Goal: Information Seeking & Learning: Find specific fact

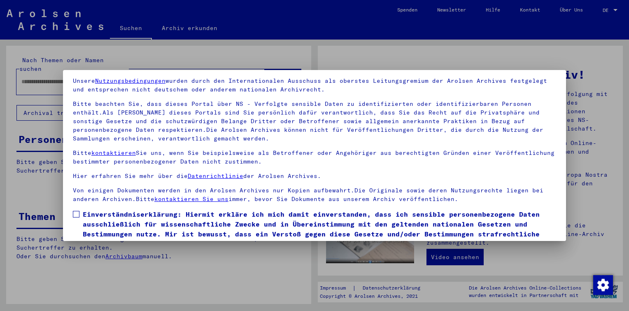
scroll to position [68, 0]
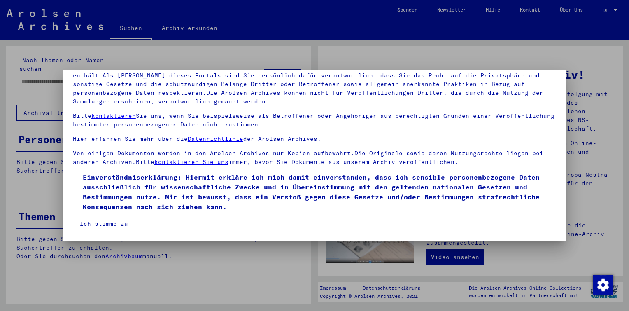
click at [75, 176] on span at bounding box center [76, 177] width 7 height 7
click at [102, 222] on button "Ich stimme zu" at bounding box center [104, 224] width 62 height 16
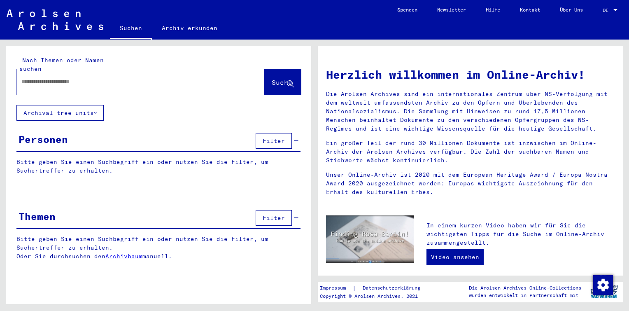
click at [60, 77] on div at bounding box center [128, 81] width 224 height 19
click at [59, 77] on input "text" at bounding box center [130, 81] width 219 height 9
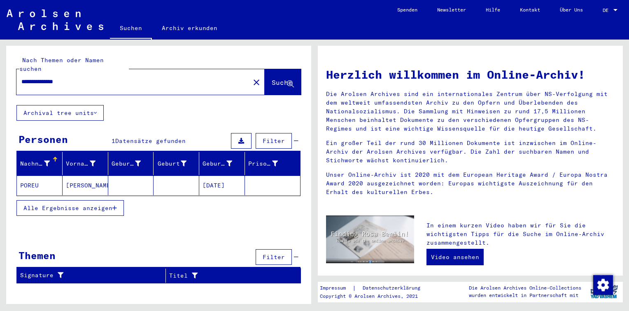
click at [74, 182] on mat-cell "[PERSON_NAME]" at bounding box center [86, 185] width 46 height 20
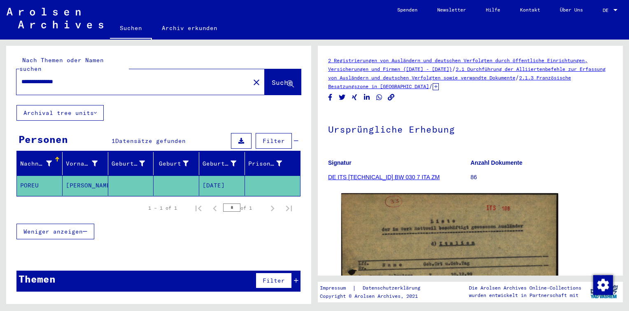
click at [48, 77] on input "**********" at bounding box center [133, 81] width 224 height 9
drag, startPoint x: 57, startPoint y: 71, endPoint x: 0, endPoint y: 67, distance: 56.9
click at [0, 70] on html "**********" at bounding box center [314, 155] width 629 height 311
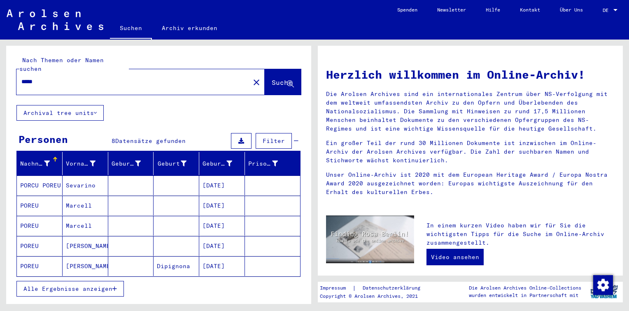
click at [75, 277] on div "Alle Ergebnisse anzeigen" at bounding box center [158, 289] width 284 height 24
click at [78, 285] on span "Alle Ergebnisse anzeigen" at bounding box center [67, 288] width 89 height 7
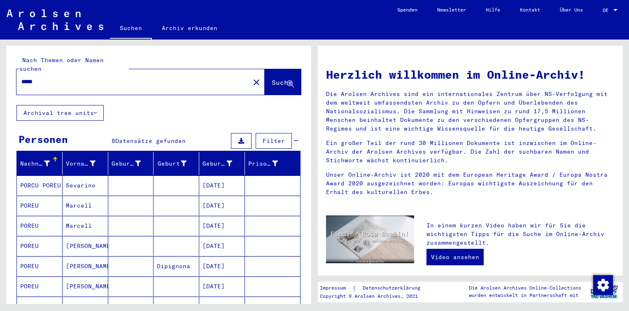
scroll to position [82, 0]
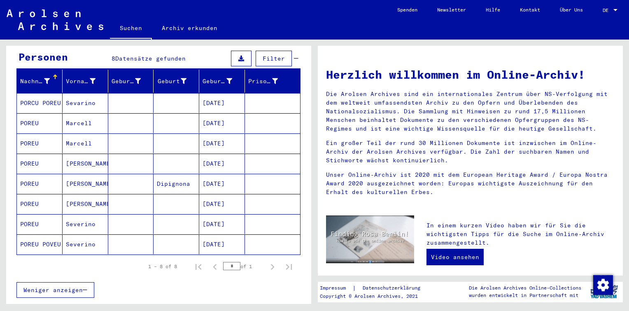
click at [158, 93] on mat-cell at bounding box center [177, 103] width 46 height 20
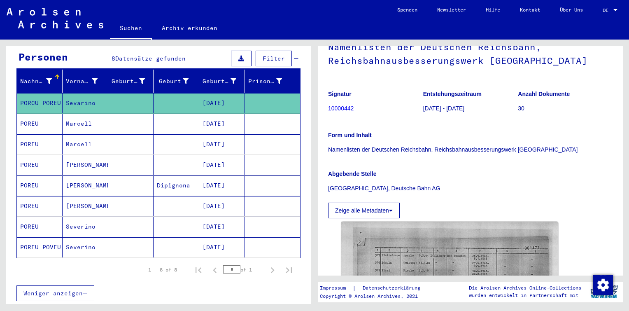
click at [215, 155] on mat-cell "[DATE]" at bounding box center [222, 165] width 46 height 20
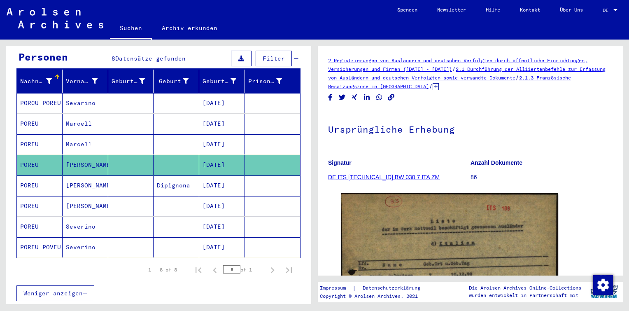
scroll to position [82, 0]
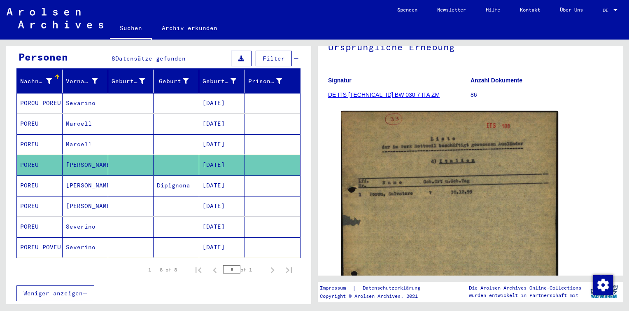
click at [199, 240] on mat-cell "[DATE]" at bounding box center [222, 247] width 46 height 20
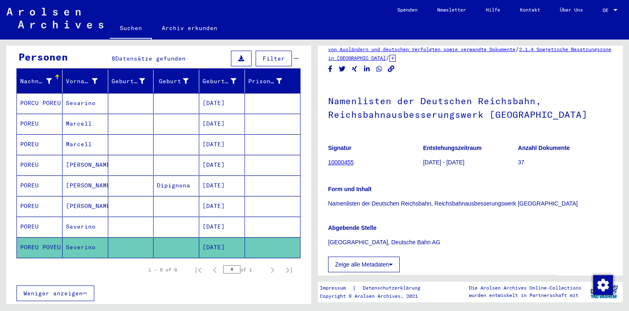
scroll to position [41, 0]
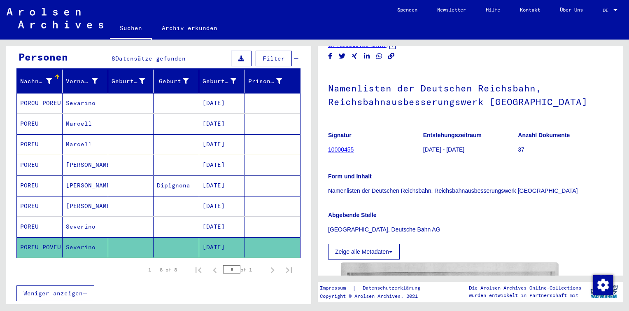
click at [178, 156] on mat-cell at bounding box center [177, 165] width 46 height 20
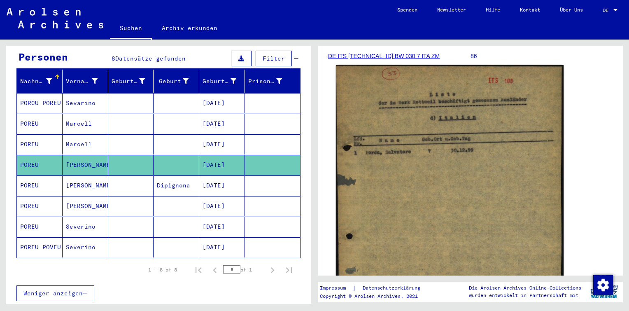
scroll to position [124, 0]
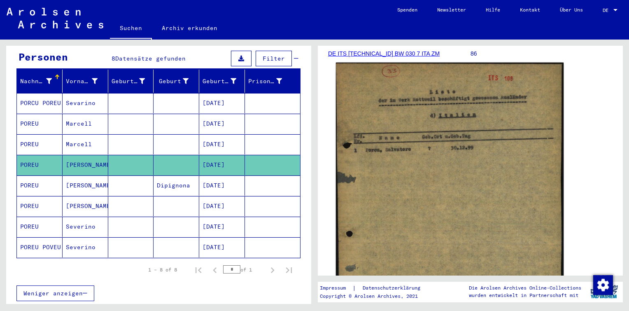
click at [384, 144] on img at bounding box center [450, 209] width 228 height 292
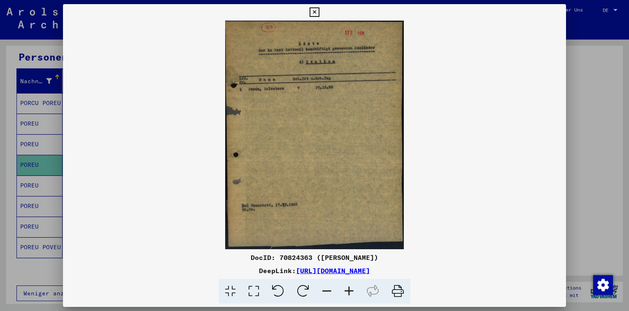
click at [349, 287] on icon at bounding box center [349, 291] width 22 height 25
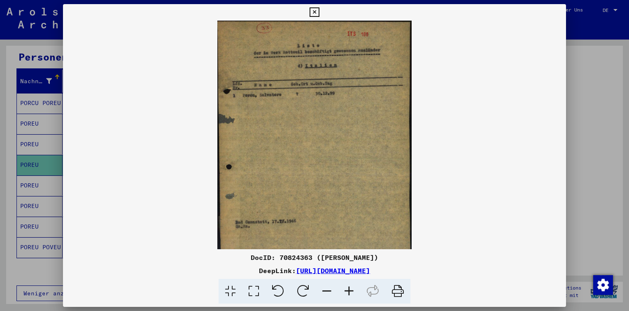
click at [349, 287] on icon at bounding box center [349, 291] width 22 height 25
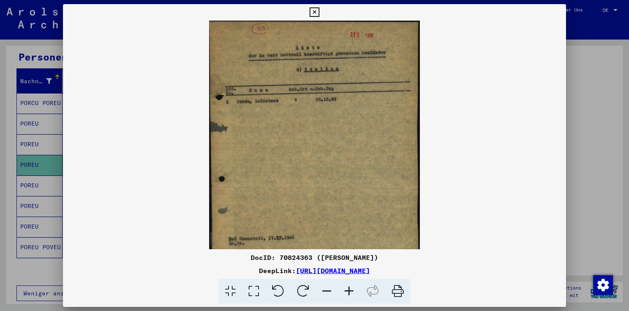
click at [349, 287] on icon at bounding box center [349, 291] width 22 height 25
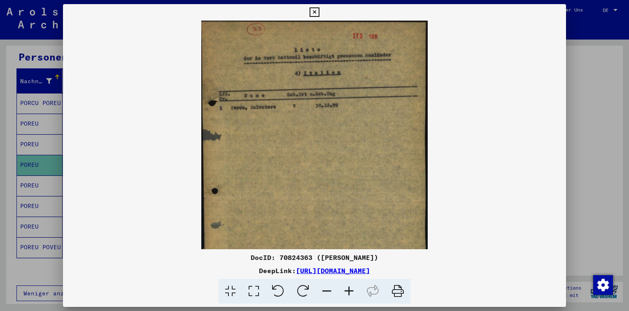
click at [349, 287] on icon at bounding box center [349, 291] width 22 height 25
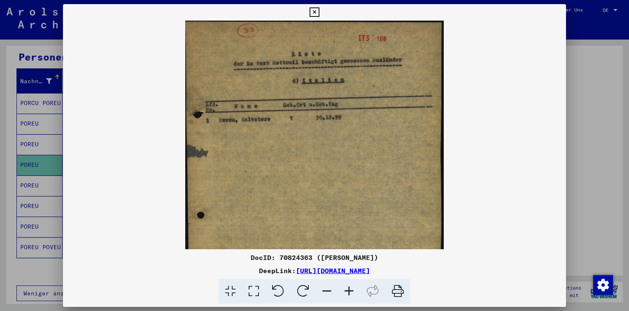
click at [349, 287] on icon at bounding box center [349, 291] width 22 height 25
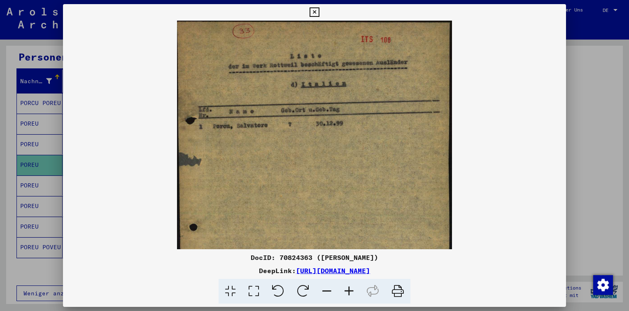
click at [349, 287] on icon at bounding box center [349, 291] width 22 height 25
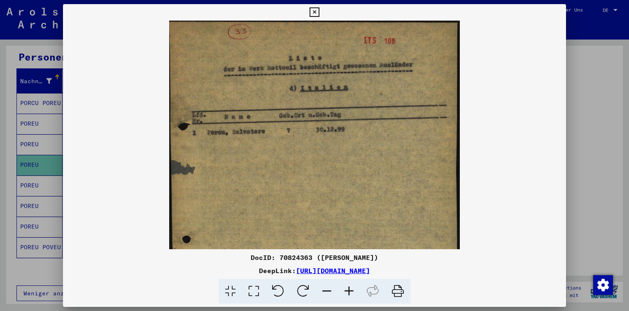
click at [348, 288] on icon at bounding box center [349, 291] width 22 height 25
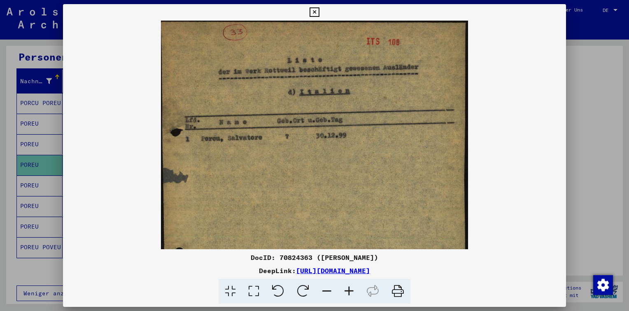
click at [348, 292] on icon at bounding box center [349, 291] width 22 height 25
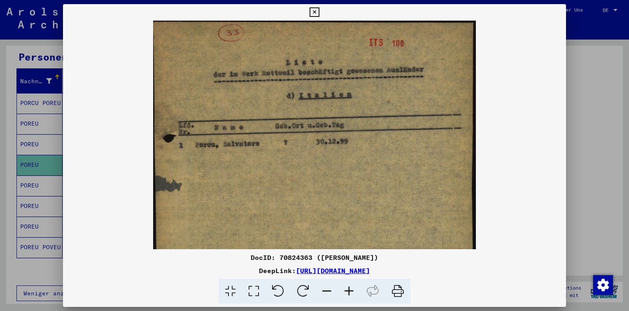
click at [348, 292] on icon at bounding box center [349, 291] width 22 height 25
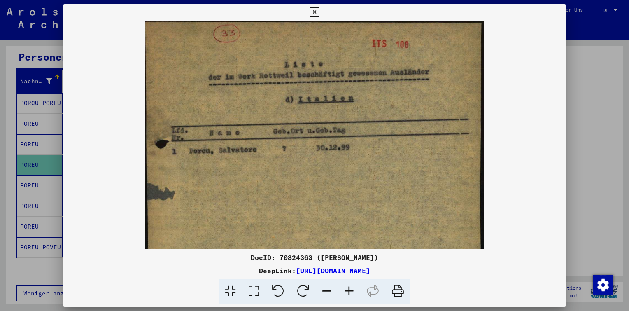
click at [348, 292] on icon at bounding box center [349, 291] width 22 height 25
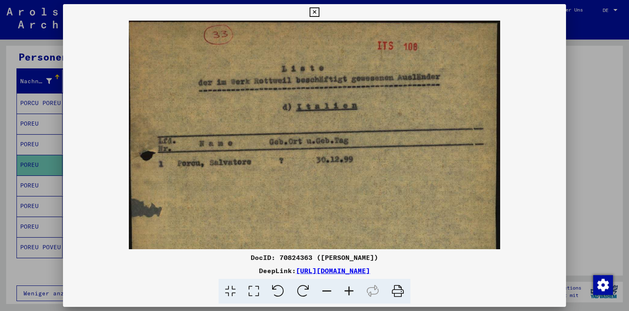
click at [348, 292] on icon at bounding box center [349, 291] width 22 height 25
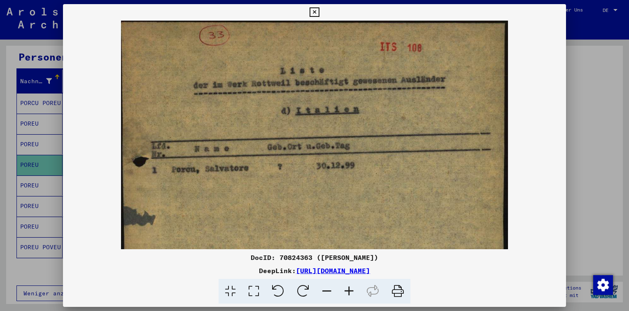
click at [348, 292] on icon at bounding box center [349, 291] width 22 height 25
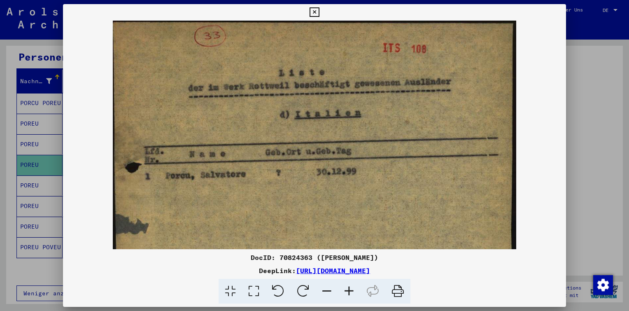
click at [352, 290] on icon at bounding box center [349, 291] width 22 height 25
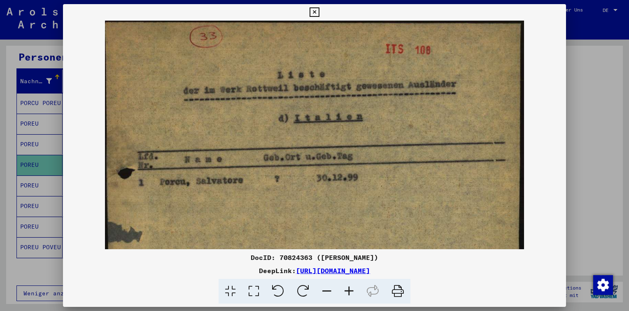
click at [352, 290] on icon at bounding box center [349, 291] width 22 height 25
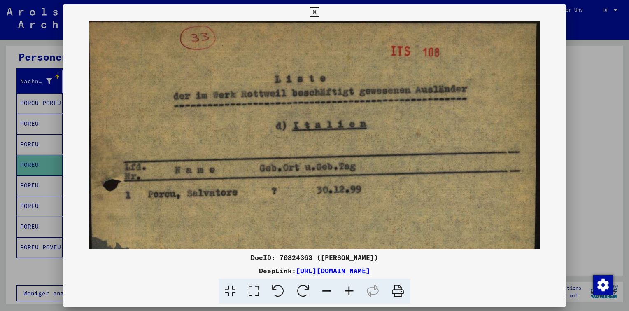
click at [352, 291] on icon at bounding box center [349, 291] width 22 height 25
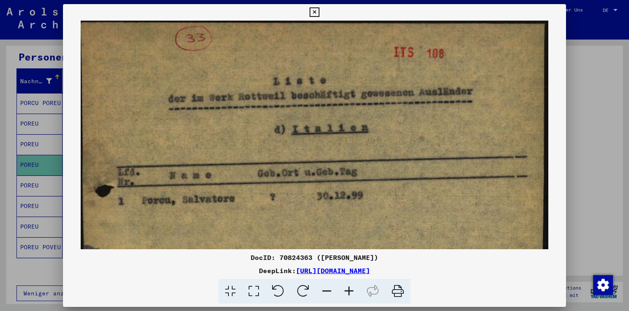
click at [352, 291] on icon at bounding box center [349, 291] width 22 height 25
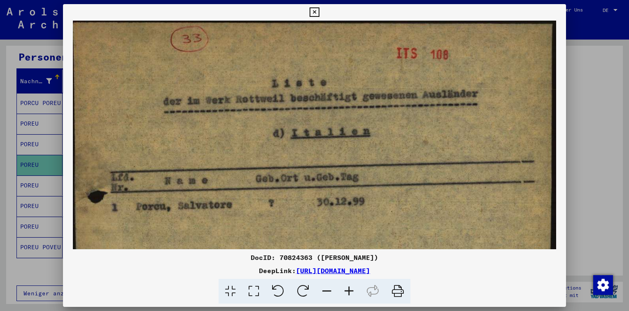
click at [313, 16] on icon at bounding box center [314, 12] width 9 height 10
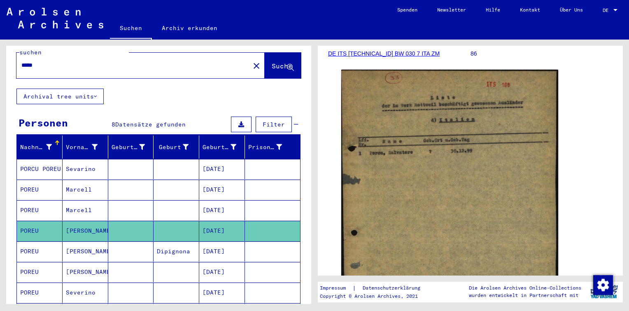
scroll to position [0, 0]
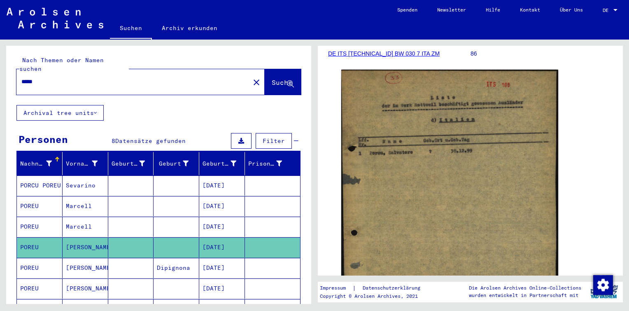
click at [38, 77] on input "*****" at bounding box center [133, 81] width 224 height 9
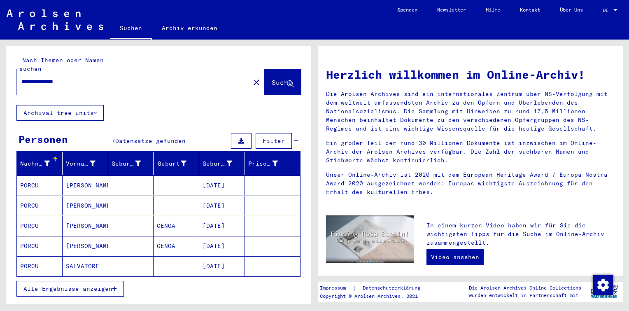
click at [131, 180] on mat-cell at bounding box center [131, 185] width 46 height 20
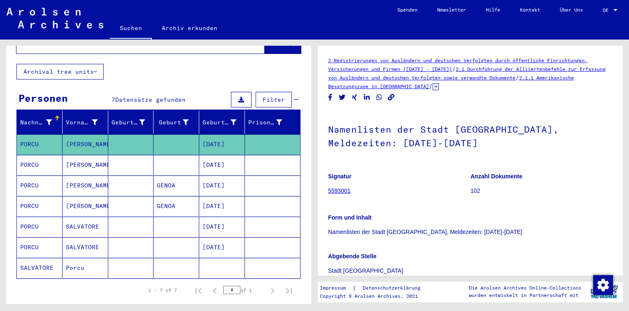
click at [148, 196] on mat-cell at bounding box center [131, 206] width 46 height 20
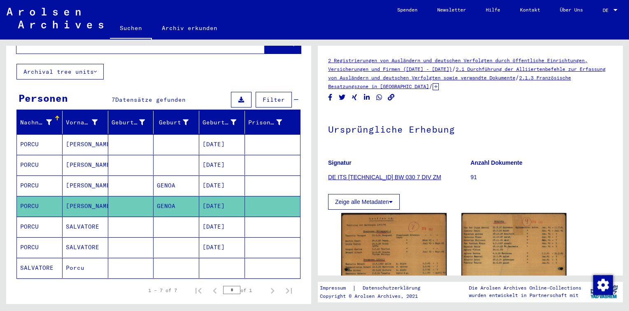
click at [154, 183] on mat-cell "GENOA" at bounding box center [177, 185] width 46 height 20
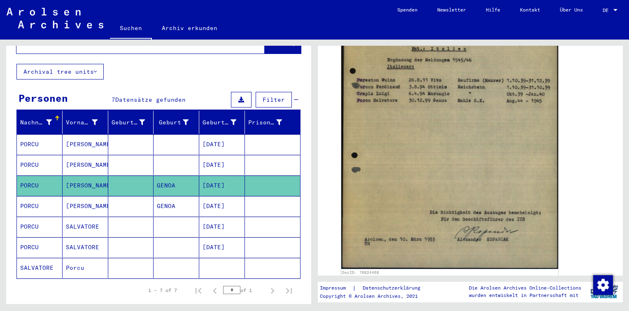
click at [229, 201] on mat-cell "[DATE]" at bounding box center [222, 206] width 46 height 20
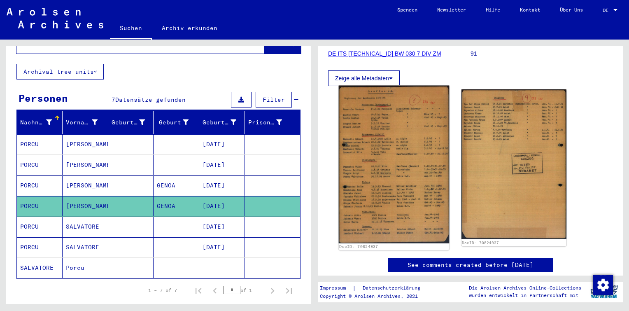
click at [392, 137] on img at bounding box center [394, 165] width 110 height 158
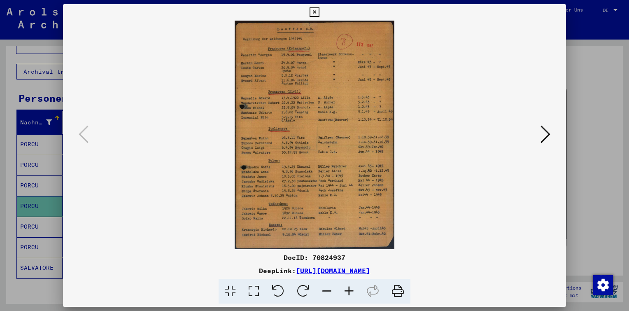
click at [350, 288] on icon at bounding box center [349, 291] width 22 height 25
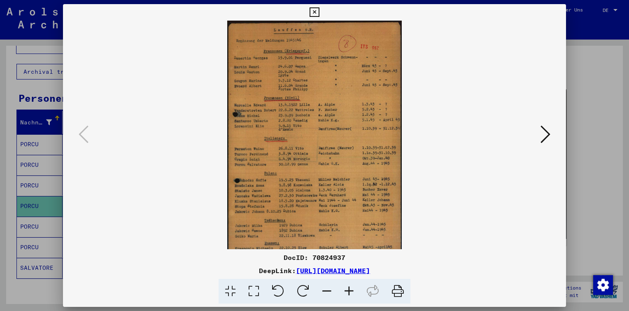
click at [349, 288] on icon at bounding box center [349, 291] width 22 height 25
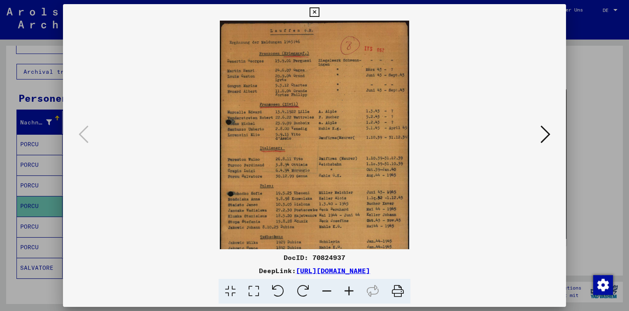
click at [348, 289] on icon at bounding box center [349, 291] width 22 height 25
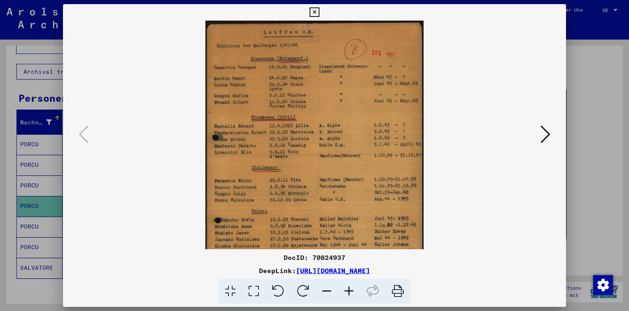
click at [348, 289] on icon at bounding box center [349, 291] width 22 height 25
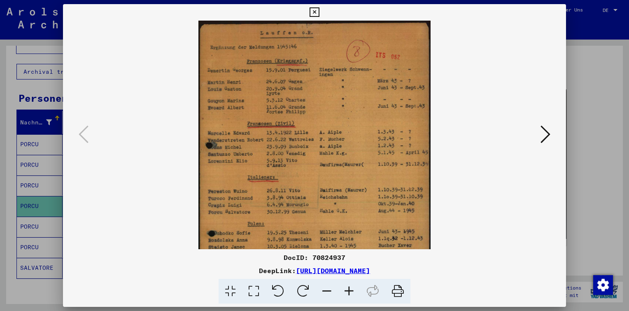
click at [348, 289] on icon at bounding box center [349, 291] width 22 height 25
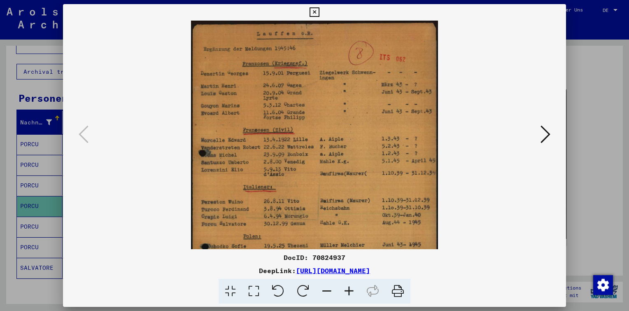
click at [348, 289] on icon at bounding box center [349, 291] width 22 height 25
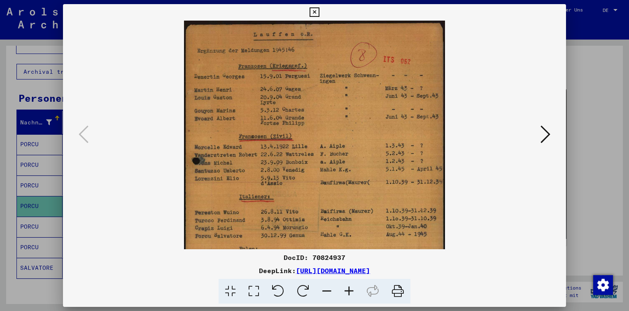
click at [348, 289] on icon at bounding box center [349, 291] width 22 height 25
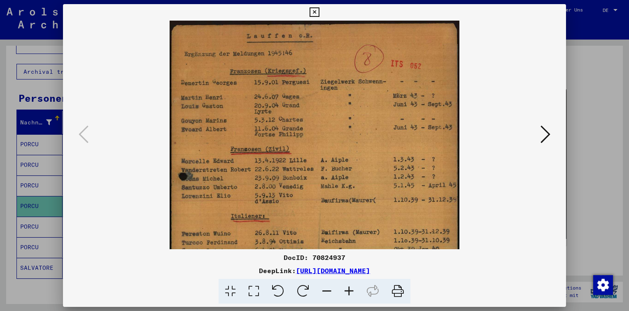
click at [348, 289] on icon at bounding box center [349, 291] width 22 height 25
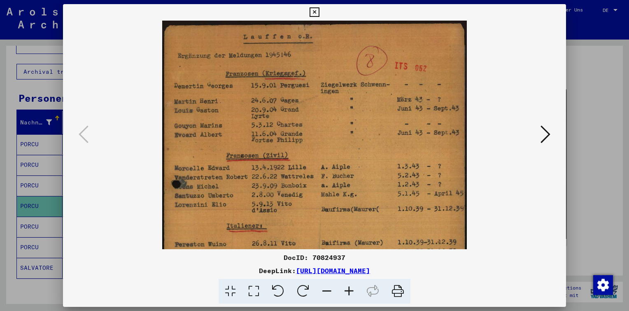
click at [347, 289] on icon at bounding box center [349, 291] width 22 height 25
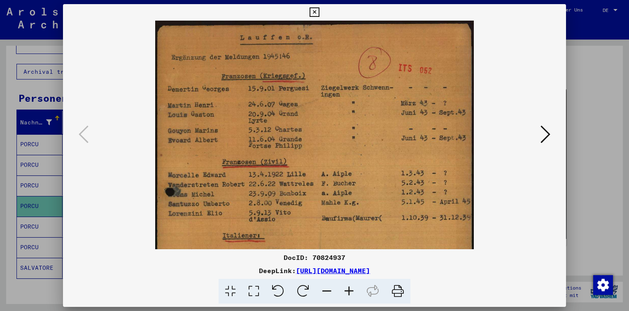
click at [347, 289] on icon at bounding box center [349, 291] width 22 height 25
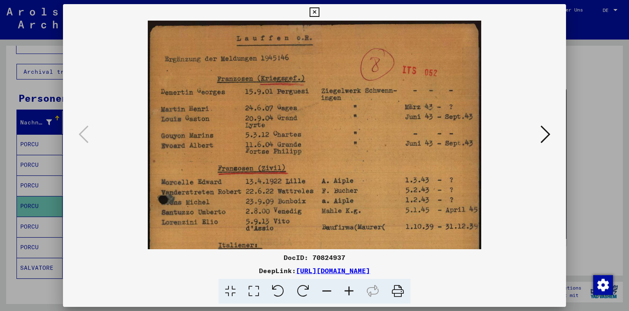
click at [347, 289] on icon at bounding box center [349, 291] width 22 height 25
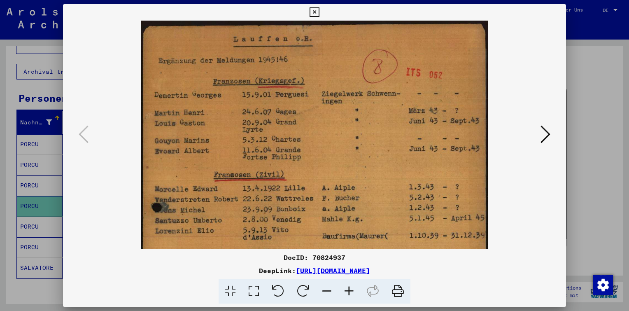
click at [347, 289] on icon at bounding box center [349, 291] width 22 height 25
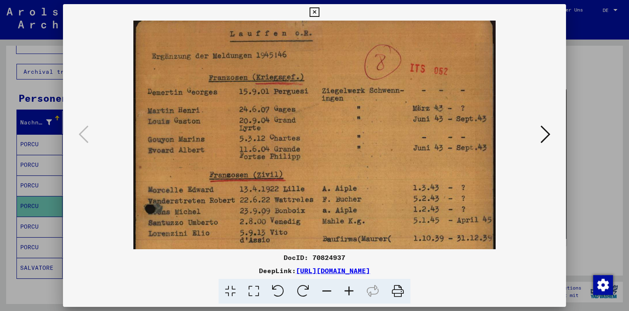
scroll to position [8, 0]
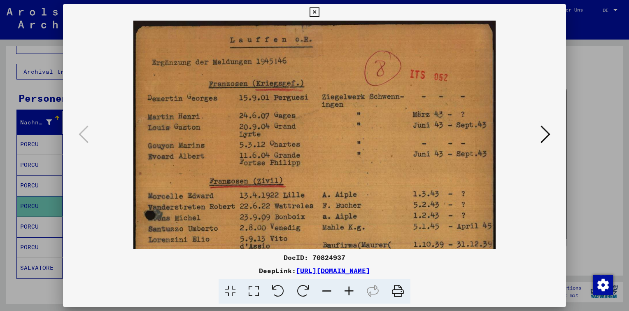
drag, startPoint x: 341, startPoint y: 149, endPoint x: 349, endPoint y: 172, distance: 24.9
click at [349, 172] on img at bounding box center [314, 279] width 362 height 517
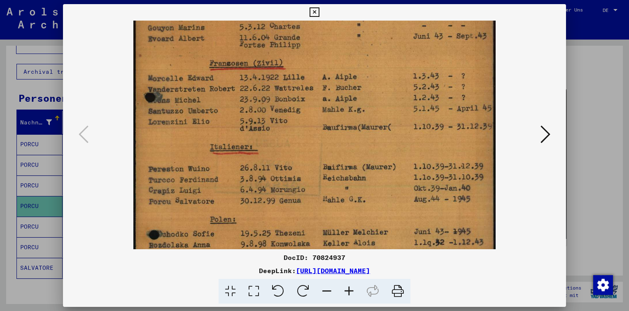
scroll to position [149, 0]
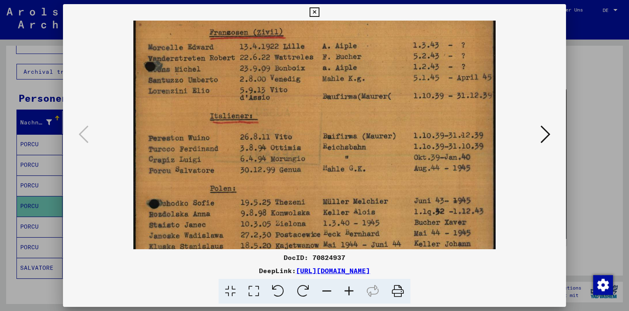
drag, startPoint x: 359, startPoint y: 167, endPoint x: 370, endPoint y: 23, distance: 143.7
click at [370, 23] on img at bounding box center [314, 130] width 362 height 517
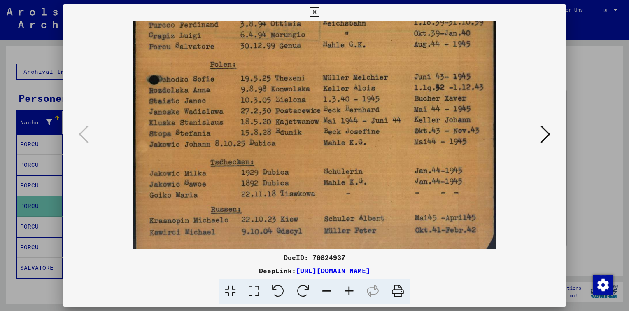
drag, startPoint x: 378, startPoint y: 131, endPoint x: 393, endPoint y: 4, distance: 128.1
click at [393, 5] on div "DocID: 70824937 DeepLink: [URL][DOMAIN_NAME]" at bounding box center [314, 154] width 503 height 300
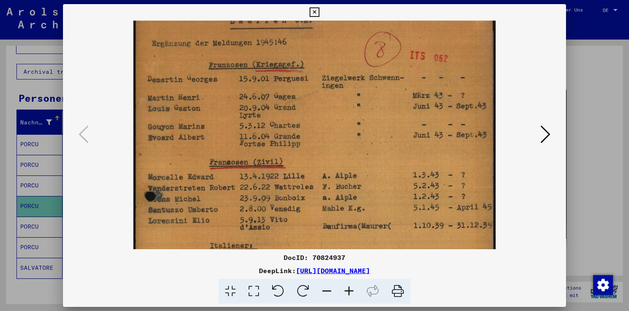
drag, startPoint x: 392, startPoint y: 134, endPoint x: 402, endPoint y: 298, distance: 164.6
click at [398, 310] on html "**********" at bounding box center [314, 155] width 629 height 311
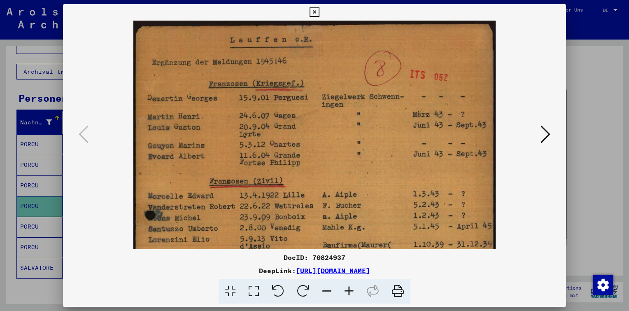
drag, startPoint x: 380, startPoint y: 91, endPoint x: 374, endPoint y: 186, distance: 94.9
click at [374, 186] on img at bounding box center [314, 279] width 362 height 517
drag, startPoint x: 348, startPoint y: 255, endPoint x: 313, endPoint y: 259, distance: 34.8
click at [313, 259] on div "DocID: 70824937" at bounding box center [314, 257] width 503 height 10
copy div "70824937"
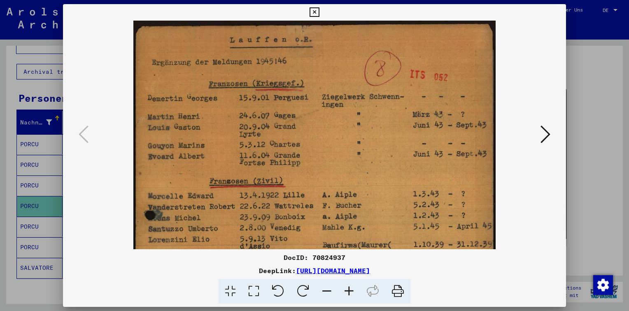
click at [316, 13] on icon at bounding box center [314, 12] width 9 height 10
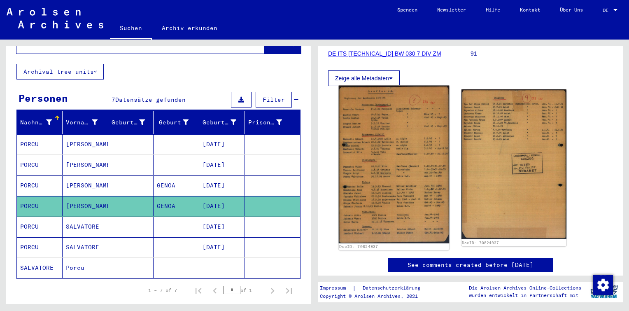
click at [392, 143] on img at bounding box center [394, 165] width 110 height 158
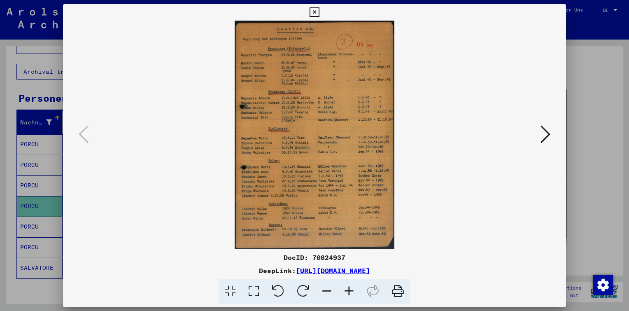
click at [315, 142] on img at bounding box center [314, 135] width 447 height 229
click at [345, 290] on icon at bounding box center [349, 291] width 22 height 25
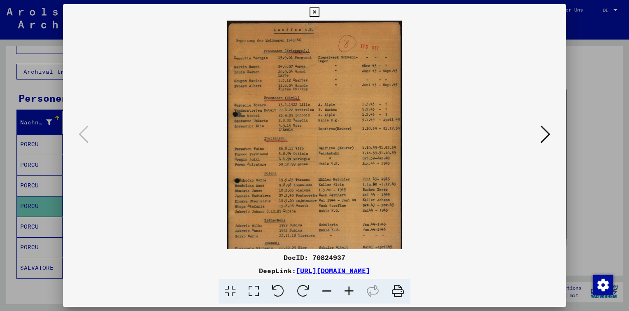
click at [345, 290] on icon at bounding box center [349, 291] width 22 height 25
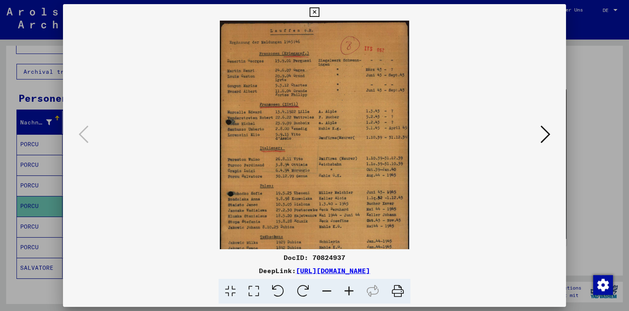
click at [345, 290] on icon at bounding box center [349, 291] width 22 height 25
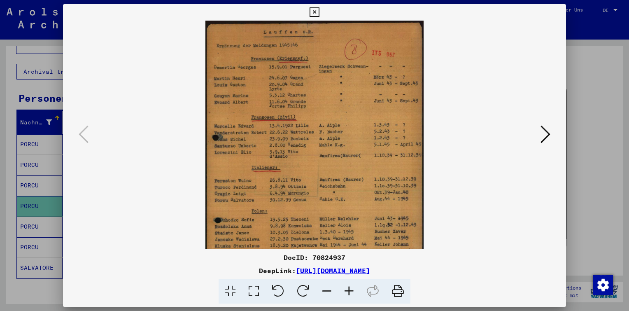
click at [345, 290] on icon at bounding box center [349, 291] width 22 height 25
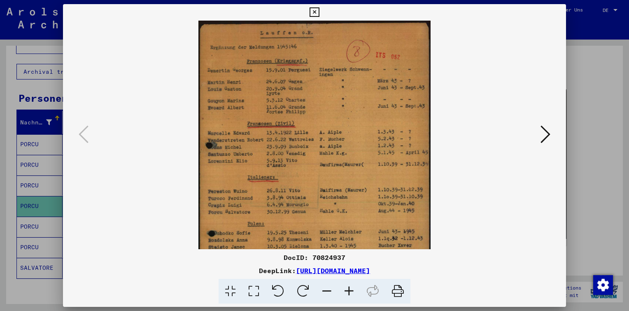
click at [345, 290] on icon at bounding box center [349, 291] width 22 height 25
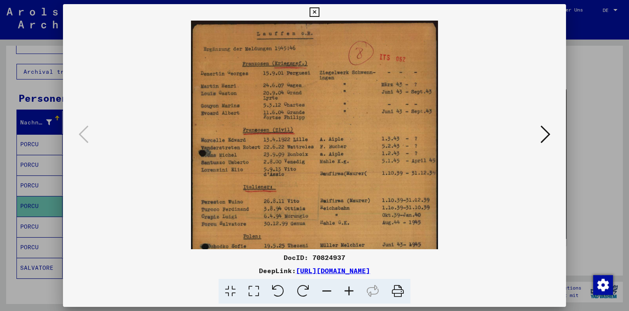
click at [345, 290] on icon at bounding box center [349, 291] width 22 height 25
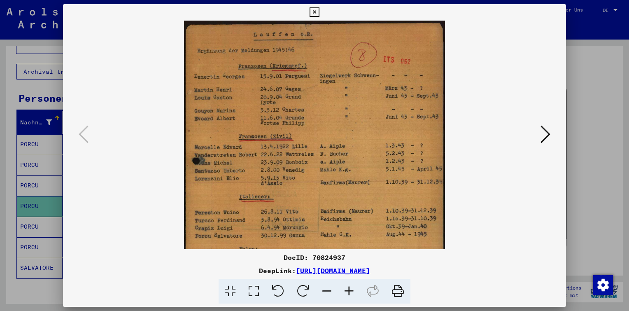
click at [345, 290] on icon at bounding box center [349, 291] width 22 height 25
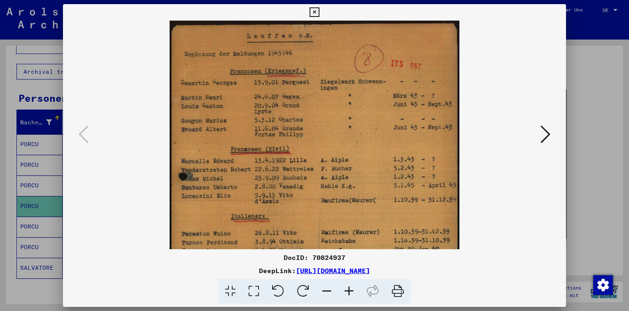
click at [343, 292] on icon at bounding box center [349, 291] width 22 height 25
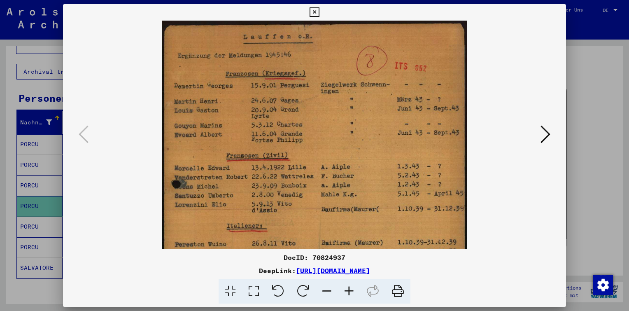
click at [343, 292] on icon at bounding box center [349, 291] width 22 height 25
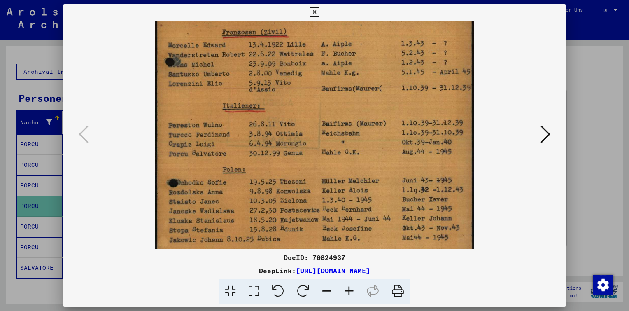
scroll to position [129, 0]
drag, startPoint x: 310, startPoint y: 200, endPoint x: 326, endPoint y: 58, distance: 142.5
click at [326, 58] on img at bounding box center [314, 118] width 319 height 455
click at [315, 14] on icon at bounding box center [314, 12] width 9 height 10
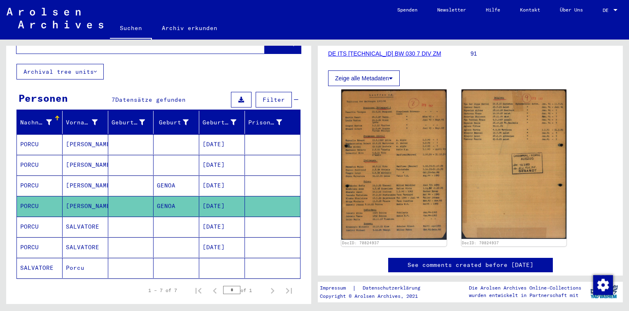
click at [121, 217] on mat-cell at bounding box center [131, 227] width 46 height 20
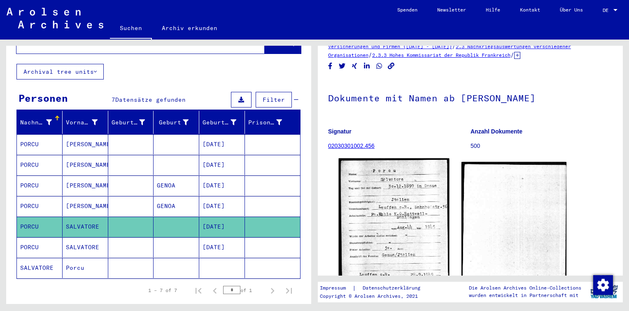
scroll to position [82, 0]
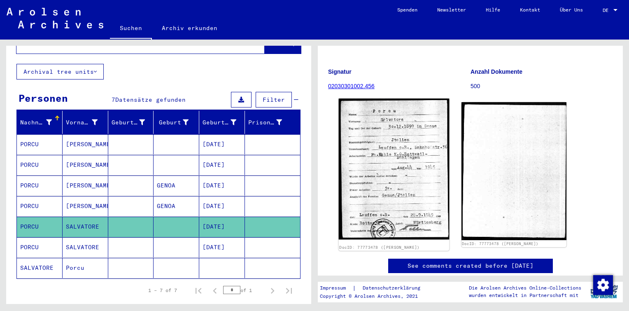
click at [407, 149] on img at bounding box center [394, 168] width 110 height 141
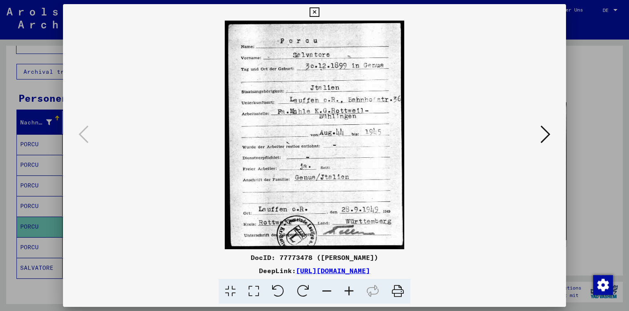
click at [315, 13] on icon at bounding box center [314, 12] width 9 height 10
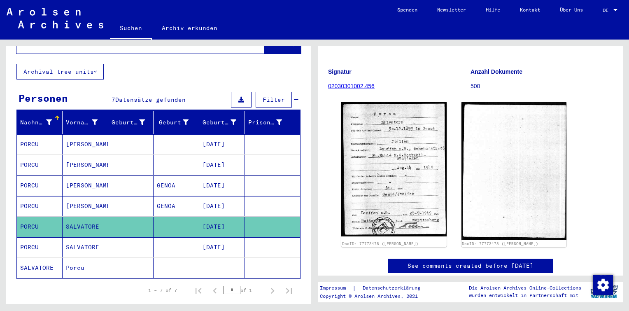
click at [81, 241] on mat-cell "SALVATORE" at bounding box center [86, 247] width 46 height 20
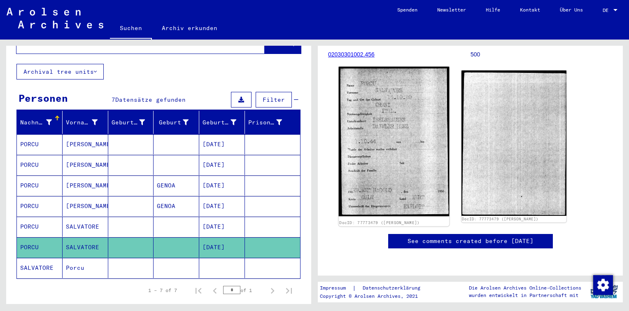
click at [381, 86] on img at bounding box center [394, 142] width 110 height 150
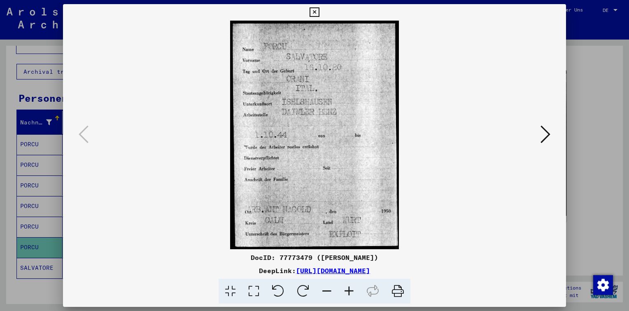
click at [315, 13] on icon at bounding box center [314, 12] width 9 height 10
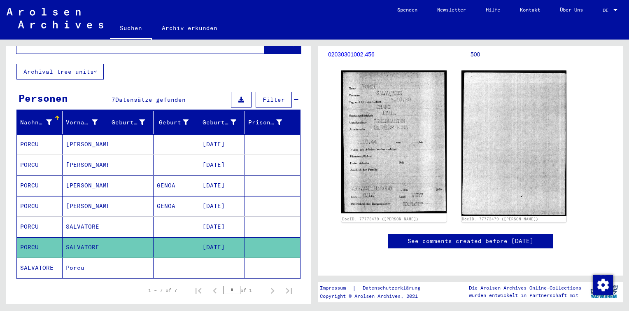
click at [149, 258] on mat-cell at bounding box center [131, 268] width 46 height 20
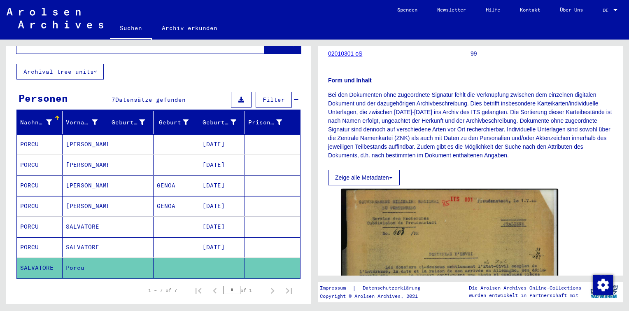
scroll to position [206, 0]
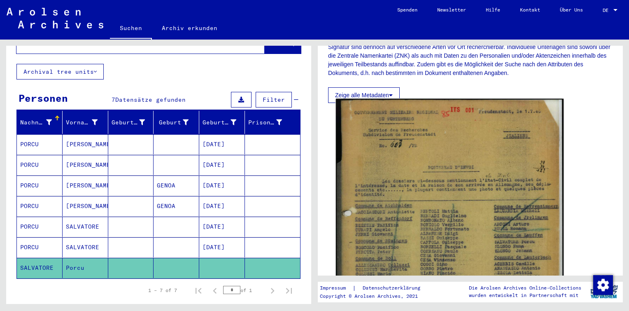
click at [415, 137] on img at bounding box center [450, 255] width 228 height 313
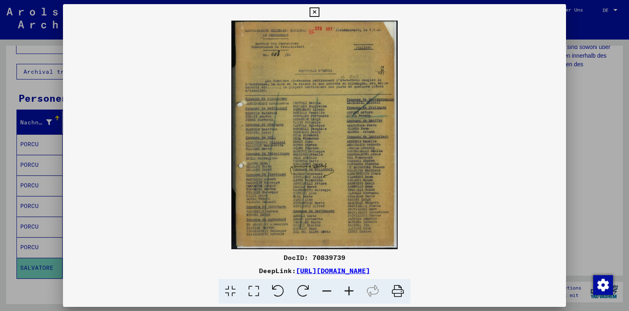
click at [347, 288] on icon at bounding box center [349, 291] width 22 height 25
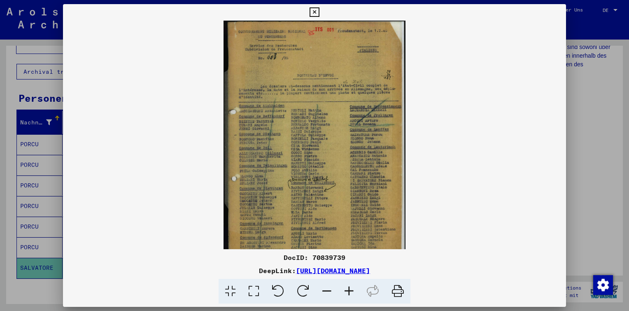
click at [347, 288] on icon at bounding box center [349, 291] width 22 height 25
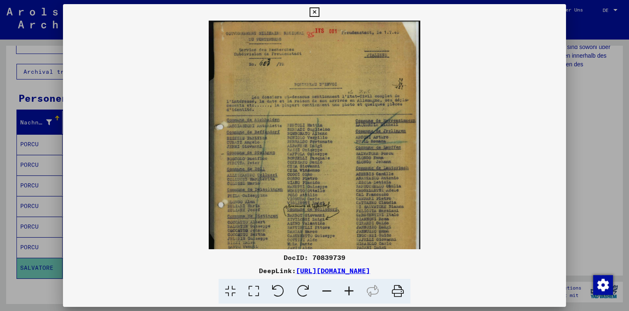
click at [347, 288] on icon at bounding box center [349, 291] width 22 height 25
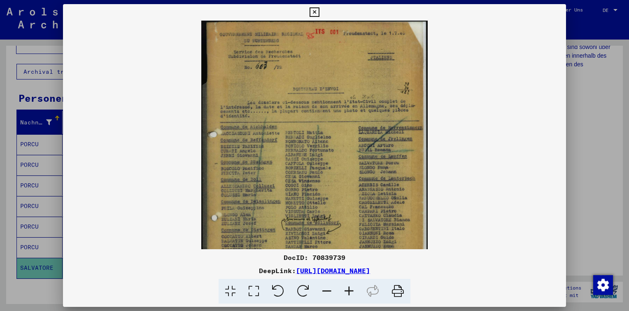
click at [347, 288] on icon at bounding box center [349, 291] width 22 height 25
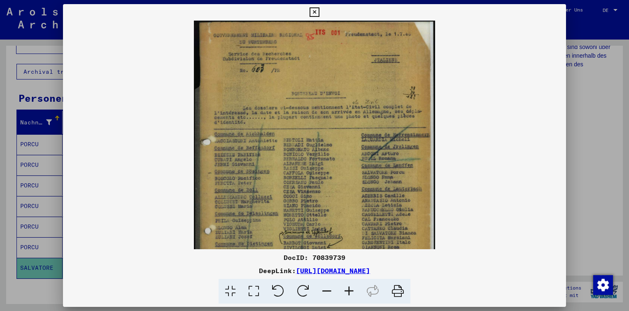
click at [347, 288] on icon at bounding box center [349, 291] width 22 height 25
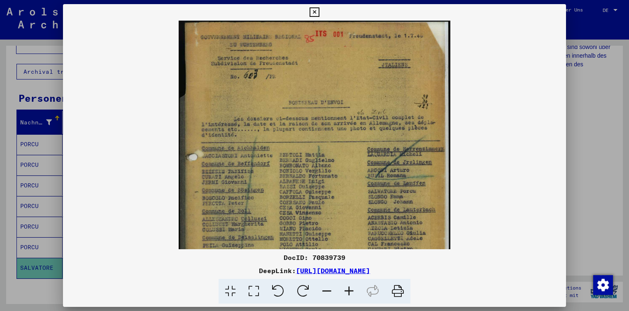
click at [347, 288] on icon at bounding box center [349, 291] width 22 height 25
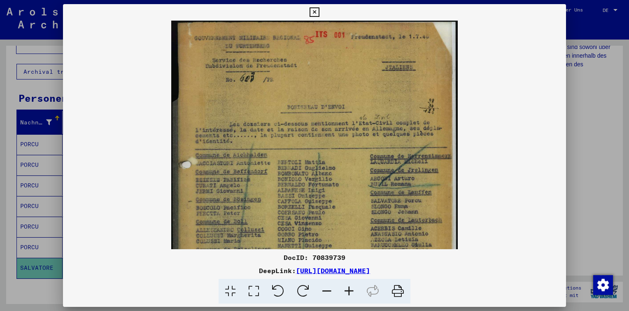
click at [347, 288] on icon at bounding box center [349, 291] width 22 height 25
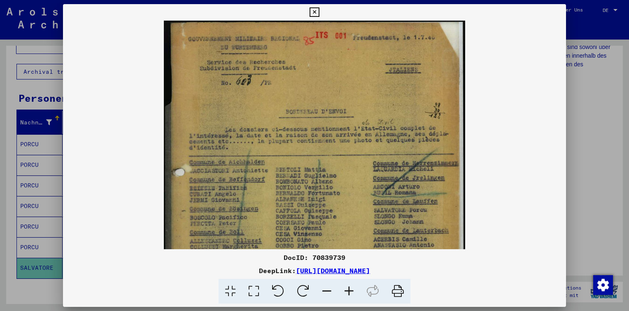
click at [347, 288] on icon at bounding box center [349, 291] width 22 height 25
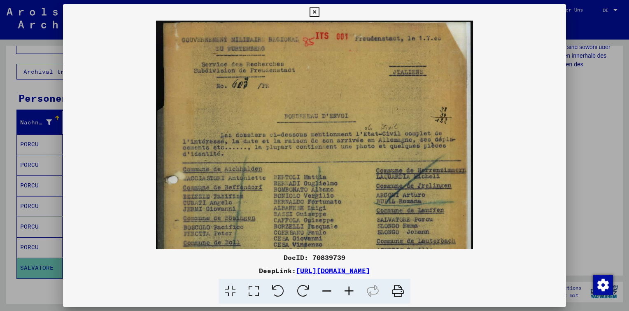
click at [347, 288] on icon at bounding box center [349, 291] width 22 height 25
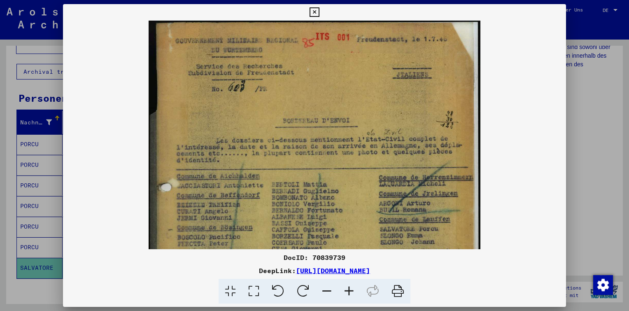
click at [347, 288] on icon at bounding box center [349, 291] width 22 height 25
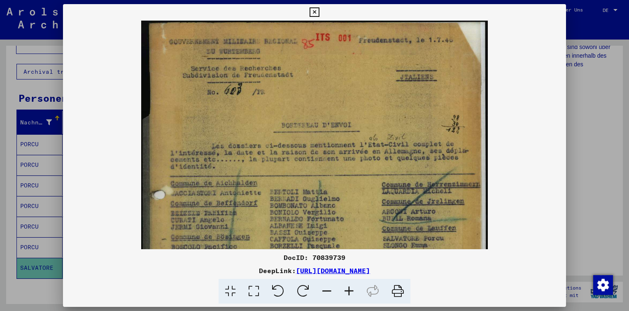
click at [347, 288] on icon at bounding box center [349, 291] width 22 height 25
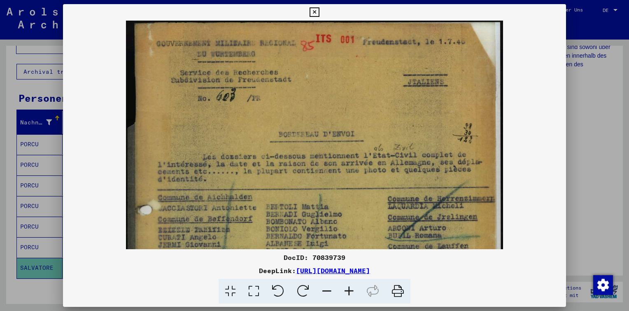
click at [347, 288] on icon at bounding box center [349, 291] width 22 height 25
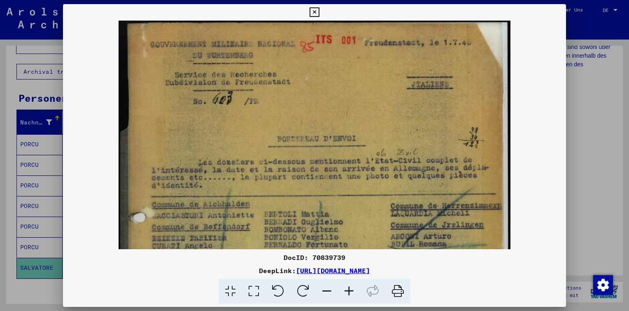
click at [347, 288] on icon at bounding box center [349, 291] width 22 height 25
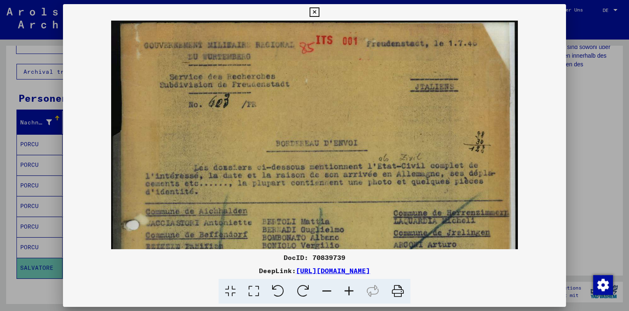
click at [347, 288] on icon at bounding box center [349, 291] width 22 height 25
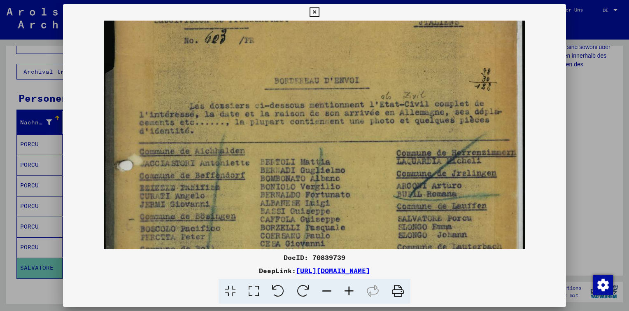
scroll to position [141, 0]
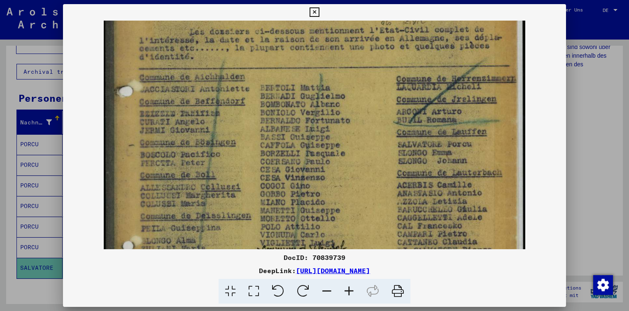
drag, startPoint x: 336, startPoint y: 191, endPoint x: 331, endPoint y: 51, distance: 140.5
click at [331, 51] on img at bounding box center [315, 168] width 422 height 578
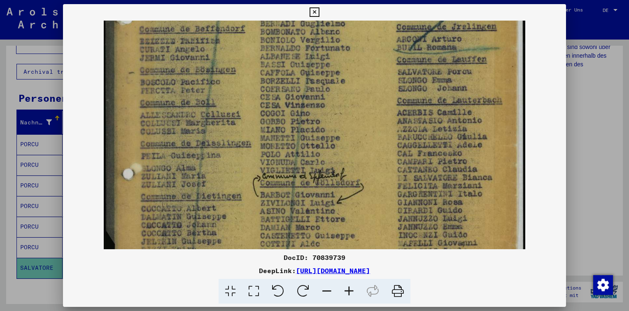
drag, startPoint x: 323, startPoint y: 93, endPoint x: 271, endPoint y: 21, distance: 88.5
click at [271, 21] on img at bounding box center [315, 96] width 422 height 578
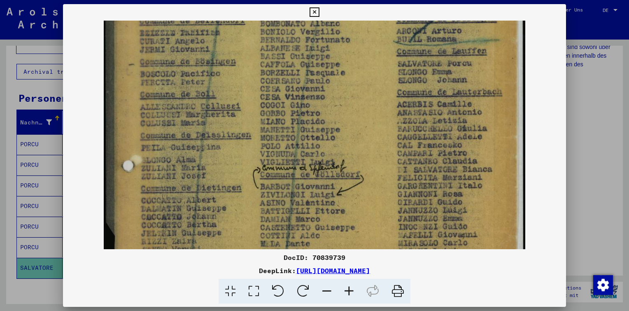
scroll to position [350, 0]
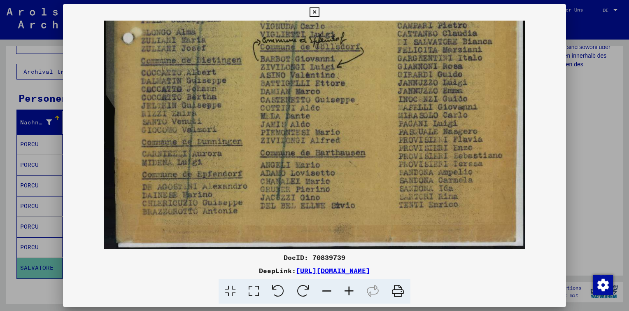
drag, startPoint x: 273, startPoint y: 137, endPoint x: 273, endPoint y: -15, distance: 151.5
click at [273, 0] on html "**********" at bounding box center [314, 155] width 629 height 311
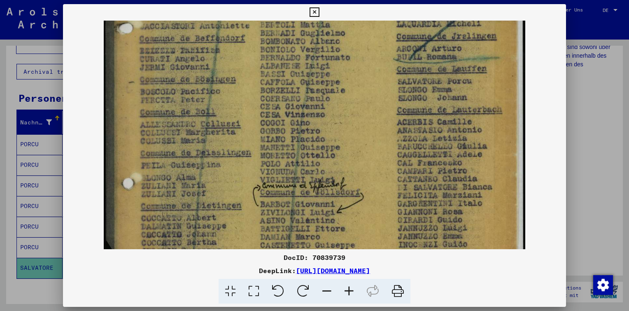
drag, startPoint x: 407, startPoint y: 82, endPoint x: 391, endPoint y: 215, distance: 133.5
click at [385, 233] on img at bounding box center [315, 105] width 422 height 578
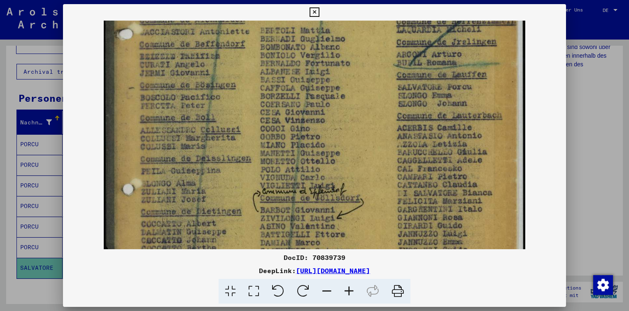
drag, startPoint x: 422, startPoint y: 57, endPoint x: 394, endPoint y: 186, distance: 132.1
click at [394, 186] on div "DocID: 70839739 DeepLink: [URL][DOMAIN_NAME]" at bounding box center [314, 154] width 503 height 300
drag, startPoint x: 394, startPoint y: 186, endPoint x: 371, endPoint y: 66, distance: 122.4
click at [371, 66] on img at bounding box center [315, 111] width 422 height 578
click at [382, 12] on div "DocID: 70839739 DeepLink: [URL][DOMAIN_NAME]" at bounding box center [314, 154] width 503 height 300
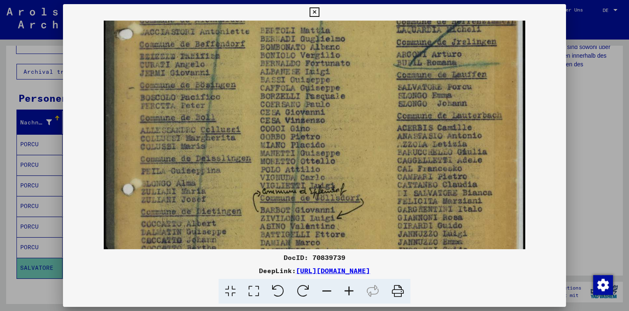
drag, startPoint x: 461, startPoint y: 272, endPoint x: 427, endPoint y: 275, distance: 33.9
click at [427, 275] on div "DeepLink: [URL][DOMAIN_NAME]" at bounding box center [314, 271] width 503 height 10
copy link "70839739"
click at [532, 286] on div at bounding box center [314, 291] width 497 height 25
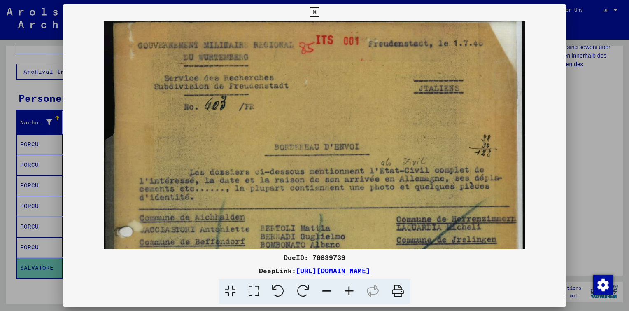
scroll to position [0, 0]
drag, startPoint x: 387, startPoint y: 74, endPoint x: 403, endPoint y: 288, distance: 214.7
click at [403, 288] on div "DocID: 70839739 DeepLink: [URL][DOMAIN_NAME]" at bounding box center [314, 154] width 503 height 300
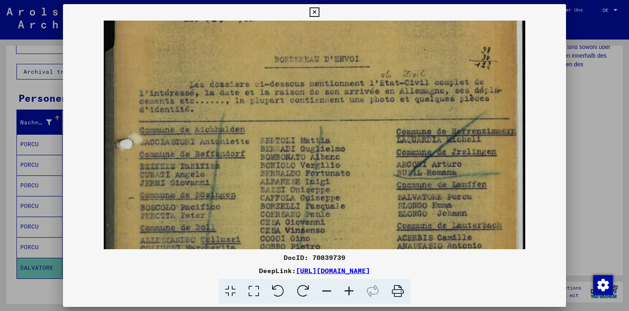
scroll to position [89, 0]
drag, startPoint x: 360, startPoint y: 119, endPoint x: 374, endPoint y: 31, distance: 89.6
click at [374, 31] on img at bounding box center [315, 221] width 422 height 578
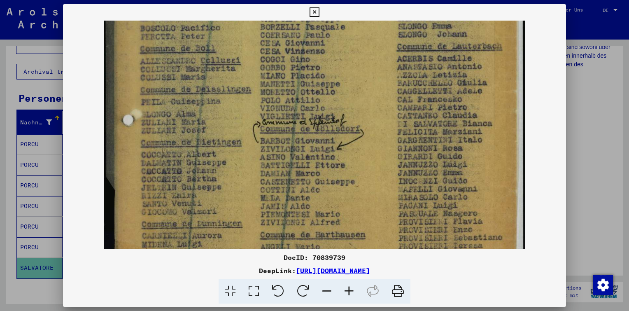
drag, startPoint x: 403, startPoint y: 168, endPoint x: 399, endPoint y: -13, distance: 180.8
click at [399, 0] on html "**********" at bounding box center [314, 155] width 629 height 311
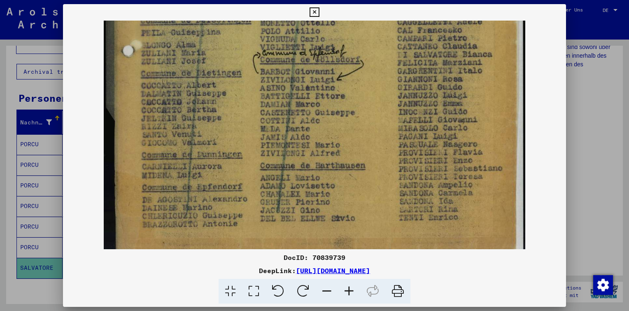
scroll to position [350, 0]
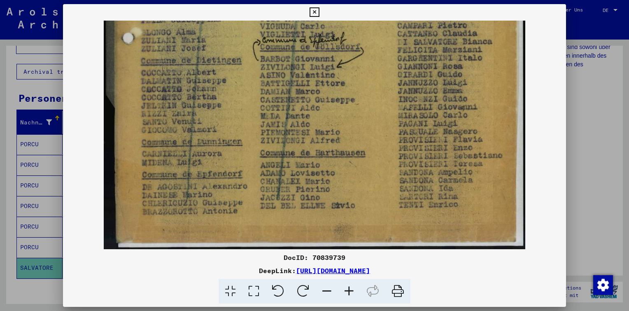
drag, startPoint x: 378, startPoint y: 173, endPoint x: 387, endPoint y: 20, distance: 153.5
click at [387, 10] on div "DocID: 70839739 DeepLink: [URL][DOMAIN_NAME]" at bounding box center [314, 154] width 503 height 300
click at [552, 163] on div at bounding box center [314, 135] width 503 height 229
click at [327, 269] on link "[URL][DOMAIN_NAME]" at bounding box center [333, 270] width 74 height 8
click at [315, 13] on icon at bounding box center [314, 12] width 9 height 10
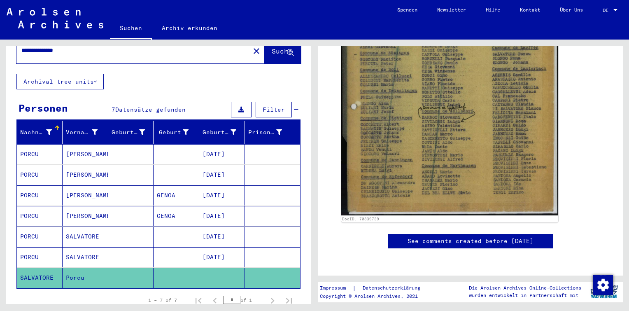
scroll to position [0, 0]
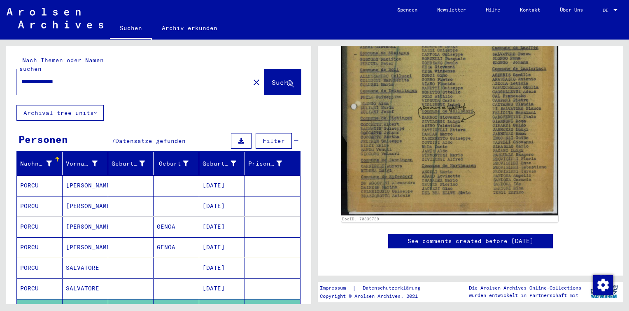
drag, startPoint x: 71, startPoint y: 71, endPoint x: -2, endPoint y: 77, distance: 72.7
click at [0, 77] on html "**********" at bounding box center [314, 155] width 629 height 311
drag, startPoint x: 94, startPoint y: 69, endPoint x: 0, endPoint y: 76, distance: 94.5
click at [0, 69] on html "**********" at bounding box center [314, 155] width 629 height 311
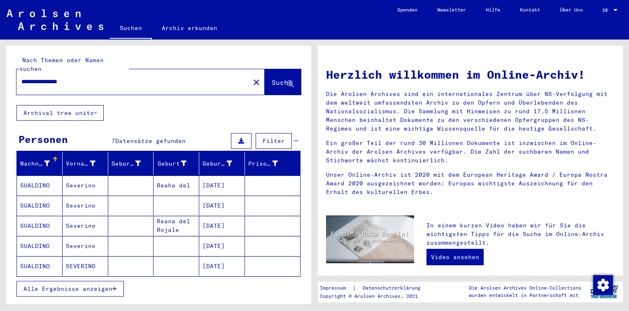
click at [108, 178] on mat-cell at bounding box center [131, 185] width 46 height 20
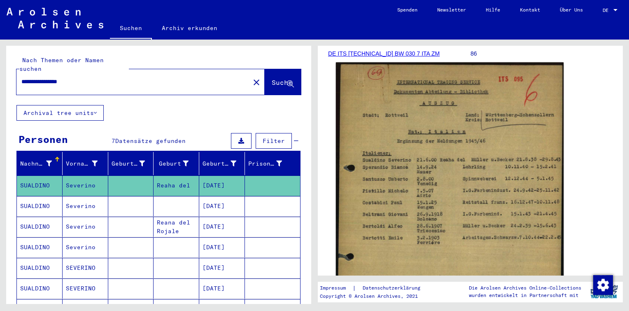
click at [408, 153] on img at bounding box center [450, 211] width 228 height 299
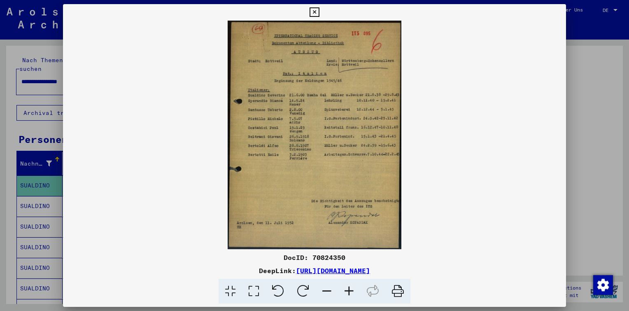
drag, startPoint x: 346, startPoint y: 260, endPoint x: 312, endPoint y: 259, distance: 33.8
click at [312, 259] on div "DocID: 70824350" at bounding box center [314, 257] width 503 height 10
copy div "70824350"
click at [315, 13] on icon at bounding box center [314, 12] width 9 height 10
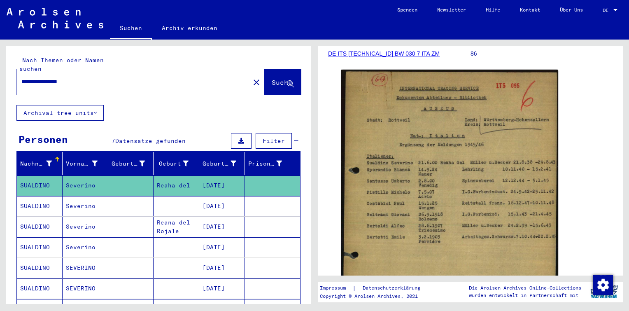
click at [175, 196] on mat-cell at bounding box center [177, 206] width 46 height 20
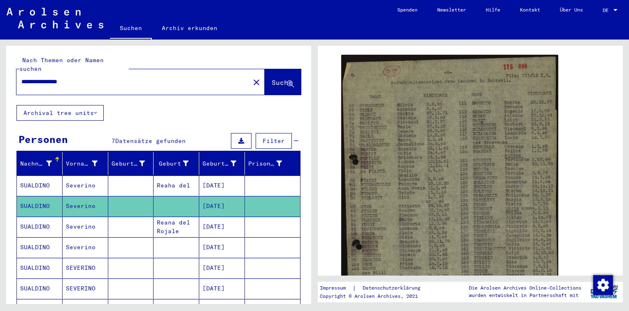
scroll to position [165, 0]
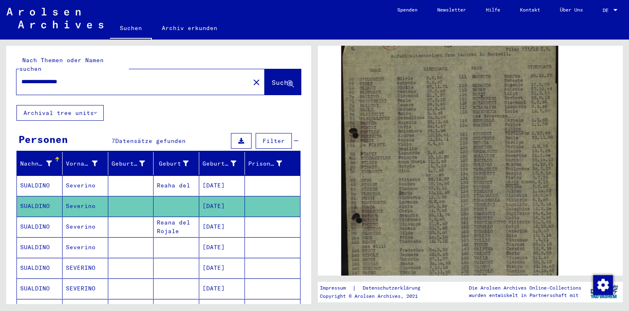
click at [221, 218] on mat-cell "[DATE]" at bounding box center [222, 227] width 46 height 20
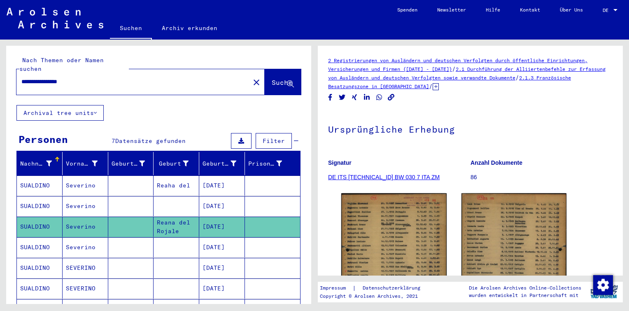
click at [162, 237] on mat-cell at bounding box center [177, 247] width 46 height 20
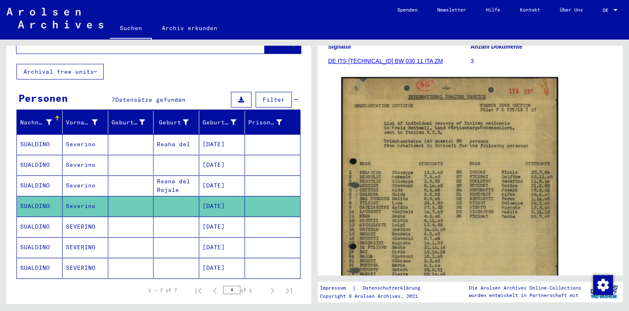
scroll to position [165, 0]
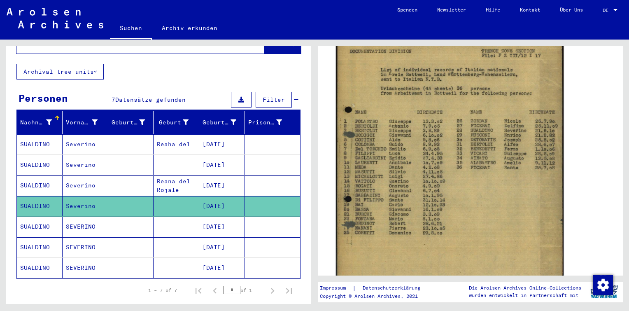
click at [403, 112] on img at bounding box center [450, 170] width 228 height 298
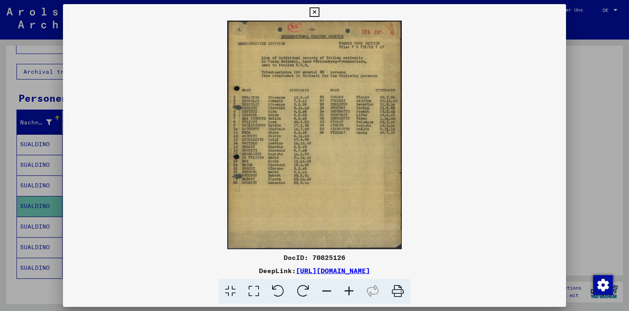
scroll to position [164, 0]
drag, startPoint x: 346, startPoint y: 259, endPoint x: 313, endPoint y: 256, distance: 33.5
click at [313, 256] on div "DocID: 70825126" at bounding box center [314, 257] width 503 height 10
copy div "70825126"
click at [353, 293] on icon at bounding box center [349, 291] width 22 height 25
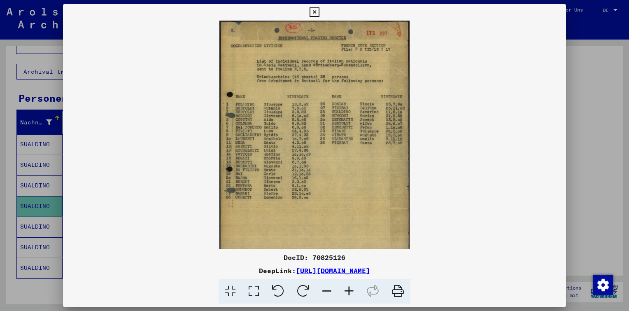
click at [353, 292] on icon at bounding box center [349, 291] width 22 height 25
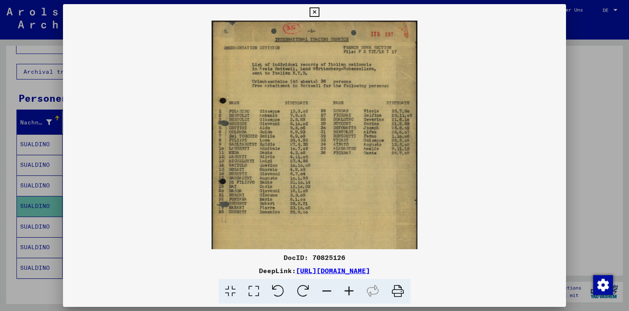
click at [353, 292] on icon at bounding box center [349, 291] width 22 height 25
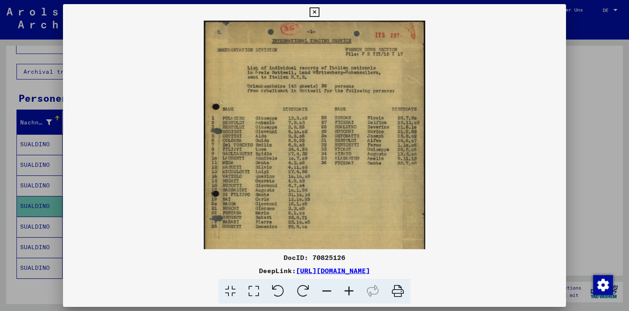
click at [353, 292] on icon at bounding box center [349, 291] width 22 height 25
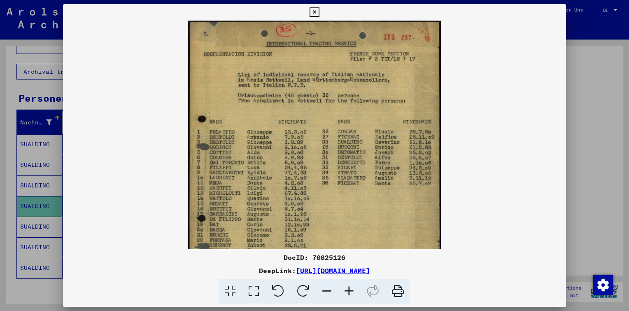
click at [353, 292] on icon at bounding box center [349, 291] width 22 height 25
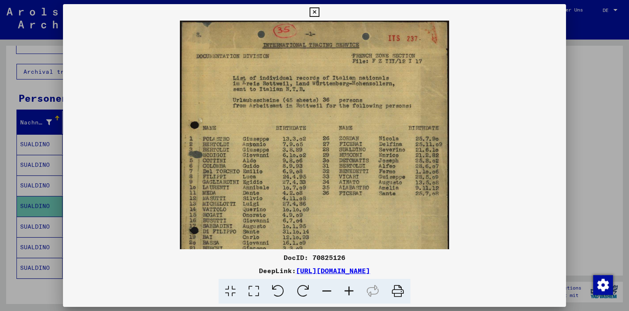
click at [315, 13] on icon at bounding box center [314, 12] width 9 height 10
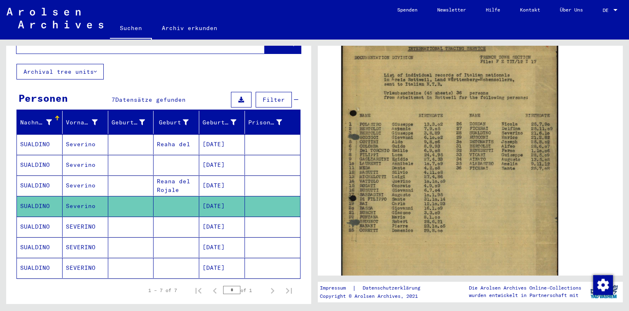
click at [100, 217] on mat-cell "SEVERINO" at bounding box center [86, 227] width 46 height 20
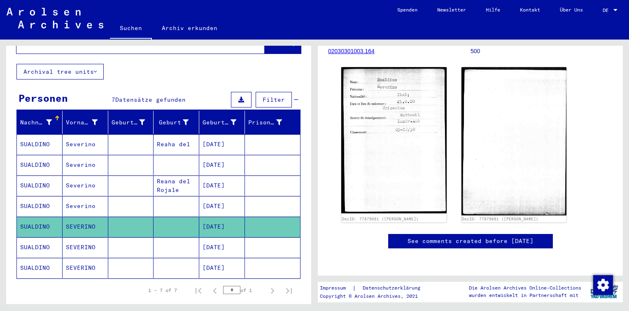
click at [211, 244] on mat-cell "[DATE]" at bounding box center [222, 247] width 46 height 20
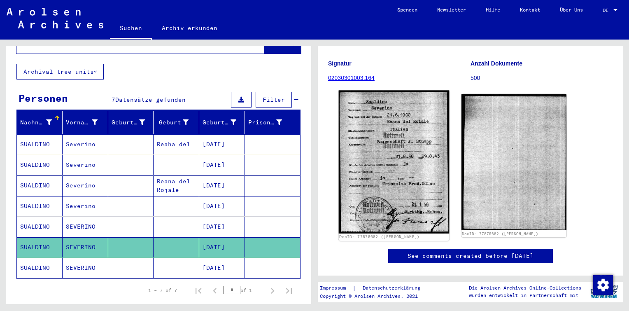
scroll to position [139, 0]
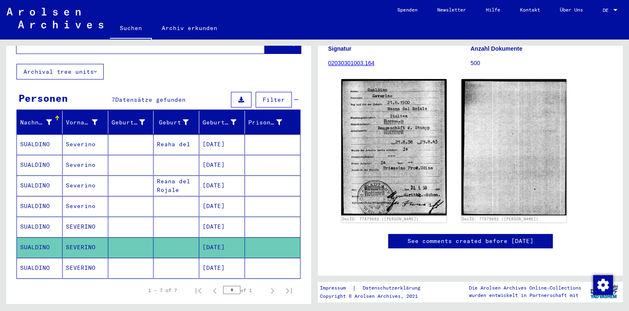
click at [232, 258] on mat-cell "[DATE]" at bounding box center [222, 268] width 46 height 20
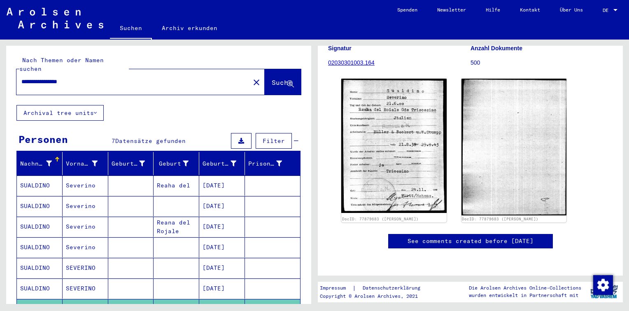
drag, startPoint x: 110, startPoint y: 77, endPoint x: 81, endPoint y: 81, distance: 29.0
click at [51, 74] on div "**********" at bounding box center [130, 81] width 229 height 19
drag, startPoint x: 81, startPoint y: 72, endPoint x: 0, endPoint y: 68, distance: 80.8
click at [0, 72] on html "**********" at bounding box center [314, 155] width 629 height 311
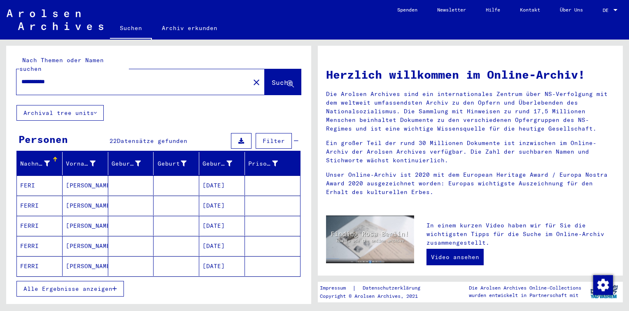
click at [171, 178] on mat-cell at bounding box center [177, 185] width 46 height 20
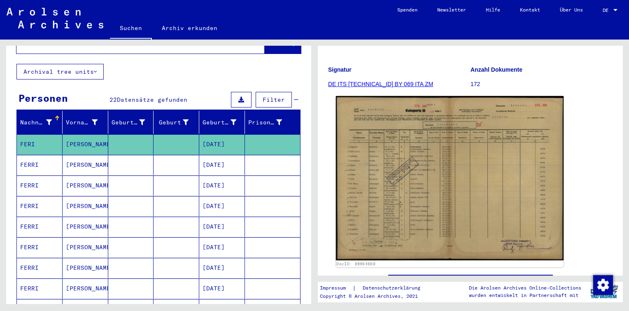
scroll to position [124, 0]
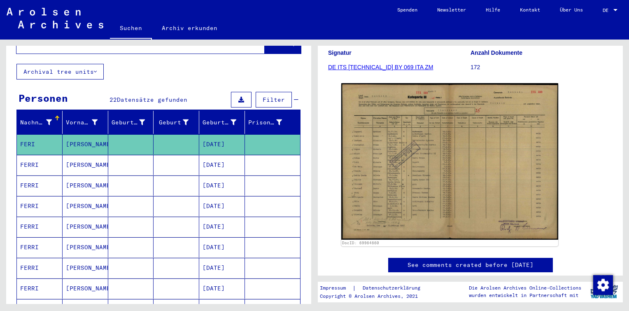
click at [210, 155] on mat-cell "[DATE]" at bounding box center [222, 165] width 46 height 20
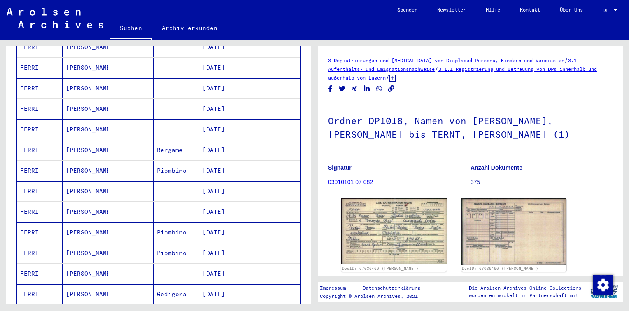
scroll to position [206, 0]
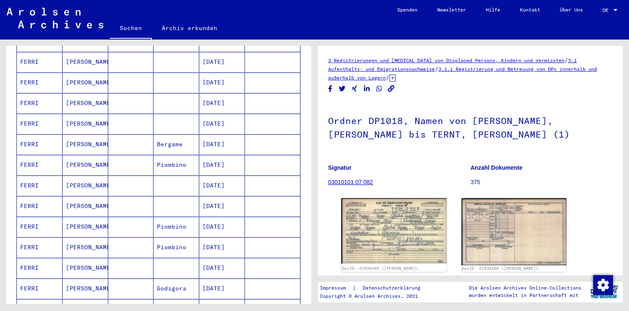
click at [211, 176] on mat-cell "[DATE]" at bounding box center [222, 185] width 46 height 20
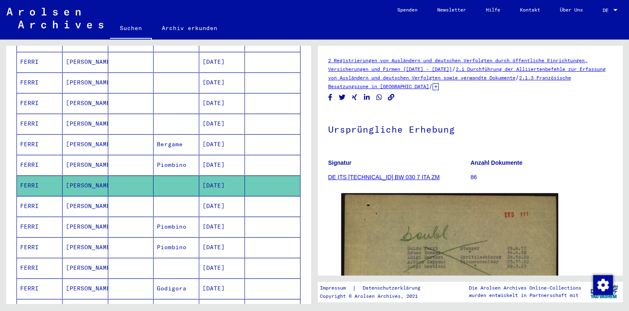
click at [211, 155] on mat-cell "[DATE]" at bounding box center [222, 165] width 46 height 20
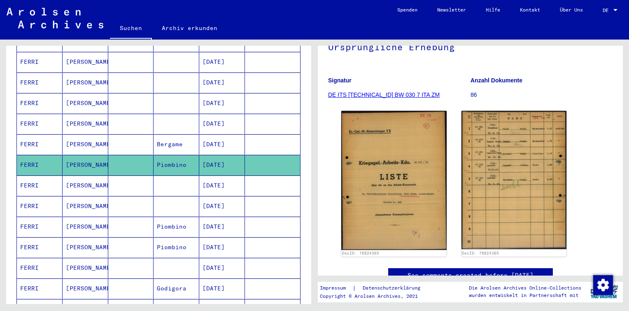
click at [219, 175] on mat-cell "[DATE]" at bounding box center [222, 185] width 46 height 20
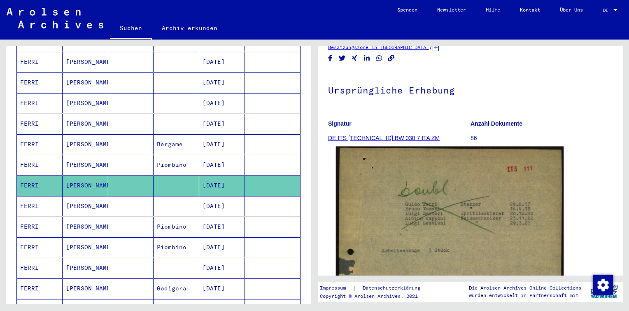
scroll to position [165, 0]
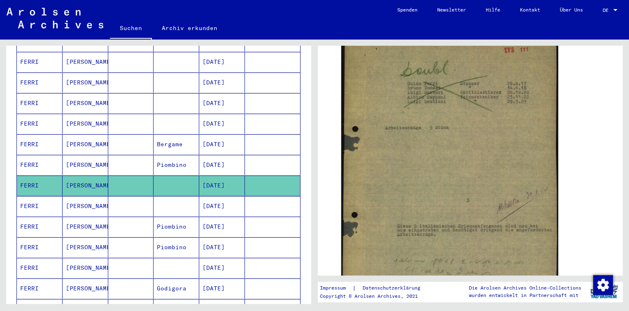
click at [245, 196] on mat-cell at bounding box center [272, 206] width 55 height 20
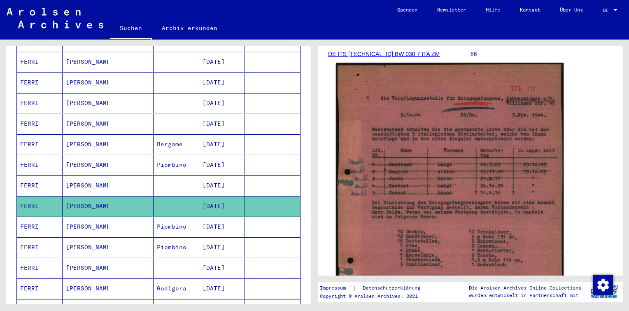
scroll to position [124, 0]
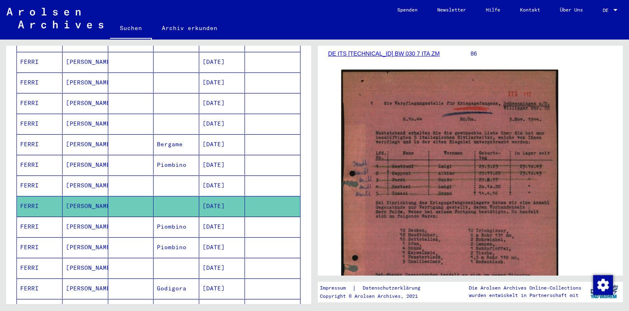
click at [224, 217] on mat-cell "[DATE]" at bounding box center [222, 227] width 46 height 20
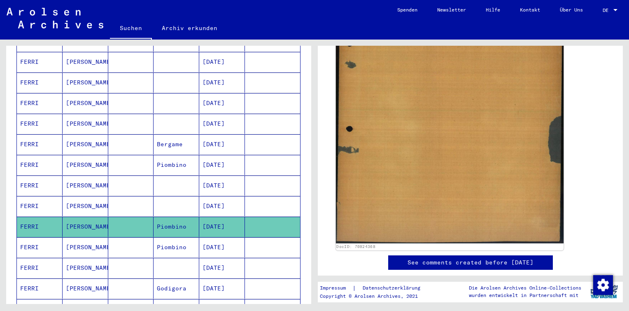
scroll to position [288, 0]
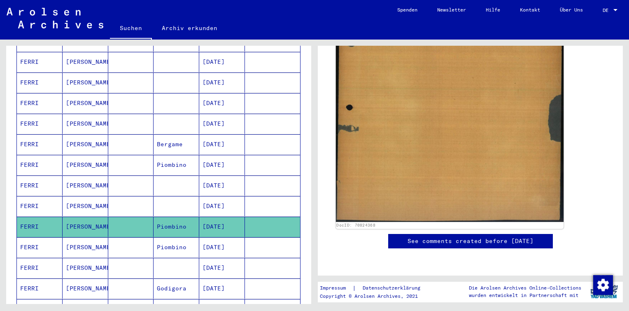
click at [395, 142] on img at bounding box center [450, 81] width 228 height 281
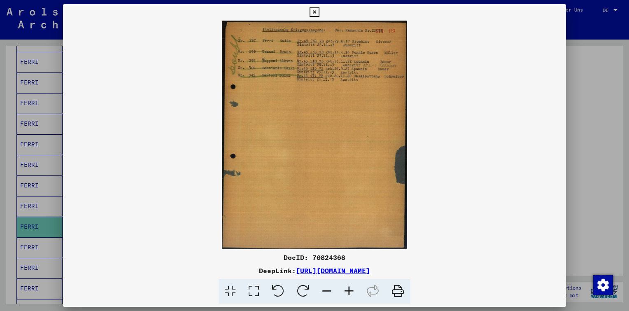
drag, startPoint x: 348, startPoint y: 258, endPoint x: 313, endPoint y: 258, distance: 35.0
click at [313, 258] on div "DocID: 70824368" at bounding box center [314, 257] width 503 height 10
copy div "70824368"
click at [313, 11] on icon at bounding box center [314, 12] width 9 height 10
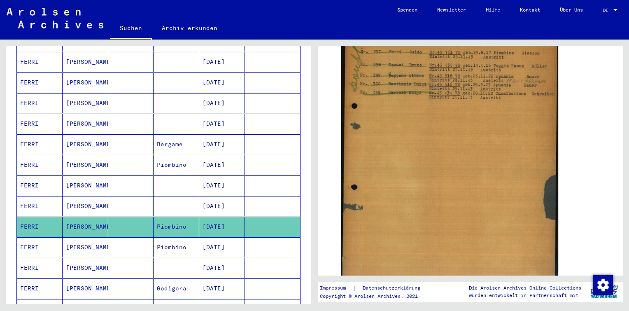
scroll to position [165, 0]
click at [169, 196] on mat-cell at bounding box center [177, 206] width 46 height 20
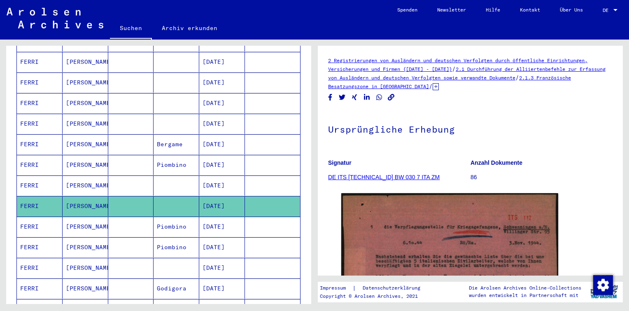
click at [173, 175] on mat-cell at bounding box center [177, 185] width 46 height 20
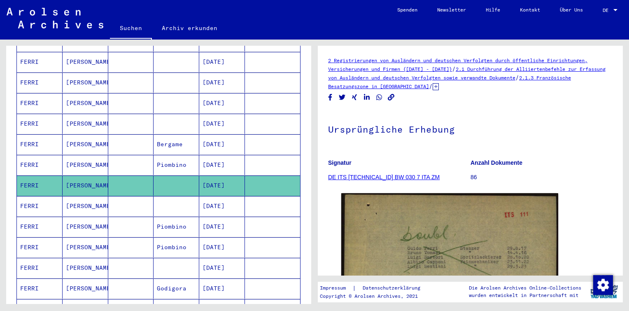
click at [180, 155] on mat-cell "Piombino" at bounding box center [177, 165] width 46 height 20
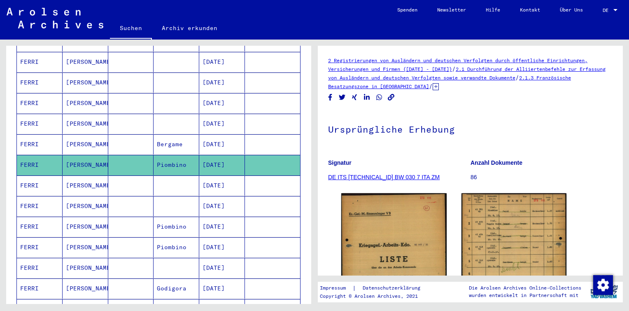
click at [189, 134] on mat-cell "Bergame" at bounding box center [177, 144] width 46 height 20
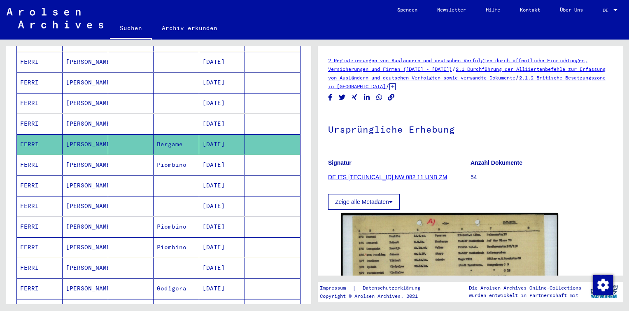
scroll to position [247, 0]
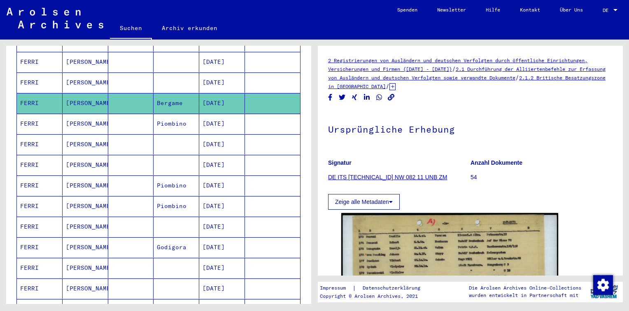
click at [219, 217] on mat-cell "[DATE]" at bounding box center [222, 227] width 46 height 20
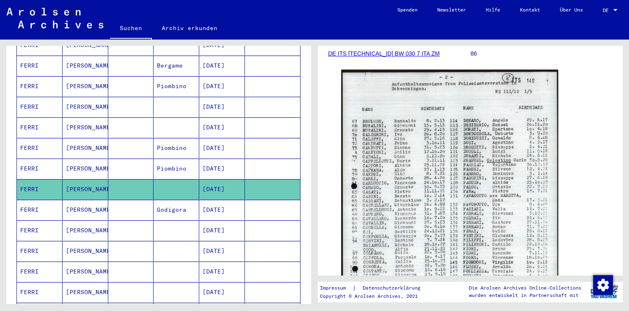
scroll to position [329, 0]
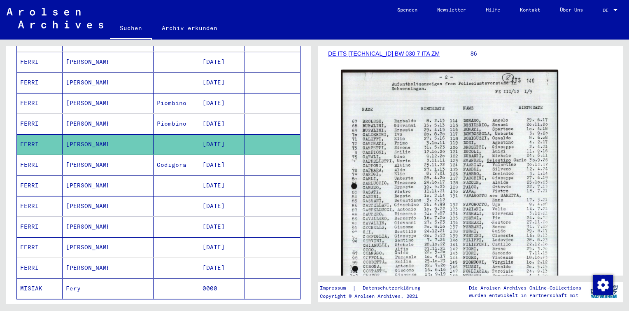
click at [199, 218] on mat-cell "[DATE]" at bounding box center [222, 227] width 46 height 20
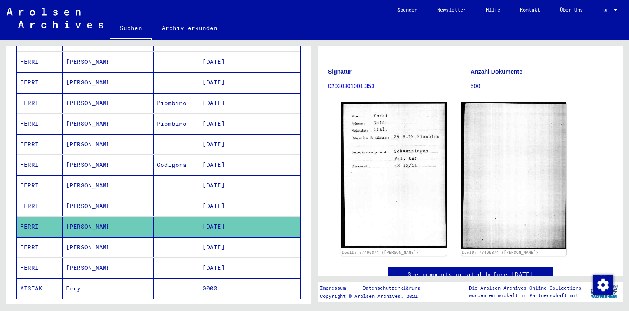
click at [207, 237] on mat-cell "[DATE]" at bounding box center [222, 247] width 46 height 20
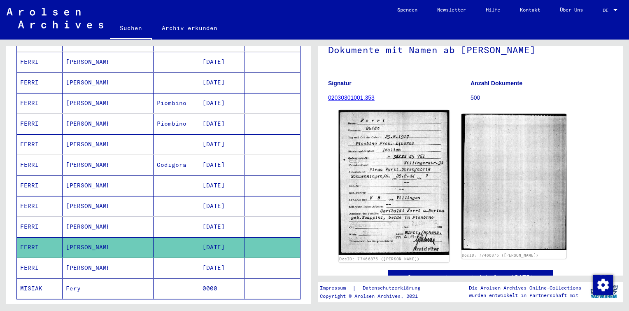
scroll to position [98, 0]
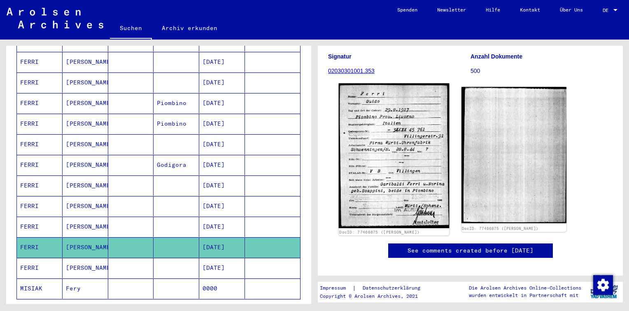
click at [397, 118] on img at bounding box center [394, 155] width 110 height 145
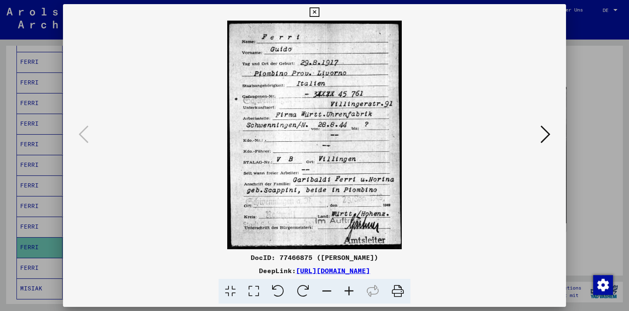
click at [542, 131] on icon at bounding box center [546, 134] width 10 height 20
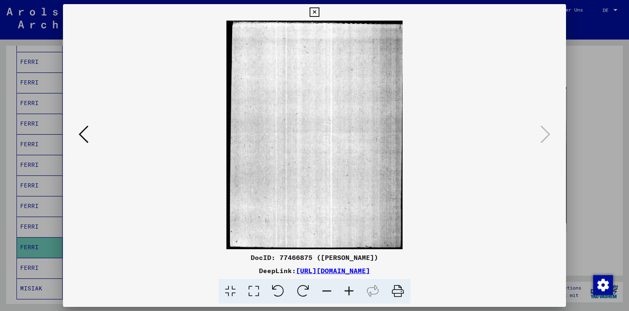
drag, startPoint x: 315, startPoint y: 16, endPoint x: 304, endPoint y: 41, distance: 27.6
click at [315, 15] on icon at bounding box center [314, 12] width 9 height 10
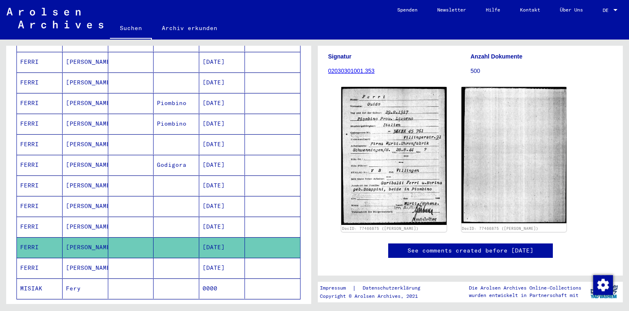
scroll to position [412, 0]
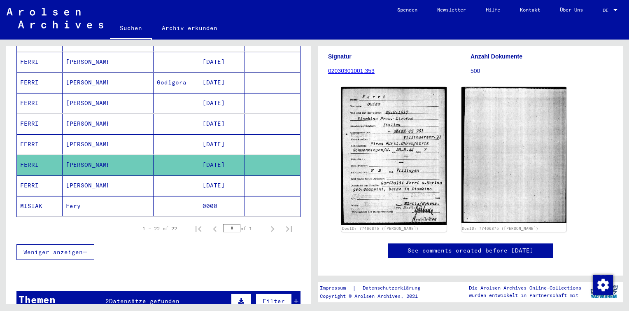
click at [205, 175] on mat-cell "[DATE]" at bounding box center [222, 185] width 46 height 20
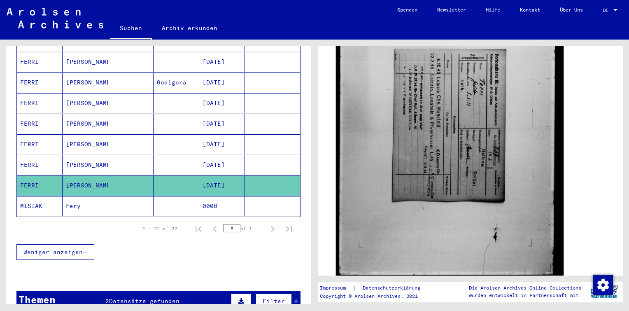
click at [441, 101] on img at bounding box center [450, 138] width 228 height 316
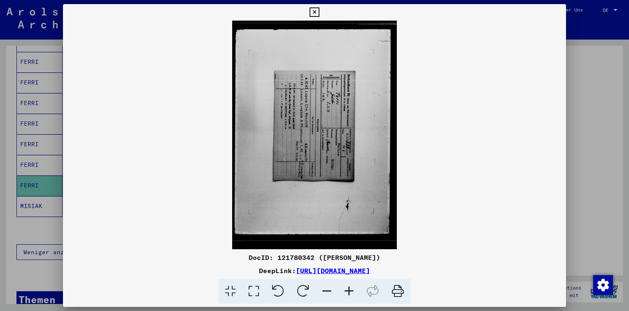
click at [282, 287] on icon at bounding box center [278, 291] width 25 height 25
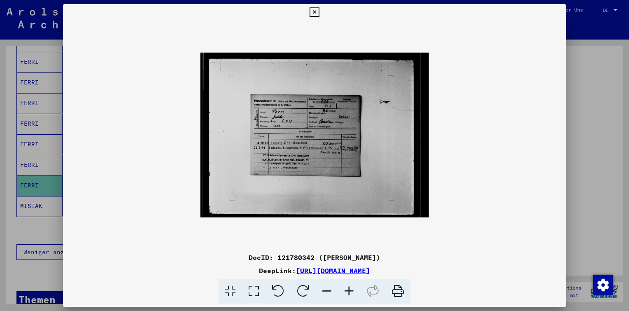
click at [282, 287] on icon at bounding box center [278, 291] width 25 height 25
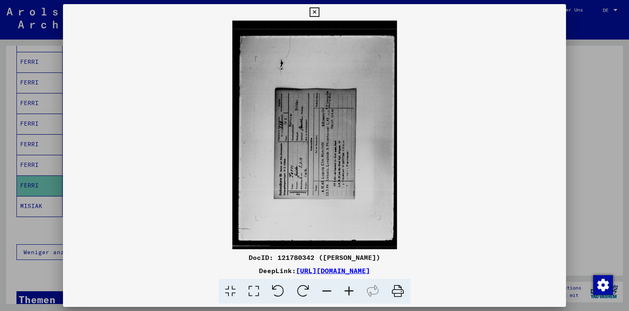
click at [282, 287] on icon at bounding box center [278, 291] width 25 height 25
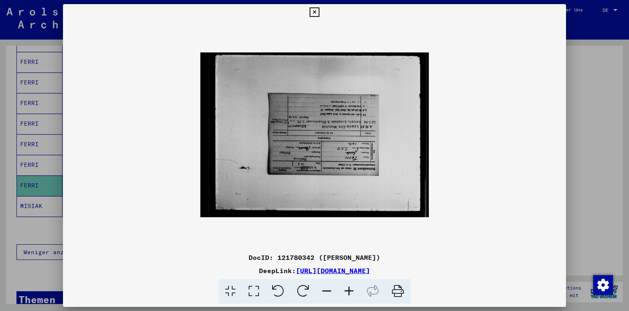
click at [282, 287] on icon at bounding box center [278, 291] width 25 height 25
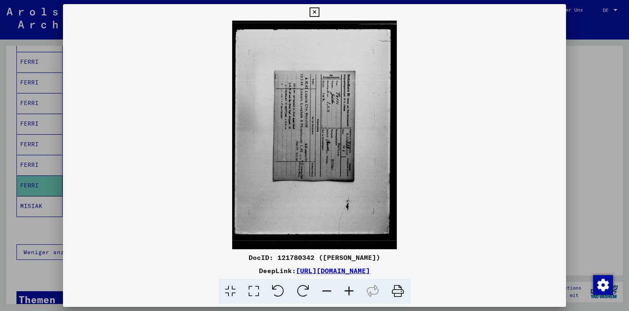
click at [282, 287] on icon at bounding box center [278, 291] width 25 height 25
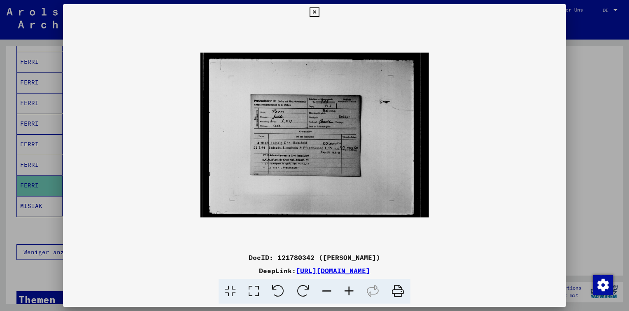
click at [350, 287] on icon at bounding box center [349, 291] width 22 height 25
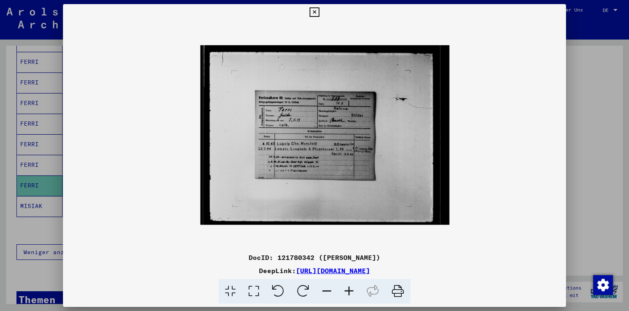
click at [350, 287] on icon at bounding box center [349, 291] width 22 height 25
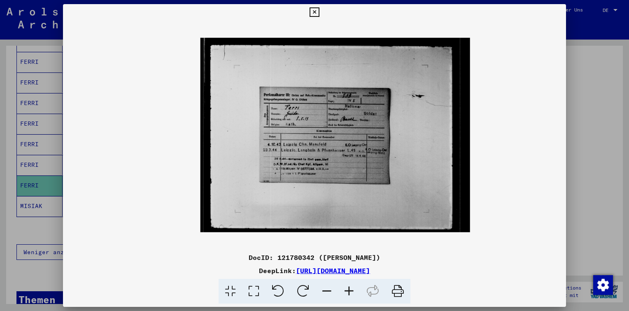
click at [350, 287] on icon at bounding box center [349, 291] width 22 height 25
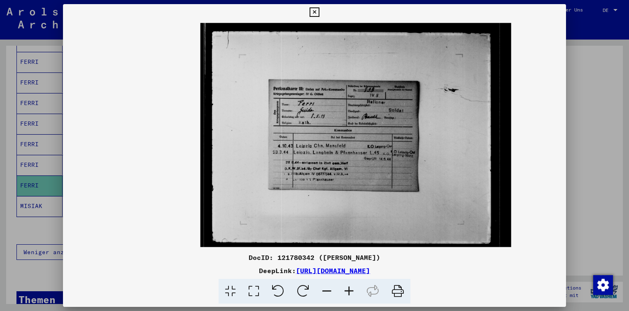
click at [350, 287] on icon at bounding box center [349, 291] width 22 height 25
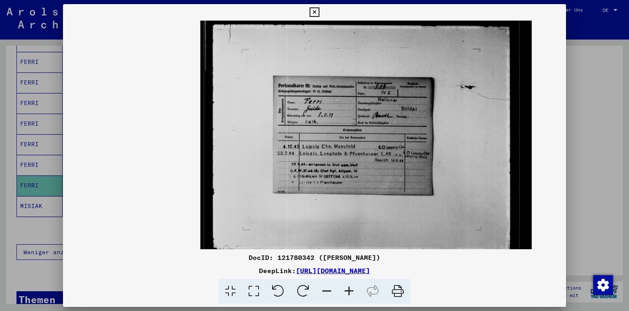
click at [350, 287] on icon at bounding box center [349, 291] width 22 height 25
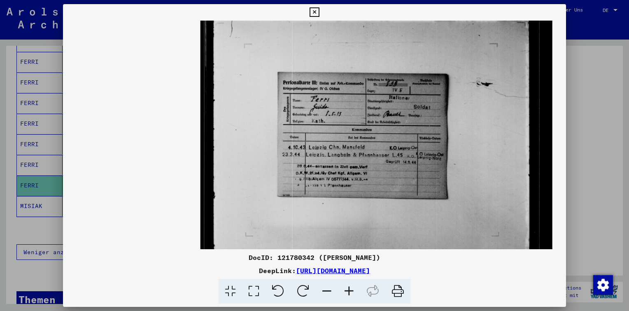
click at [350, 287] on icon at bounding box center [349, 291] width 22 height 25
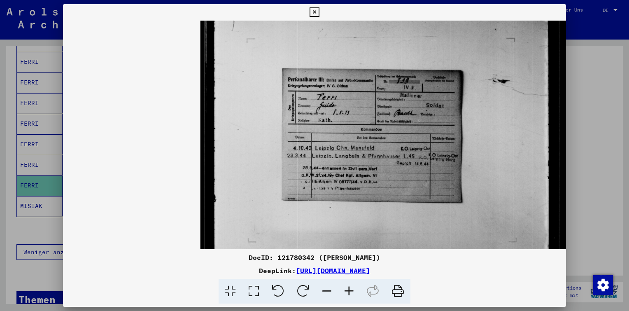
click at [350, 287] on icon at bounding box center [349, 291] width 22 height 25
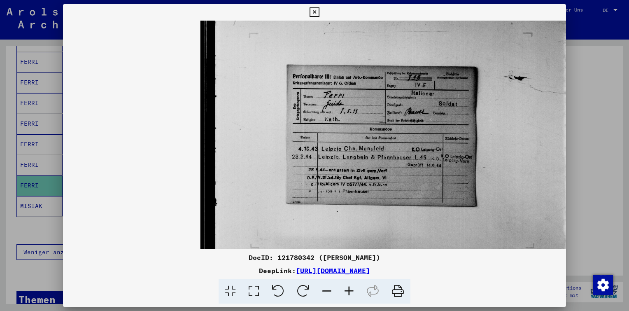
click at [350, 287] on icon at bounding box center [349, 291] width 22 height 25
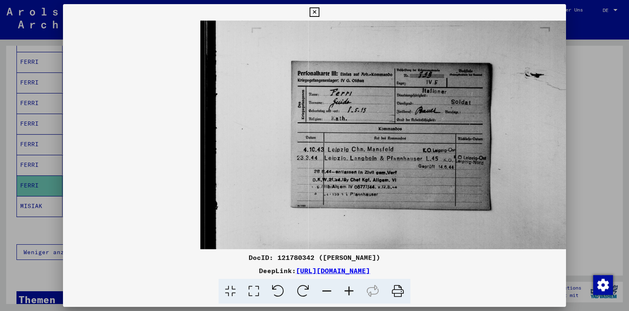
click at [350, 287] on icon at bounding box center [349, 291] width 22 height 25
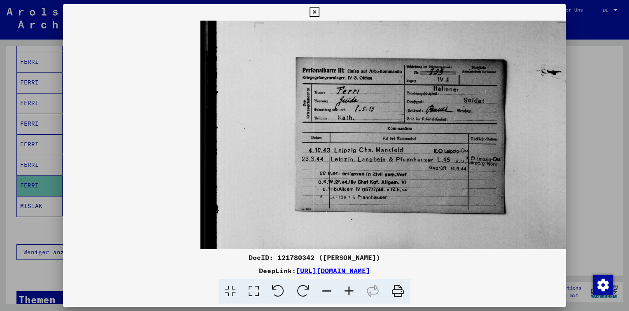
click at [350, 287] on icon at bounding box center [349, 291] width 22 height 25
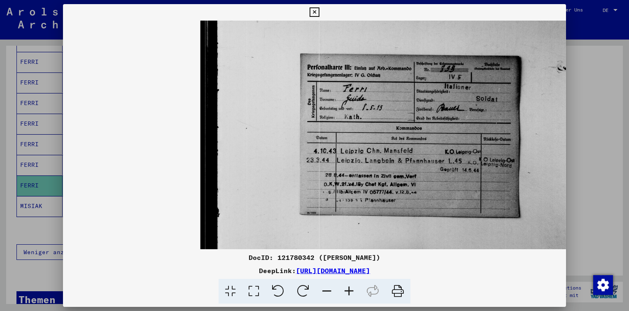
click at [313, 11] on icon at bounding box center [314, 12] width 9 height 10
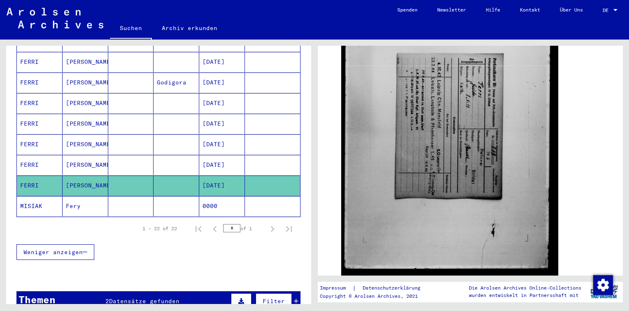
click at [147, 297] on span "Datensätze gefunden" at bounding box center [144, 300] width 70 height 7
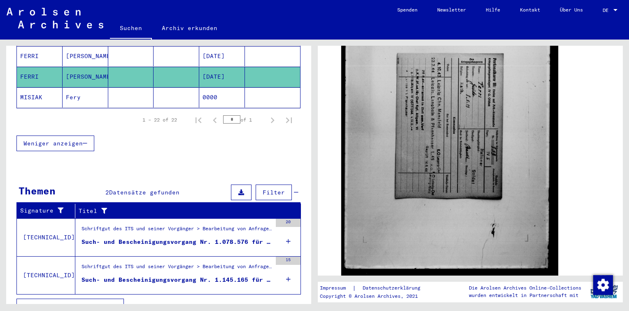
click at [286, 227] on icon at bounding box center [288, 241] width 5 height 29
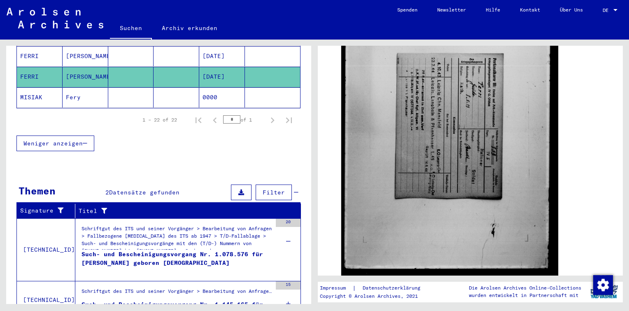
click at [286, 289] on icon at bounding box center [288, 303] width 5 height 29
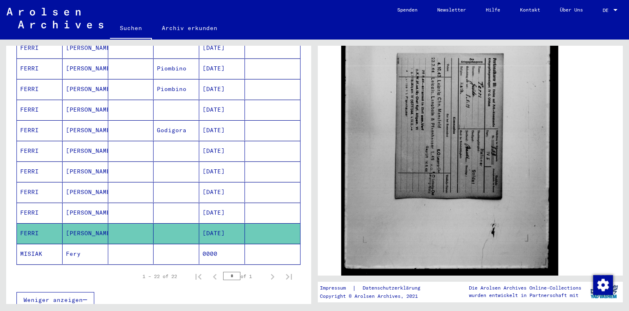
click at [228, 203] on mat-cell "[DATE]" at bounding box center [222, 213] width 46 height 20
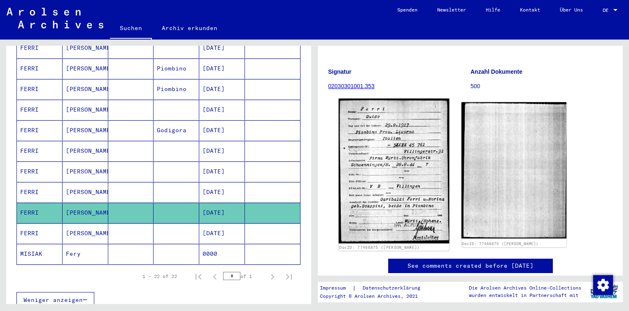
click at [399, 145] on img at bounding box center [394, 170] width 110 height 145
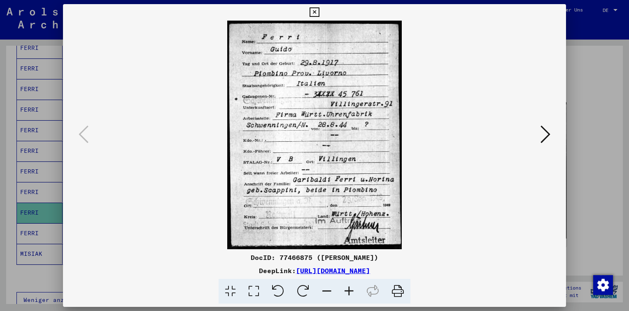
drag, startPoint x: 374, startPoint y: 255, endPoint x: 284, endPoint y: 258, distance: 90.6
click at [284, 258] on div "DocID: 77466875 ([PERSON_NAME])" at bounding box center [314, 257] width 503 height 10
copy div "77466875 ([PERSON_NAME])"
click at [543, 134] on icon at bounding box center [546, 134] width 10 height 20
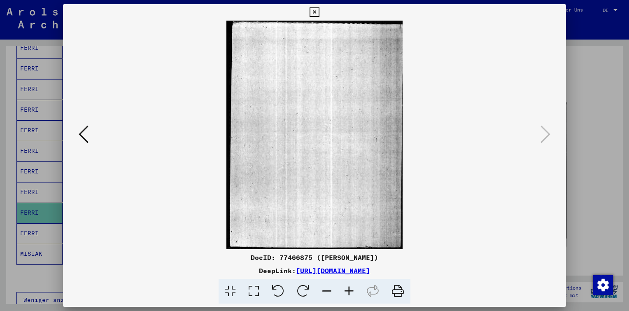
click at [312, 12] on icon at bounding box center [314, 12] width 9 height 10
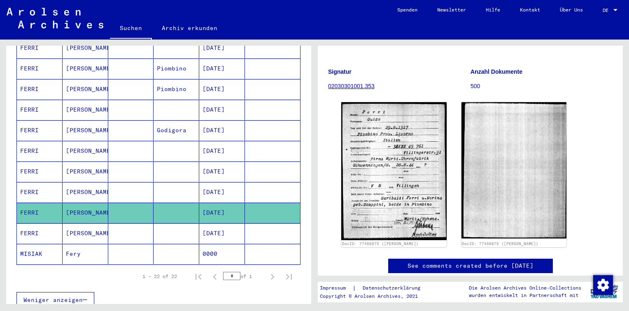
click at [185, 182] on mat-cell at bounding box center [177, 192] width 46 height 20
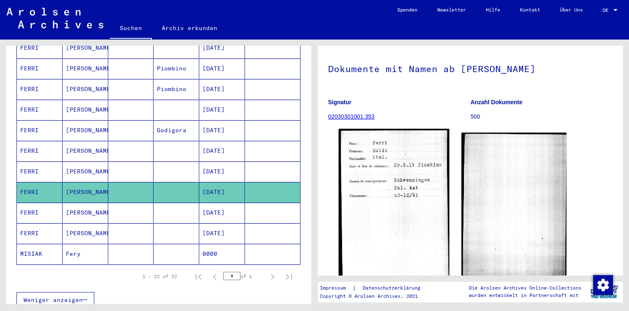
scroll to position [124, 0]
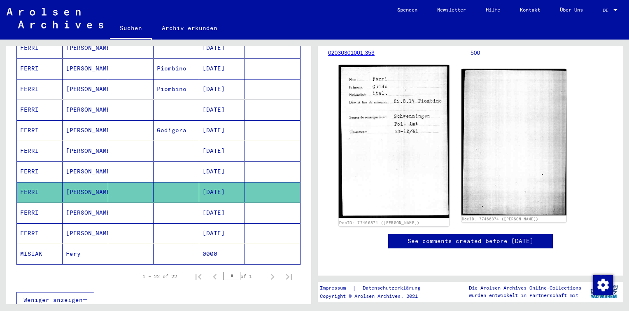
click at [359, 81] on img at bounding box center [394, 141] width 110 height 153
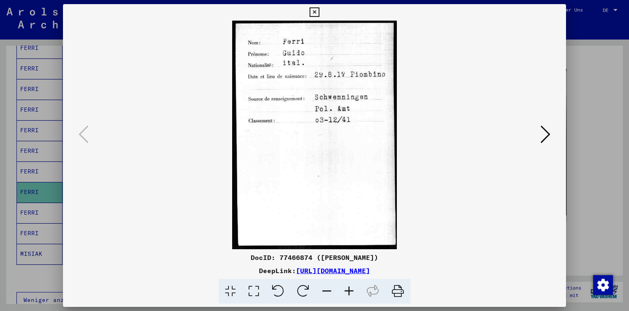
drag, startPoint x: 374, startPoint y: 256, endPoint x: 283, endPoint y: 261, distance: 90.7
click at [283, 261] on div "DocID: 77466874 ([PERSON_NAME])" at bounding box center [314, 257] width 503 height 10
copy div "77466874 ([PERSON_NAME])"
click at [312, 13] on icon at bounding box center [314, 12] width 9 height 10
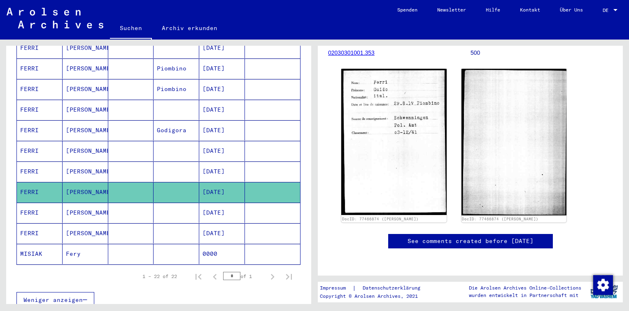
click at [204, 161] on mat-cell "[DATE]" at bounding box center [222, 171] width 46 height 20
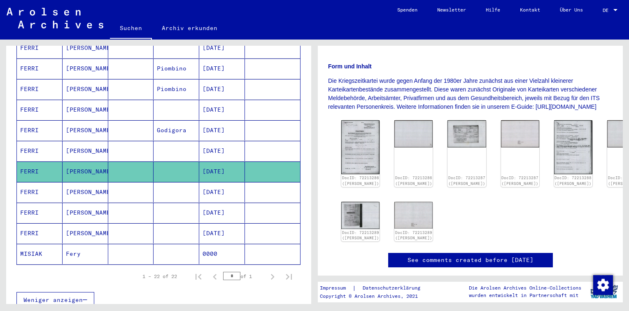
scroll to position [165, 0]
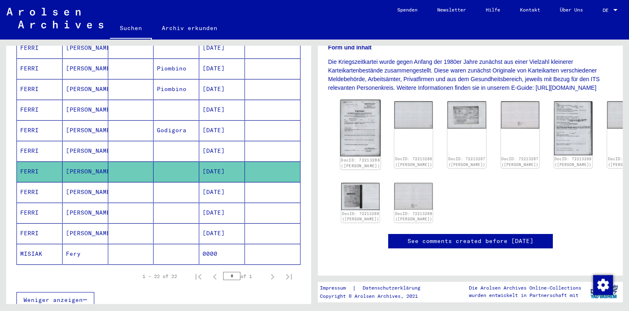
click at [363, 120] on img at bounding box center [361, 128] width 40 height 57
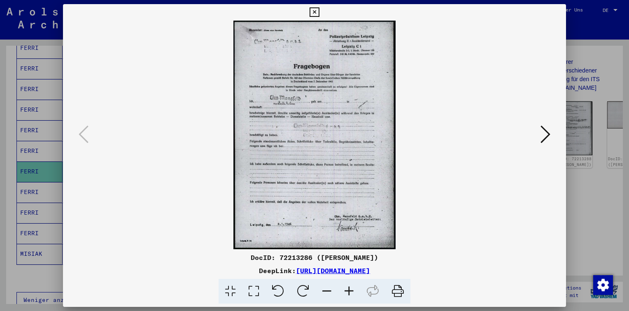
click at [351, 287] on icon at bounding box center [349, 291] width 22 height 25
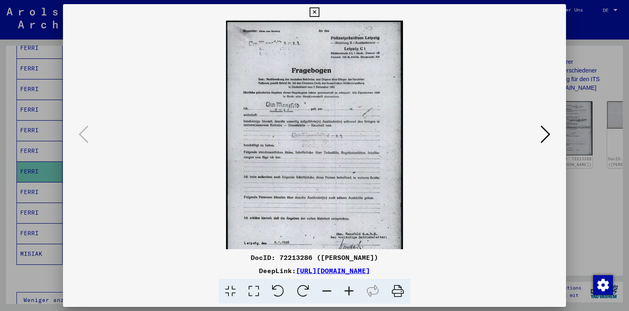
click at [351, 287] on icon at bounding box center [349, 291] width 22 height 25
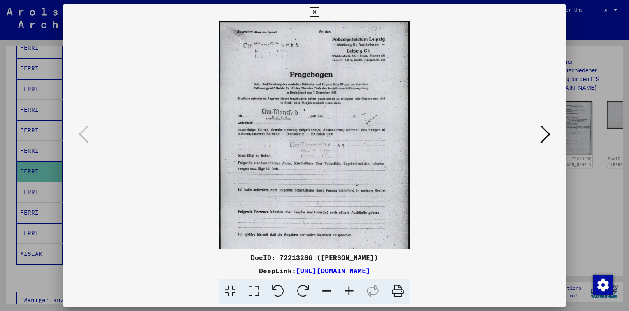
click at [351, 287] on icon at bounding box center [349, 291] width 22 height 25
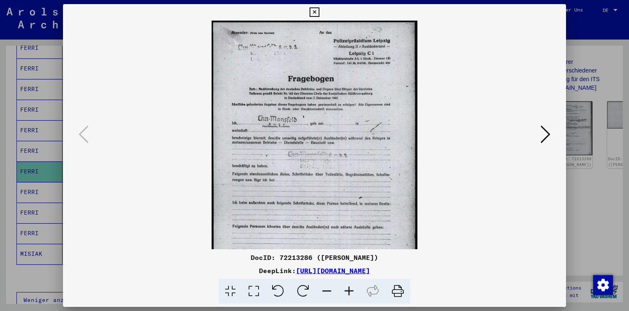
click at [351, 287] on icon at bounding box center [349, 291] width 22 height 25
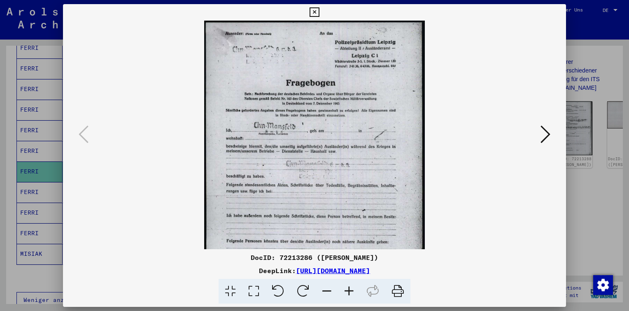
click at [547, 134] on icon at bounding box center [546, 134] width 10 height 20
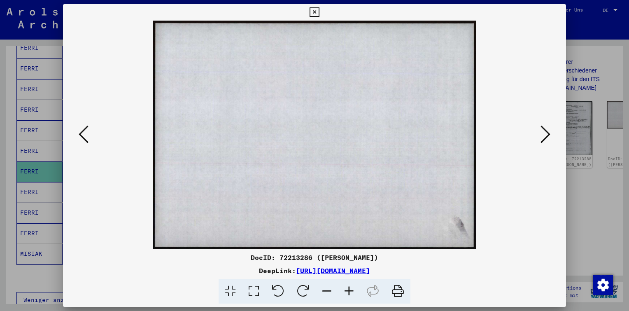
click at [546, 134] on icon at bounding box center [546, 134] width 10 height 20
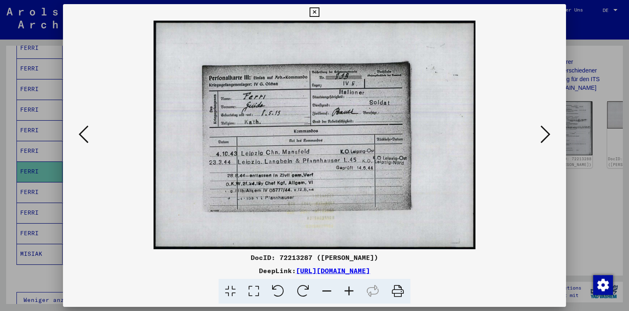
click at [546, 134] on icon at bounding box center [546, 134] width 10 height 20
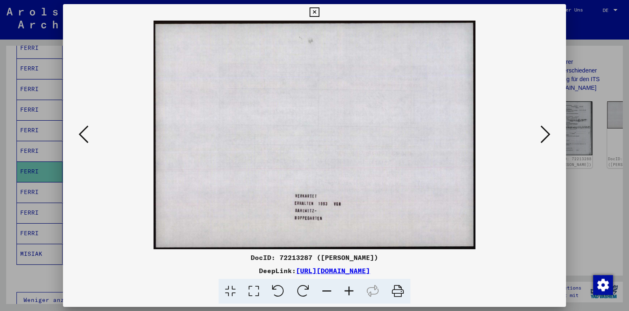
click at [546, 134] on icon at bounding box center [546, 134] width 10 height 20
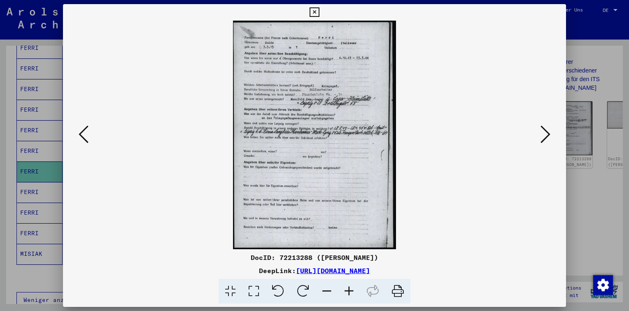
click at [546, 134] on icon at bounding box center [546, 134] width 10 height 20
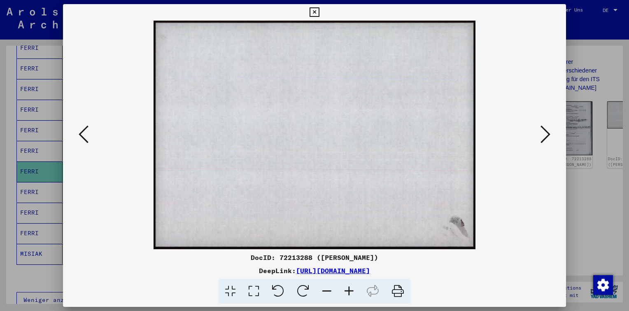
click at [546, 134] on icon at bounding box center [546, 134] width 10 height 20
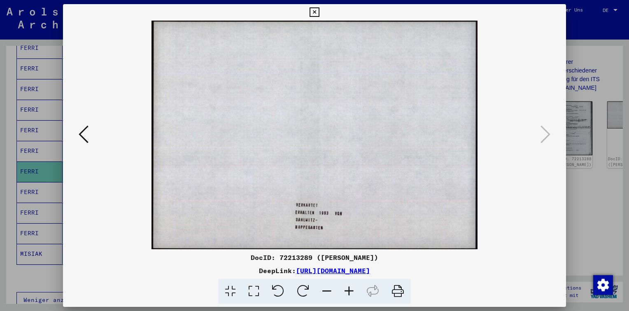
click at [313, 12] on icon at bounding box center [314, 12] width 9 height 10
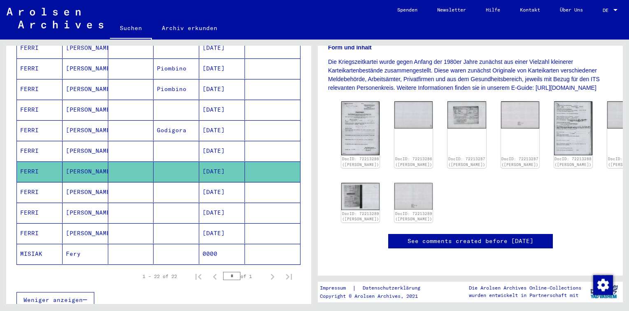
click at [190, 141] on mat-cell at bounding box center [177, 151] width 46 height 20
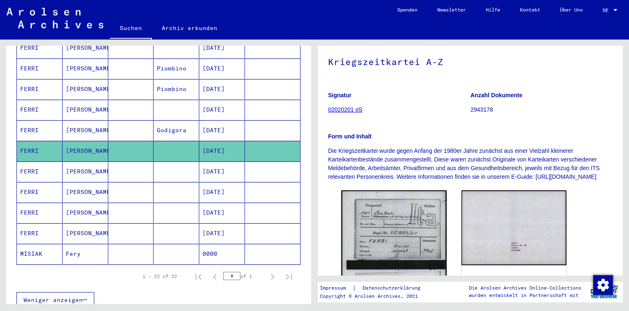
scroll to position [165, 0]
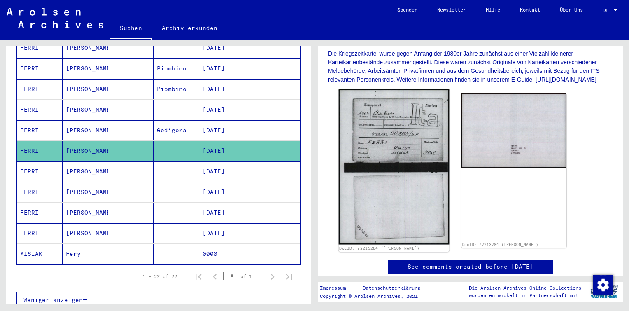
click at [387, 149] on img at bounding box center [394, 166] width 110 height 155
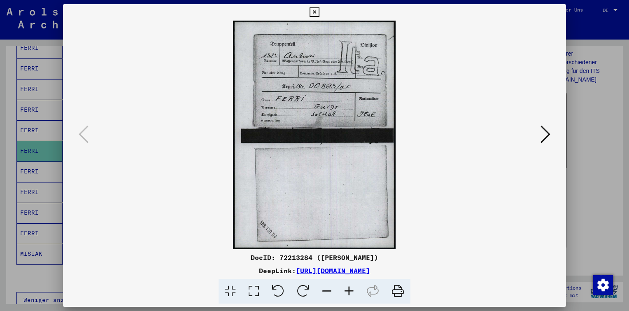
click at [345, 289] on icon at bounding box center [349, 291] width 22 height 25
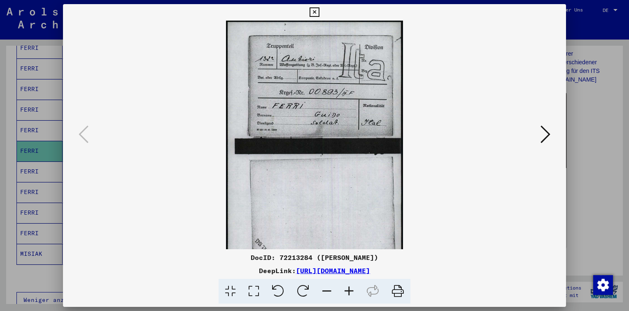
click at [345, 289] on icon at bounding box center [349, 291] width 22 height 25
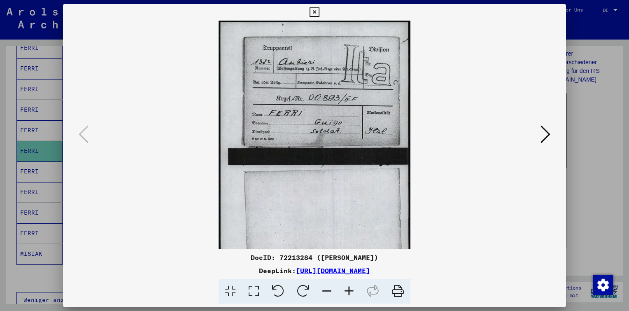
click at [345, 289] on icon at bounding box center [349, 291] width 22 height 25
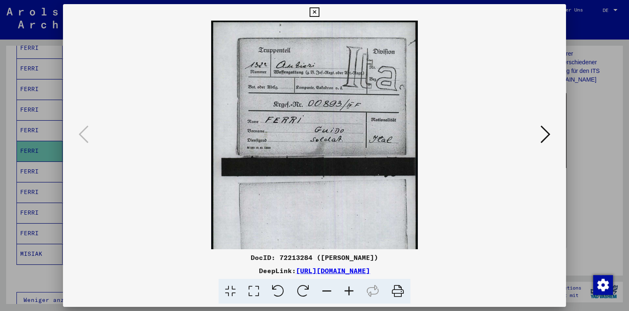
click at [345, 289] on icon at bounding box center [349, 291] width 22 height 25
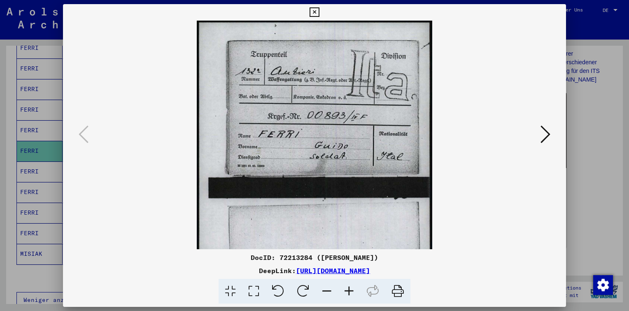
click at [345, 289] on icon at bounding box center [349, 291] width 22 height 25
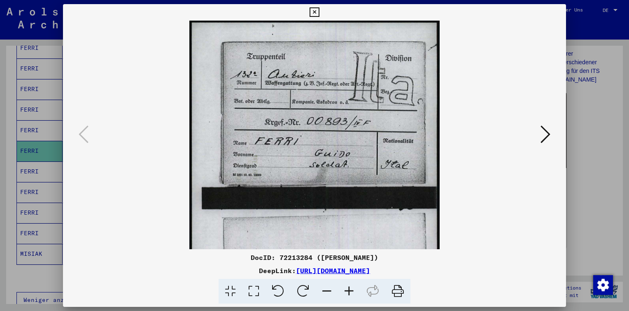
click at [345, 289] on icon at bounding box center [349, 291] width 22 height 25
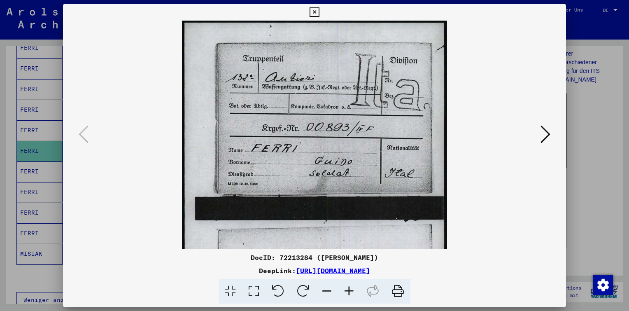
click at [345, 289] on icon at bounding box center [349, 291] width 22 height 25
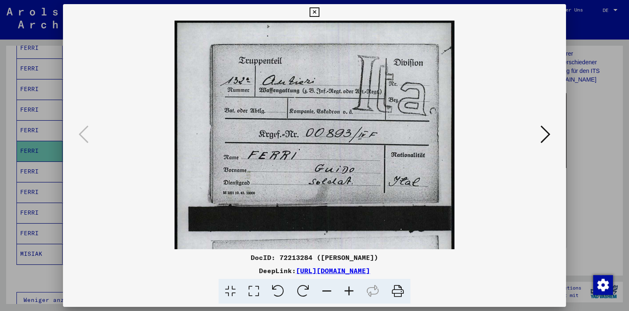
click at [345, 289] on icon at bounding box center [349, 291] width 22 height 25
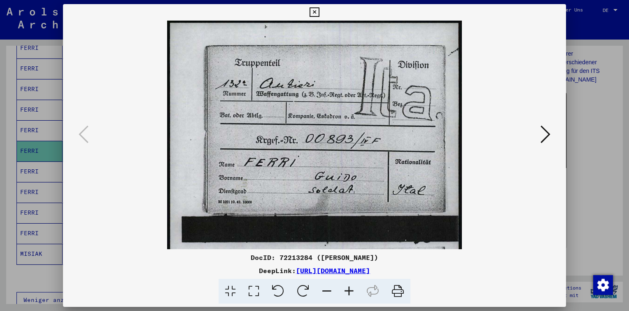
click at [543, 135] on icon at bounding box center [546, 134] width 10 height 20
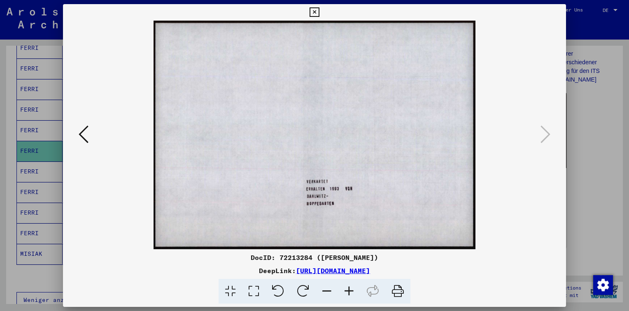
click at [84, 131] on icon at bounding box center [84, 134] width 10 height 20
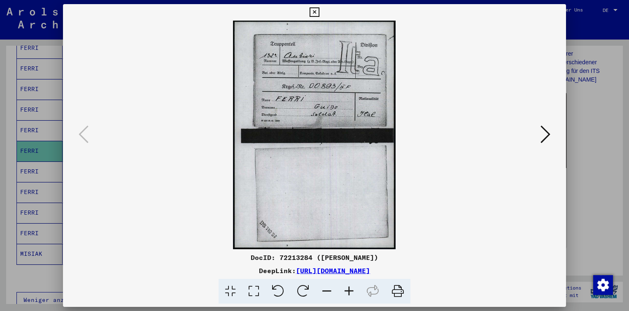
click at [315, 11] on icon at bounding box center [314, 12] width 9 height 10
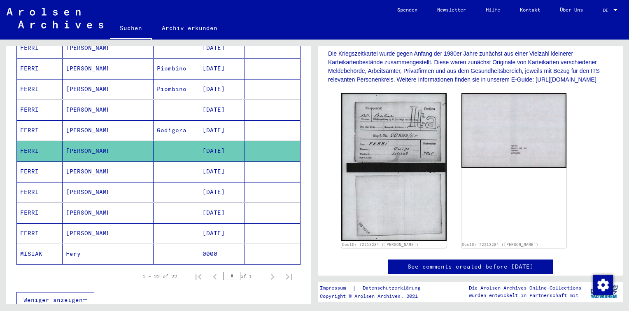
click at [232, 161] on mat-cell "[DATE]" at bounding box center [222, 171] width 46 height 20
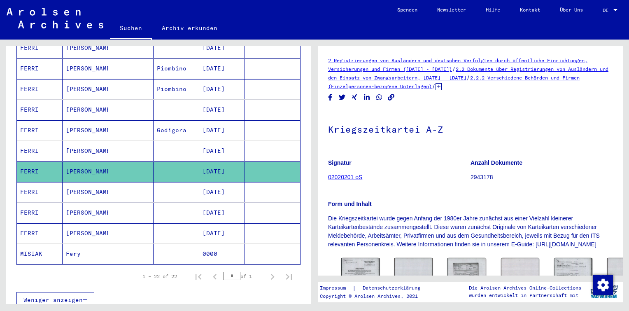
scroll to position [165, 0]
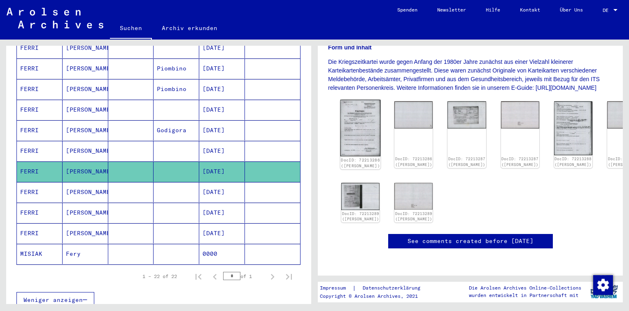
click at [357, 112] on img at bounding box center [361, 128] width 40 height 57
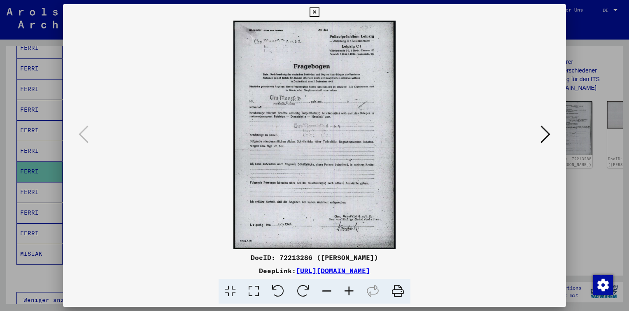
click at [542, 133] on icon at bounding box center [546, 134] width 10 height 20
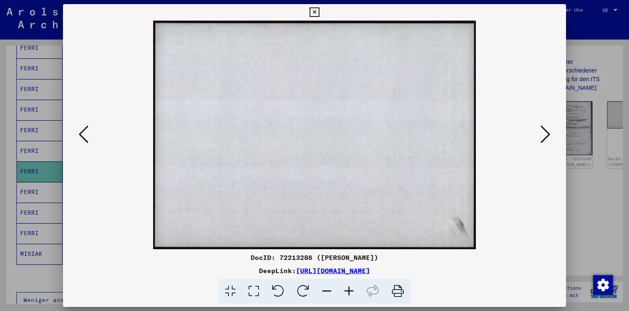
click at [542, 133] on icon at bounding box center [546, 134] width 10 height 20
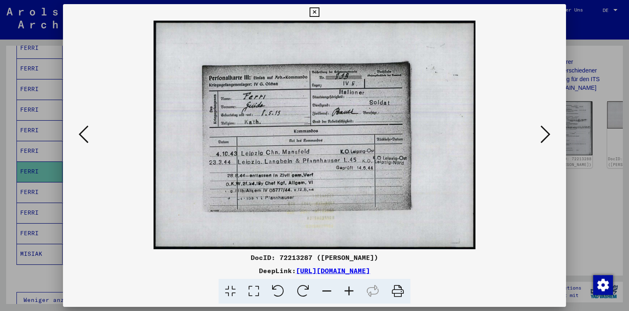
click at [542, 133] on icon at bounding box center [546, 134] width 10 height 20
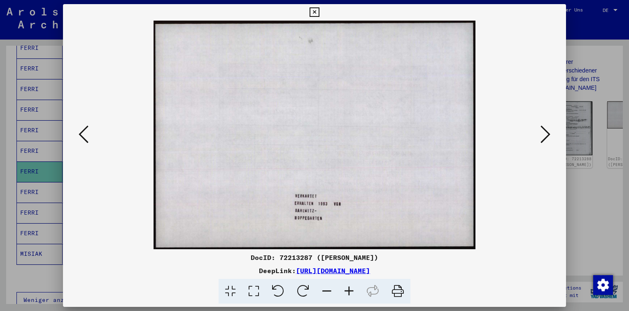
click at [542, 133] on icon at bounding box center [546, 134] width 10 height 20
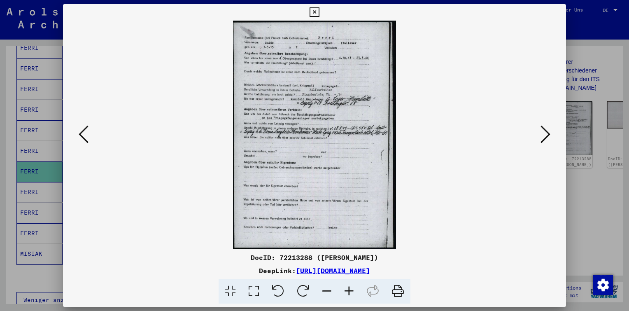
click at [352, 293] on icon at bounding box center [349, 291] width 22 height 25
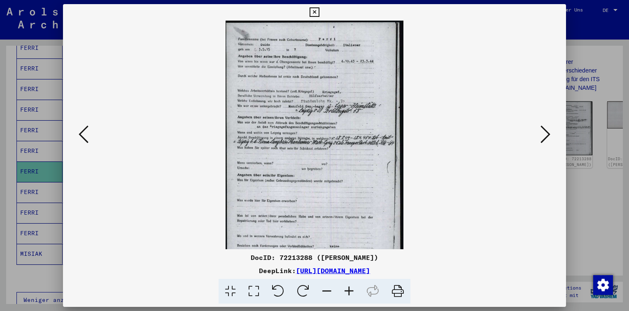
click at [352, 293] on icon at bounding box center [349, 291] width 22 height 25
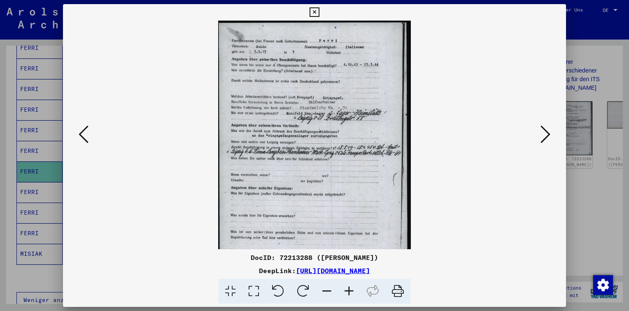
click at [352, 293] on icon at bounding box center [349, 291] width 22 height 25
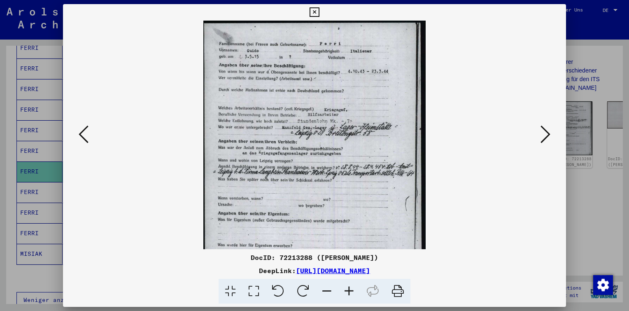
click at [352, 293] on icon at bounding box center [349, 291] width 22 height 25
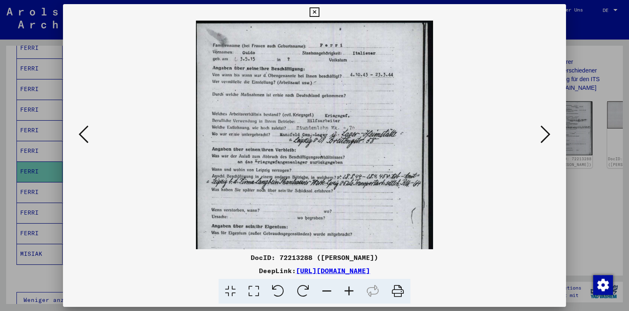
click at [352, 293] on icon at bounding box center [349, 291] width 22 height 25
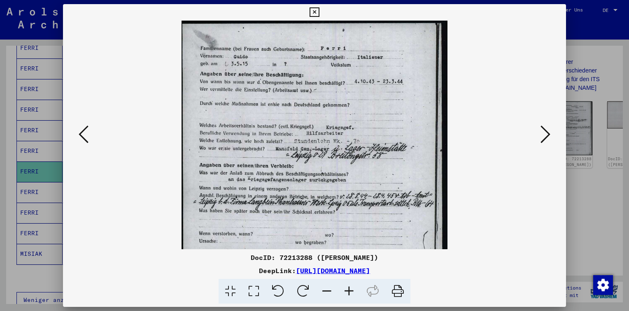
click at [352, 293] on icon at bounding box center [349, 291] width 22 height 25
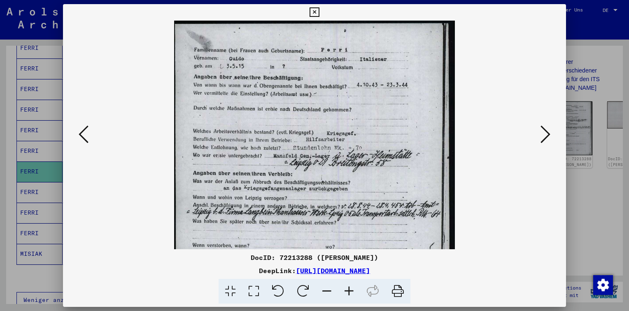
click at [352, 293] on icon at bounding box center [349, 291] width 22 height 25
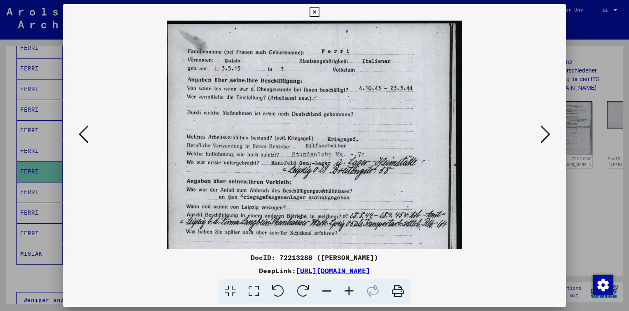
click at [352, 293] on icon at bounding box center [349, 291] width 22 height 25
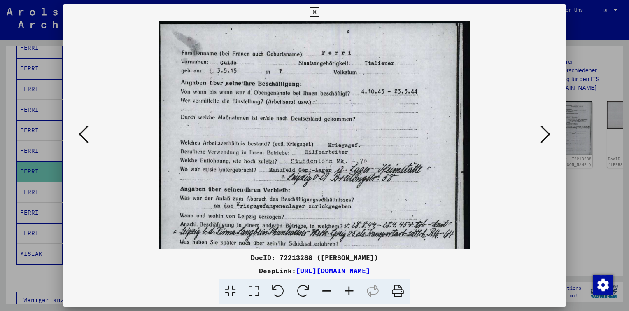
click at [352, 293] on icon at bounding box center [349, 291] width 22 height 25
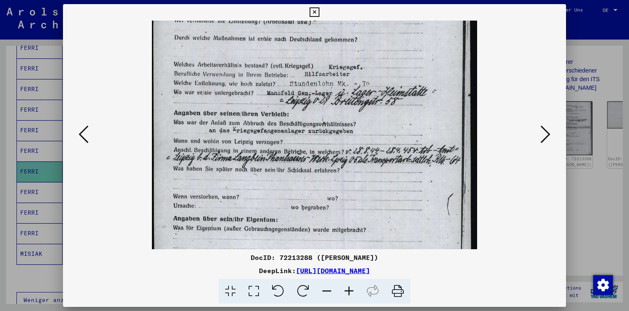
scroll to position [85, 0]
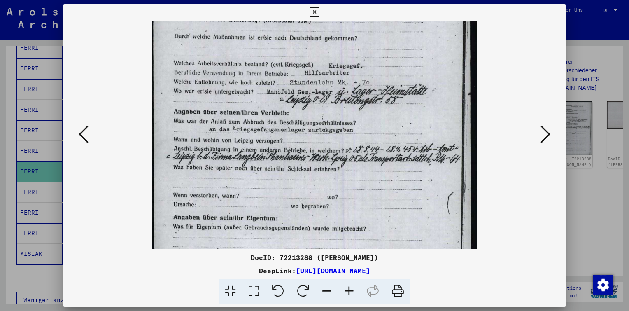
drag, startPoint x: 326, startPoint y: 228, endPoint x: 327, endPoint y: 144, distance: 83.6
click at [327, 144] on img at bounding box center [314, 162] width 325 height 455
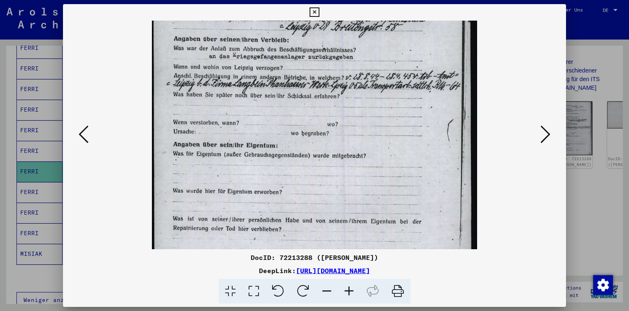
scroll to position [170, 0]
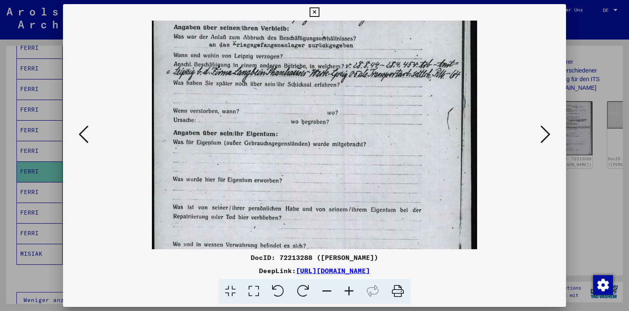
drag, startPoint x: 337, startPoint y: 140, endPoint x: 336, endPoint y: 56, distance: 84.4
click at [336, 56] on img at bounding box center [314, 78] width 325 height 455
click at [546, 140] on icon at bounding box center [546, 134] width 10 height 20
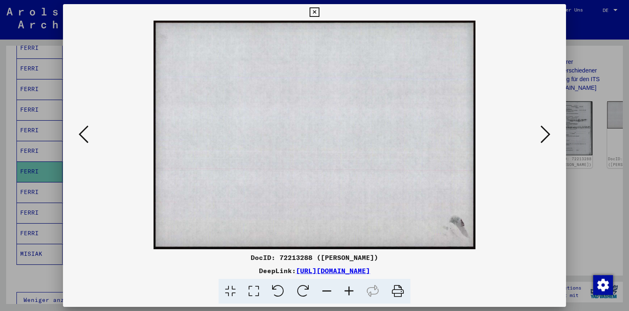
scroll to position [0, 0]
click at [545, 139] on icon at bounding box center [546, 134] width 10 height 20
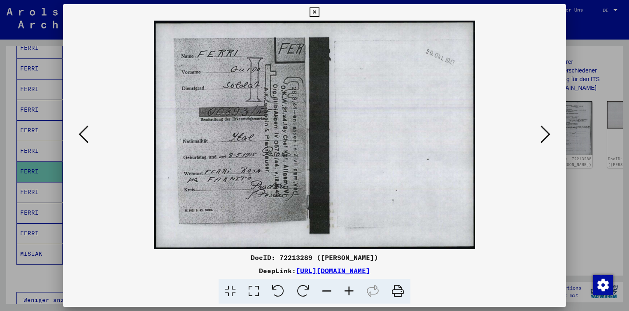
click at [542, 132] on icon at bounding box center [546, 134] width 10 height 20
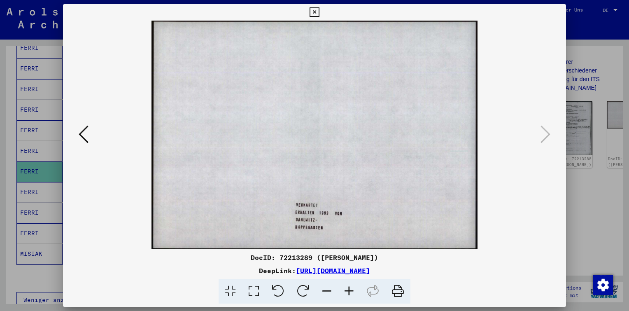
click at [315, 12] on icon at bounding box center [314, 12] width 9 height 10
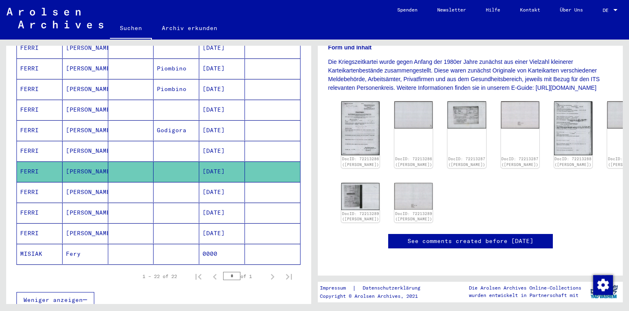
click at [228, 141] on mat-cell "[DATE]" at bounding box center [222, 151] width 46 height 20
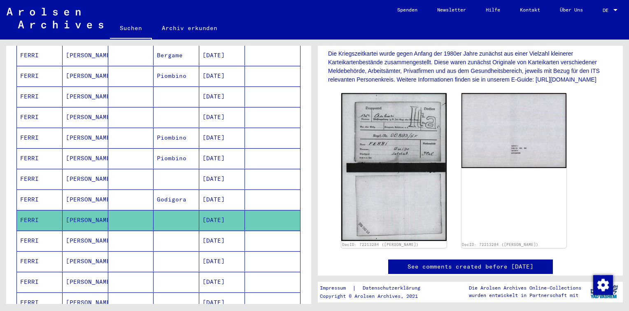
scroll to position [282, 0]
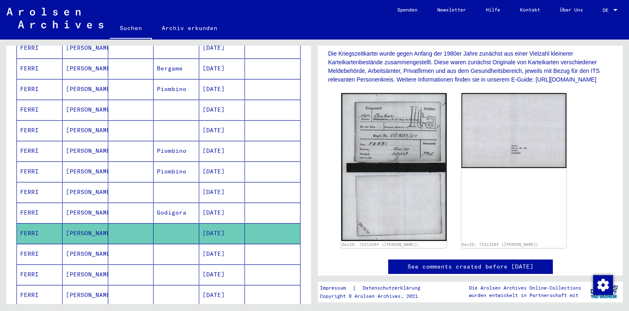
click at [233, 203] on mat-cell "[DATE]" at bounding box center [222, 213] width 46 height 20
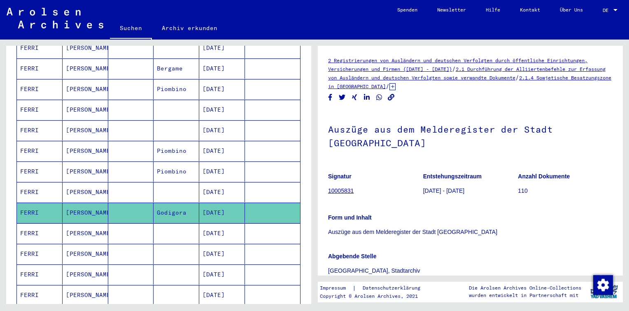
click at [233, 182] on mat-cell "[DATE]" at bounding box center [222, 192] width 46 height 20
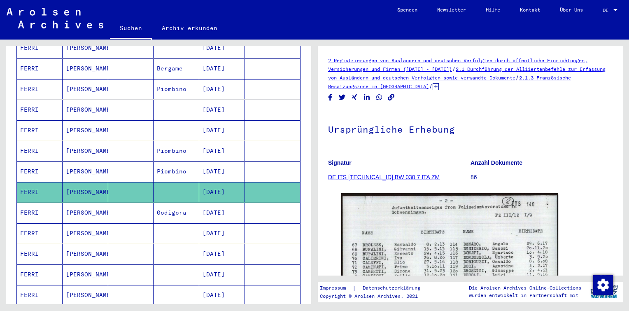
scroll to position [82, 0]
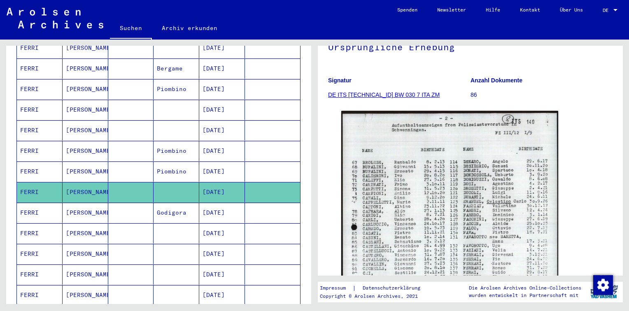
click at [218, 165] on mat-cell "[DATE]" at bounding box center [222, 171] width 46 height 20
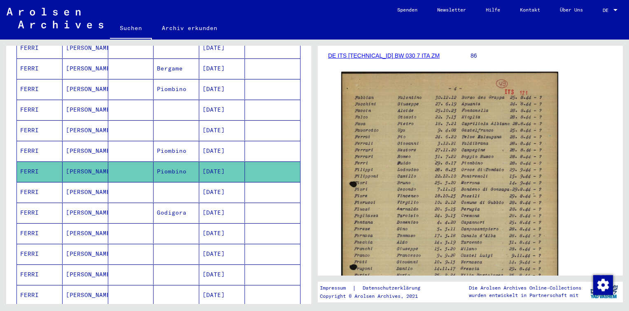
scroll to position [124, 0]
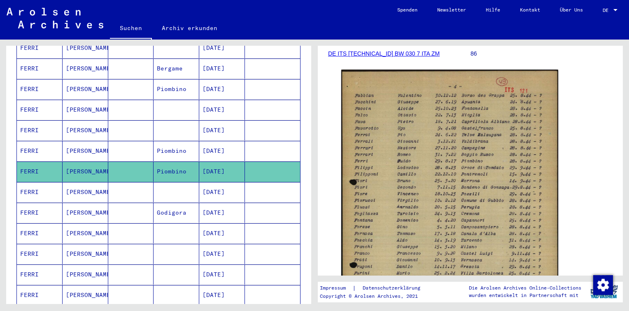
click at [212, 141] on mat-cell "[DATE]" at bounding box center [222, 151] width 46 height 20
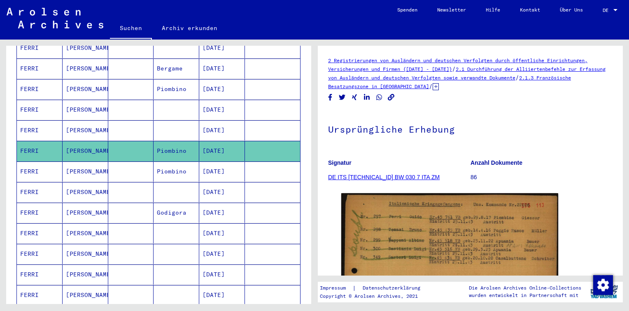
scroll to position [82, 0]
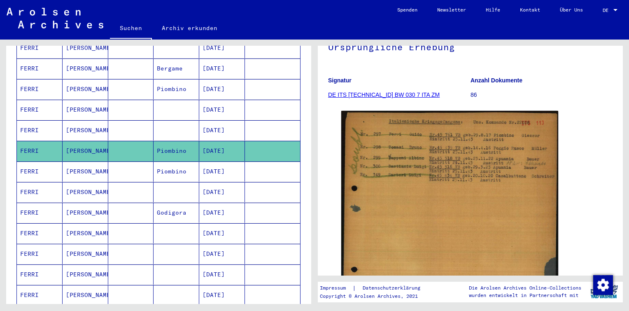
click at [225, 120] on mat-cell "[DATE]" at bounding box center [222, 130] width 46 height 20
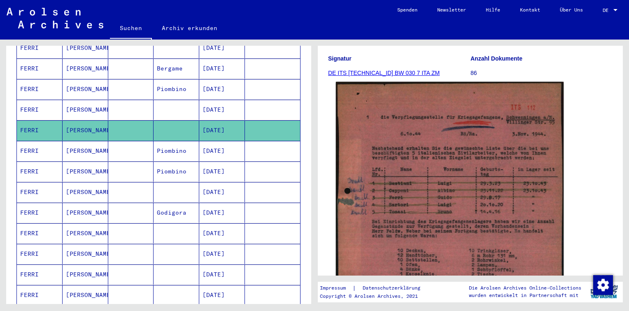
scroll to position [124, 0]
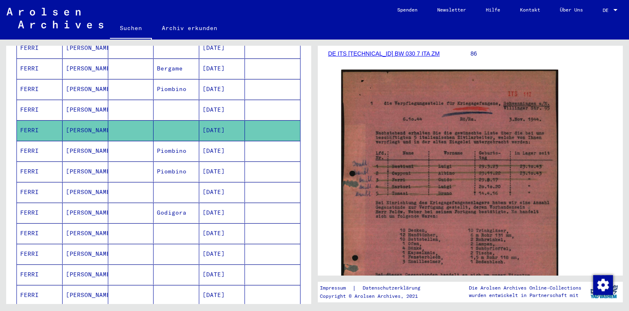
click at [181, 100] on mat-cell at bounding box center [177, 110] width 46 height 20
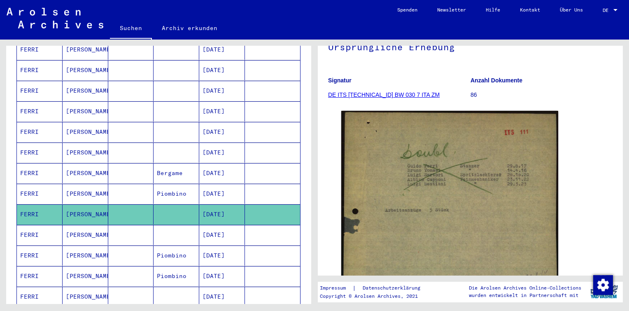
scroll to position [158, 0]
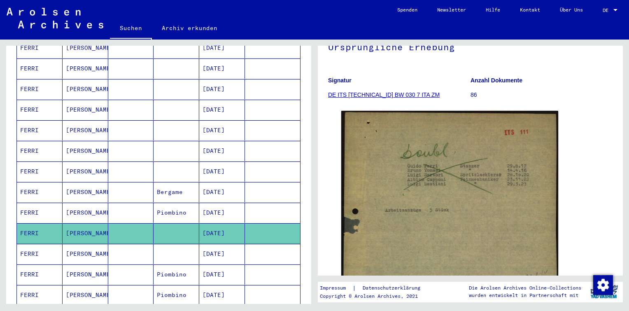
click at [221, 203] on mat-cell "[DATE]" at bounding box center [222, 213] width 46 height 20
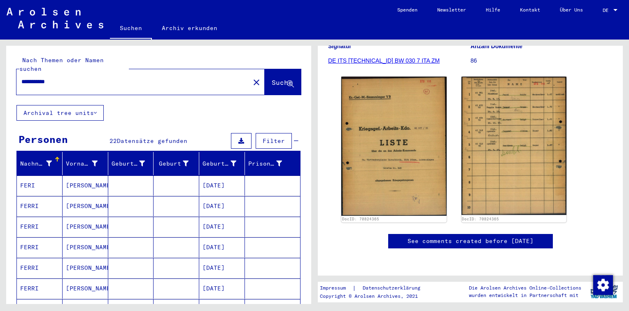
click at [91, 77] on input "**********" at bounding box center [133, 81] width 224 height 9
drag, startPoint x: 84, startPoint y: 72, endPoint x: 0, endPoint y: 65, distance: 83.8
click at [0, 66] on html "**********" at bounding box center [314, 155] width 629 height 311
type input "**********"
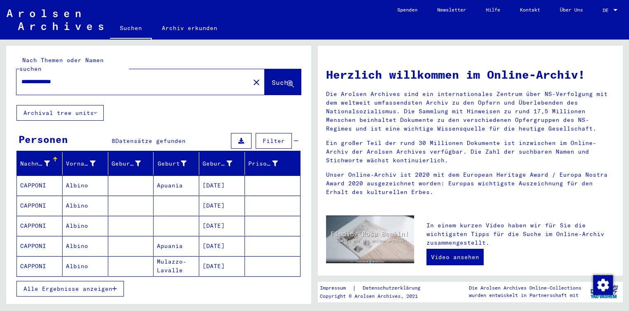
click at [82, 285] on span "Alle Ergebnisse anzeigen" at bounding box center [67, 288] width 89 height 7
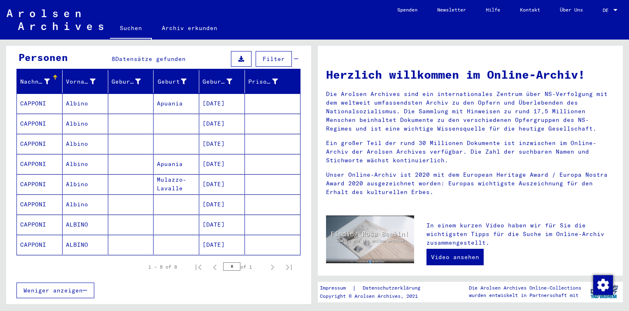
scroll to position [82, 0]
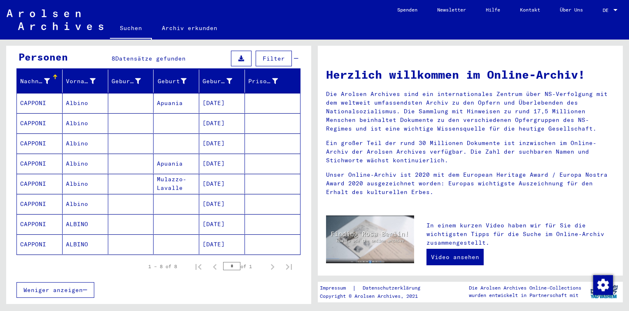
click at [211, 96] on mat-cell "[DATE]" at bounding box center [222, 103] width 46 height 20
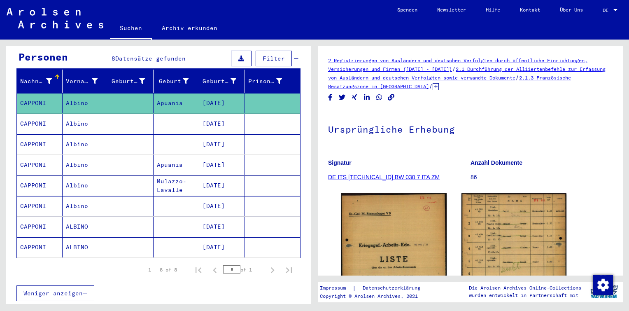
click at [204, 118] on mat-cell "[DATE]" at bounding box center [222, 124] width 46 height 20
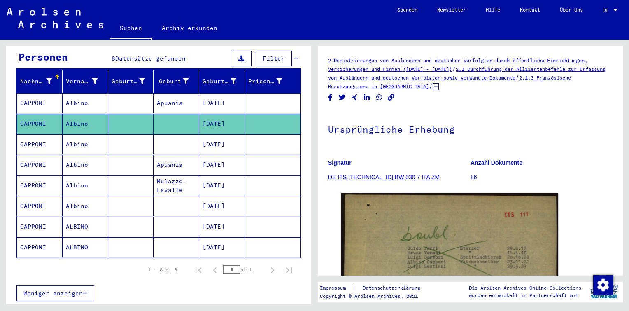
click at [222, 135] on mat-cell "[DATE]" at bounding box center [222, 144] width 46 height 20
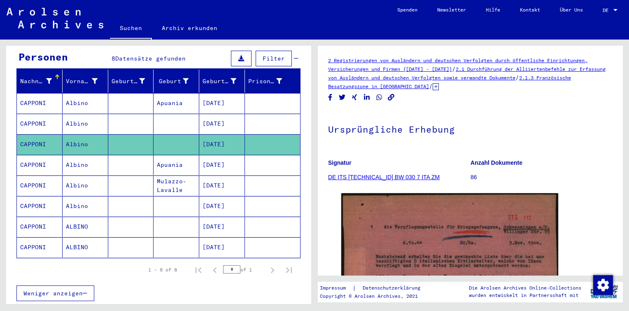
click at [221, 155] on mat-cell "[DATE]" at bounding box center [222, 165] width 46 height 20
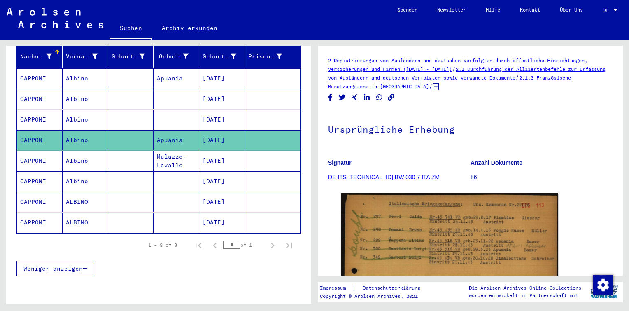
scroll to position [128, 0]
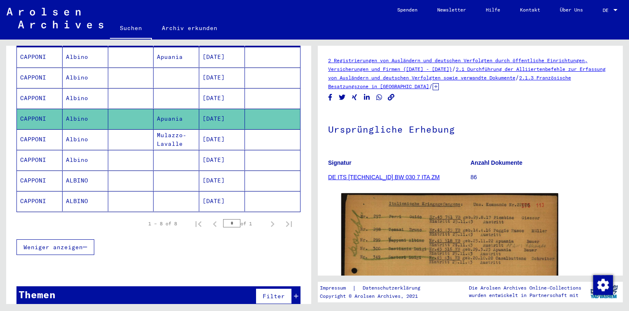
click at [216, 129] on mat-cell "[DATE]" at bounding box center [222, 139] width 46 height 20
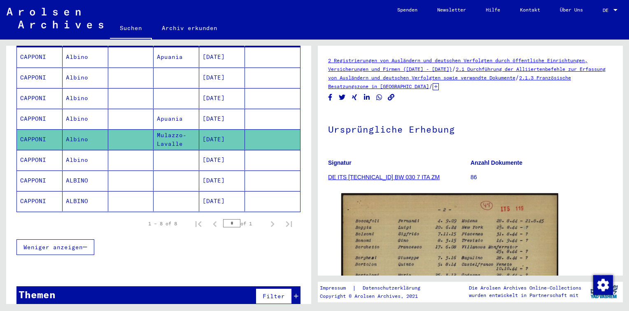
click at [219, 150] on mat-cell "[DATE]" at bounding box center [222, 160] width 46 height 20
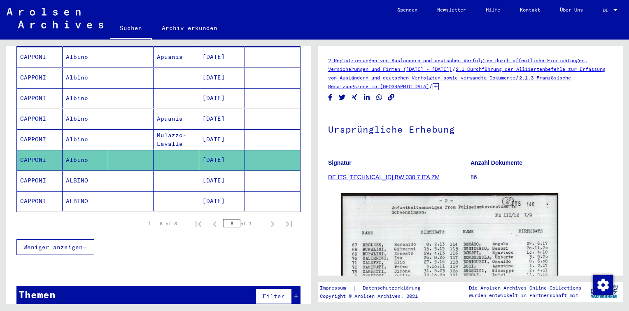
click at [225, 170] on mat-cell "[DATE]" at bounding box center [222, 180] width 46 height 20
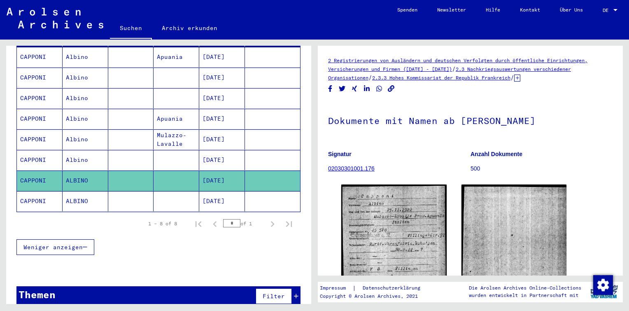
click at [229, 191] on mat-cell "[DATE]" at bounding box center [222, 201] width 46 height 20
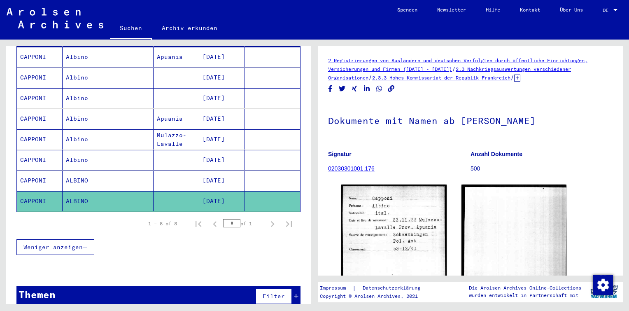
click at [228, 170] on mat-cell "[DATE]" at bounding box center [222, 180] width 46 height 20
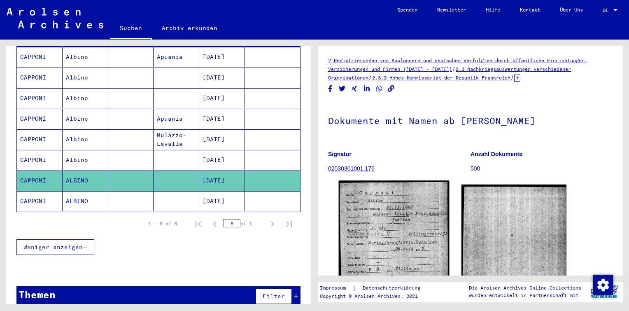
click at [386, 228] on img at bounding box center [394, 251] width 110 height 143
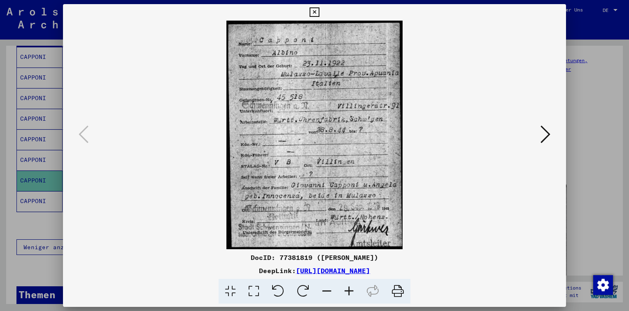
drag, startPoint x: 379, startPoint y: 258, endPoint x: 278, endPoint y: 258, distance: 101.7
click at [278, 258] on div "DocID: 77381819 ([PERSON_NAME])" at bounding box center [314, 257] width 503 height 10
copy div "77381819 ([PERSON_NAME])"
click at [548, 135] on icon at bounding box center [546, 134] width 10 height 20
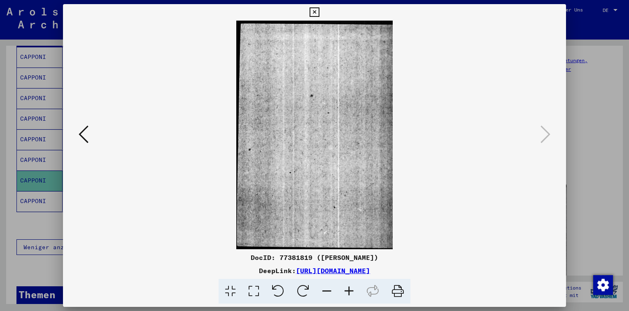
click at [316, 13] on icon at bounding box center [314, 12] width 9 height 10
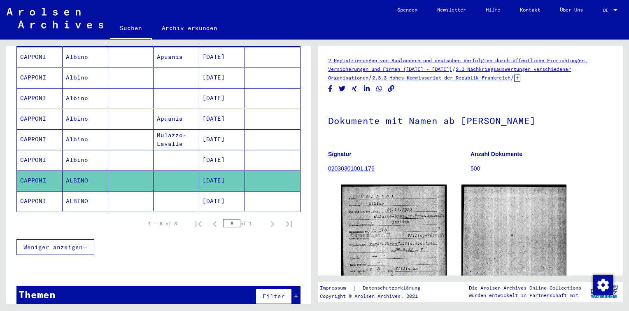
click at [172, 155] on mat-cell at bounding box center [177, 160] width 46 height 20
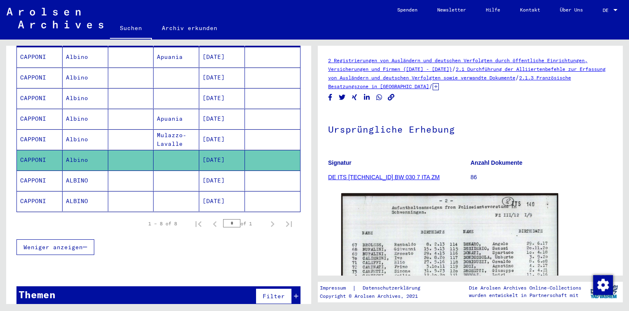
scroll to position [124, 0]
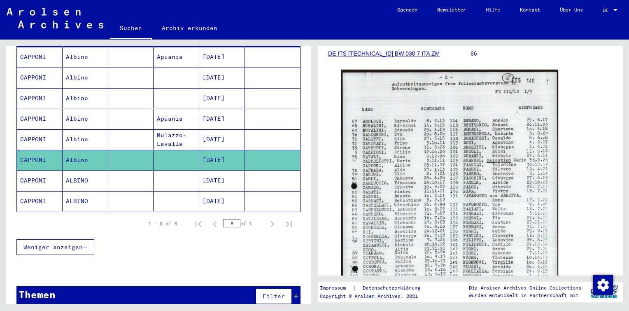
click at [150, 131] on mat-cell at bounding box center [131, 139] width 46 height 20
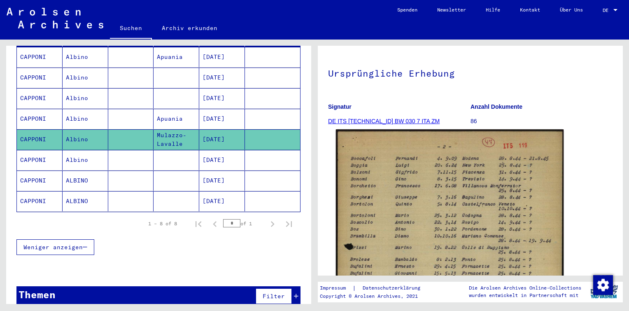
scroll to position [124, 0]
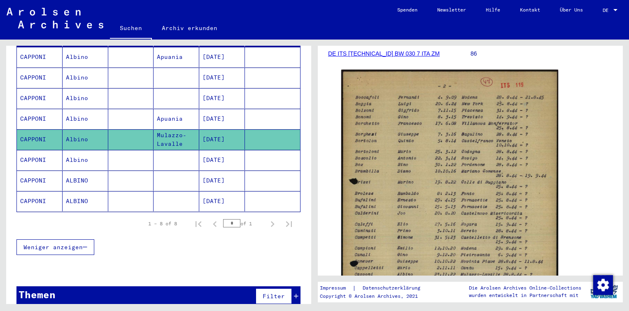
click at [215, 110] on mat-cell "[DATE]" at bounding box center [222, 119] width 46 height 20
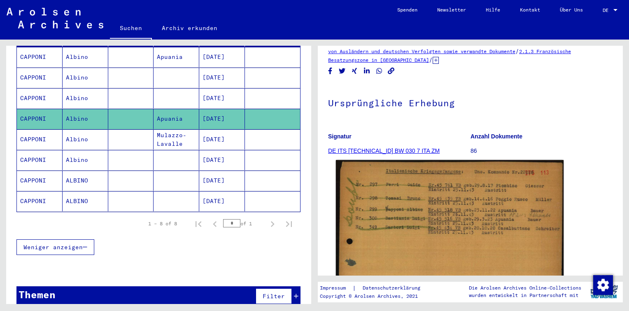
scroll to position [82, 0]
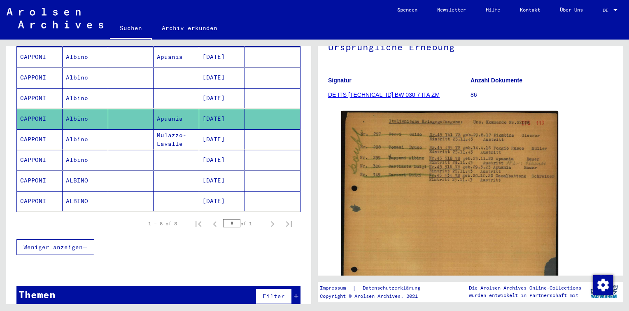
click at [212, 88] on mat-cell "[DATE]" at bounding box center [222, 98] width 46 height 20
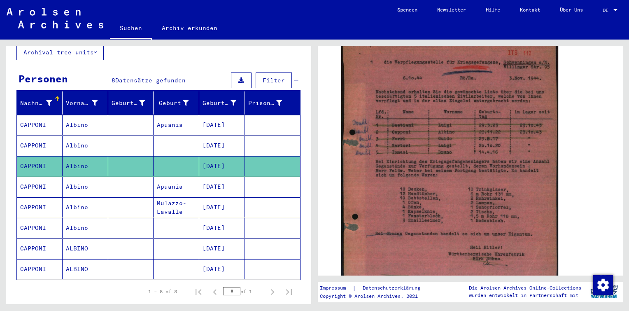
scroll to position [46, 0]
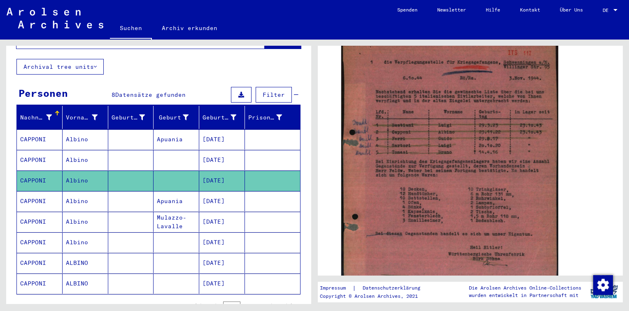
click at [210, 152] on mat-cell "[DATE]" at bounding box center [222, 160] width 46 height 20
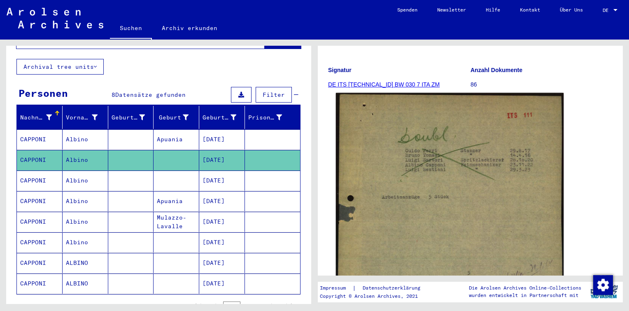
scroll to position [124, 0]
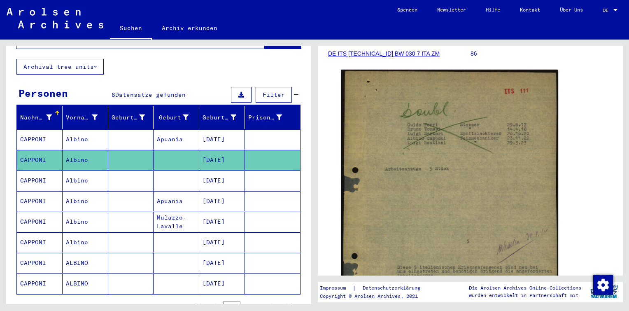
click at [217, 129] on mat-cell "[DATE]" at bounding box center [222, 139] width 46 height 20
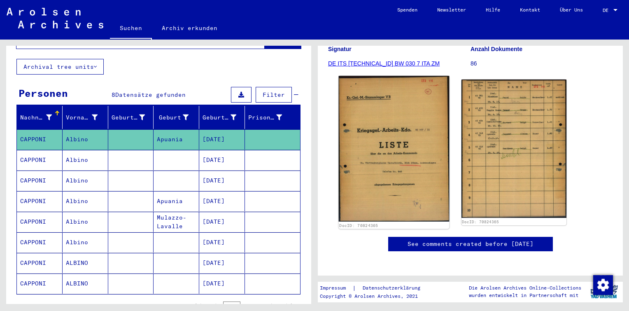
scroll to position [124, 0]
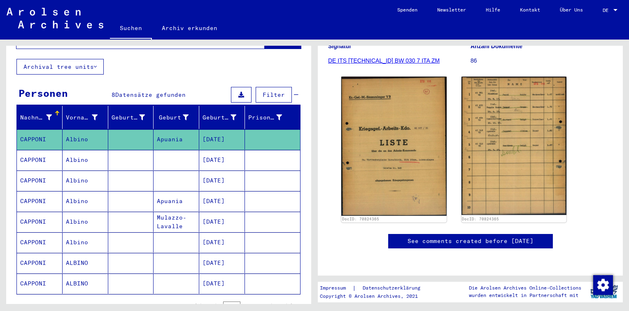
click at [202, 275] on mat-cell "[DATE]" at bounding box center [222, 283] width 46 height 20
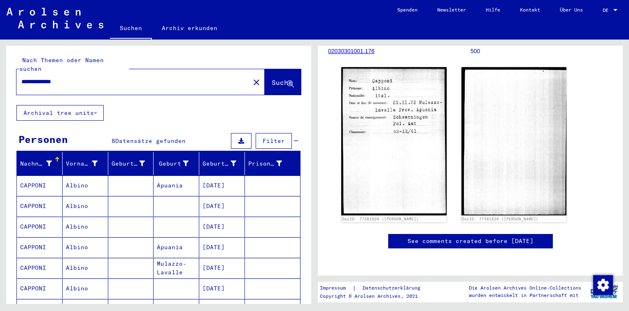
drag, startPoint x: 74, startPoint y: 70, endPoint x: 0, endPoint y: 67, distance: 74.2
click at [0, 67] on html "**********" at bounding box center [314, 155] width 629 height 311
type input "**********"
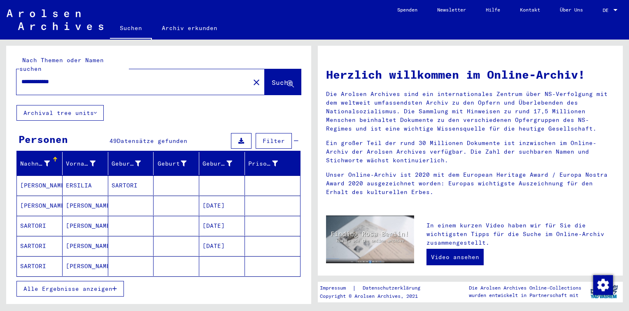
click at [91, 285] on span "Alle Ergebnisse anzeigen" at bounding box center [67, 288] width 89 height 7
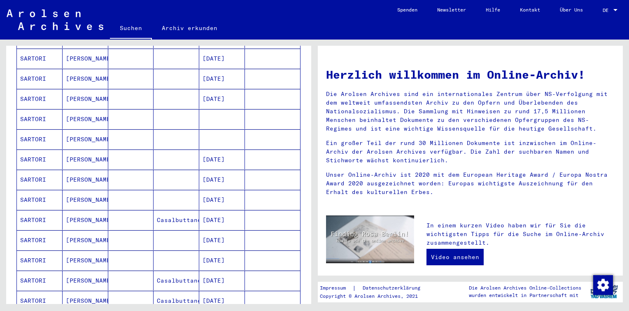
scroll to position [371, 0]
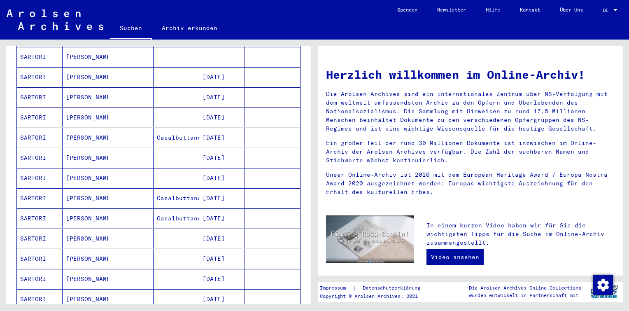
click at [212, 130] on mat-cell "[DATE]" at bounding box center [222, 138] width 46 height 20
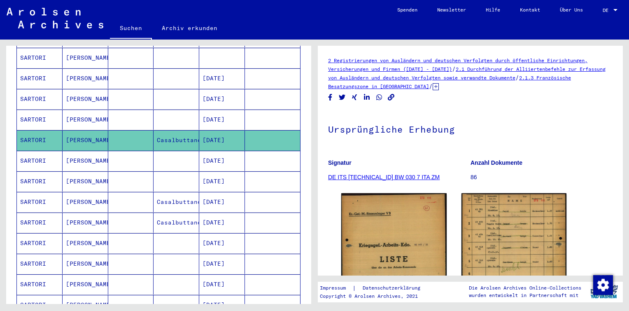
scroll to position [82, 0]
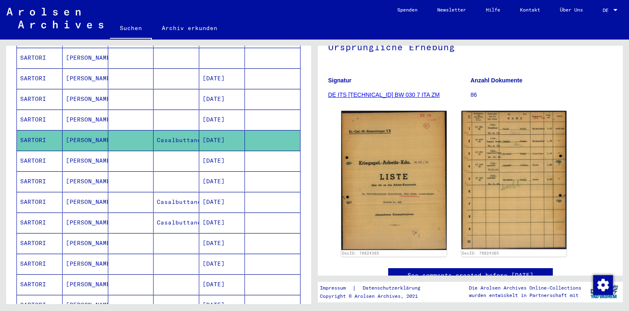
click at [207, 151] on mat-cell "[DATE]" at bounding box center [222, 161] width 46 height 20
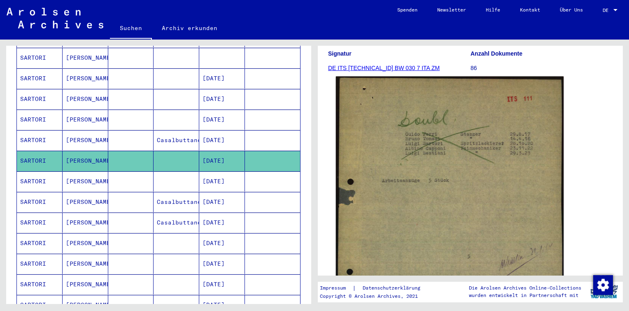
scroll to position [124, 0]
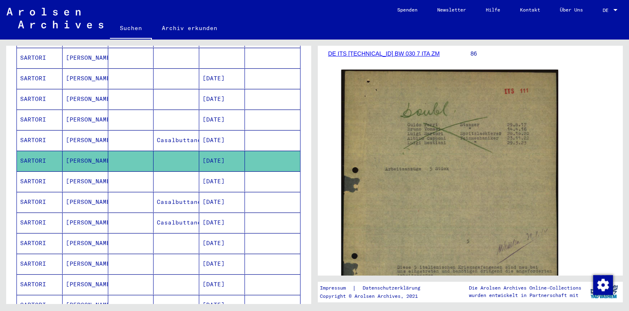
click at [232, 171] on mat-cell "[DATE]" at bounding box center [222, 181] width 46 height 20
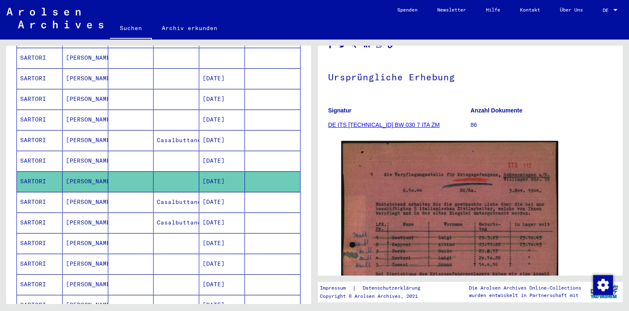
scroll to position [82, 0]
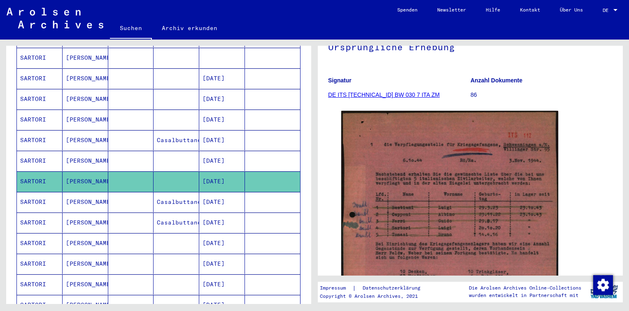
click at [223, 192] on mat-cell "[DATE]" at bounding box center [222, 202] width 46 height 20
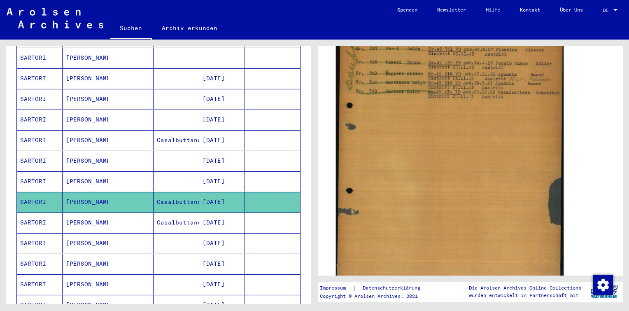
scroll to position [165, 0]
click at [420, 82] on img at bounding box center [450, 162] width 228 height 281
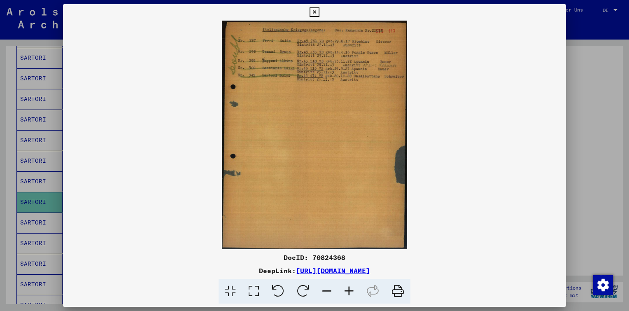
click at [349, 288] on icon at bounding box center [349, 291] width 22 height 25
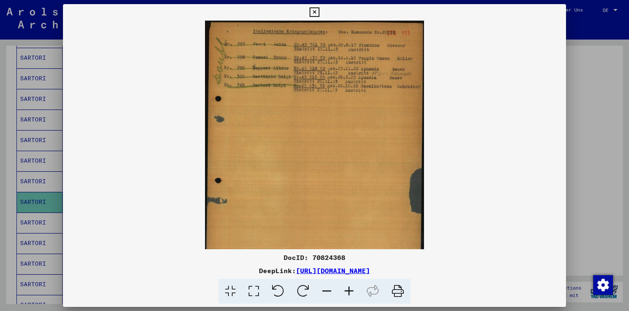
click at [349, 288] on icon at bounding box center [349, 291] width 22 height 25
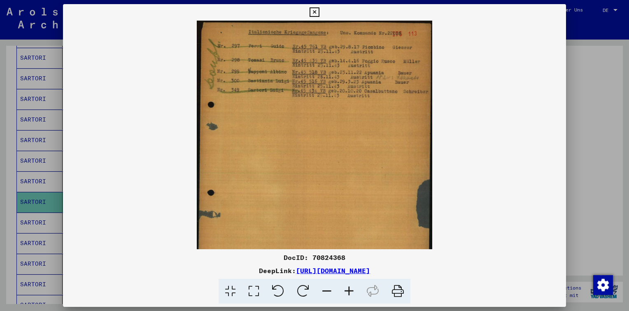
click at [349, 288] on icon at bounding box center [349, 291] width 22 height 25
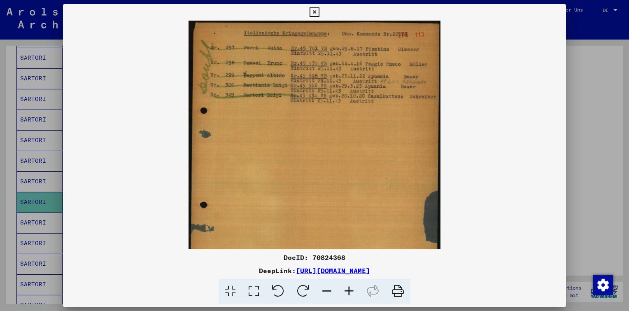
click at [349, 288] on icon at bounding box center [349, 291] width 22 height 25
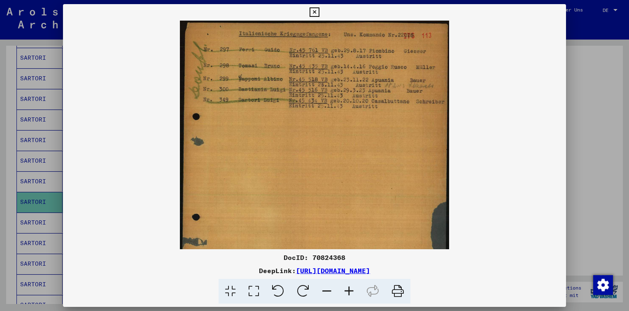
click at [349, 288] on icon at bounding box center [349, 291] width 22 height 25
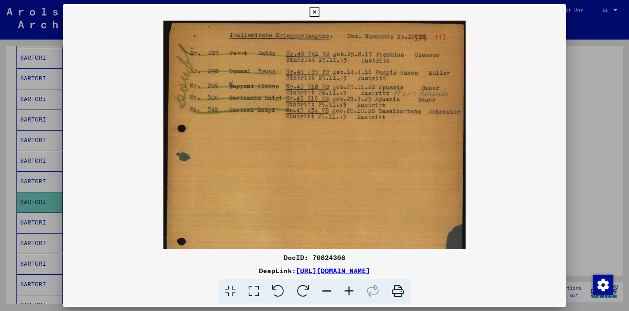
click at [349, 288] on icon at bounding box center [349, 291] width 22 height 25
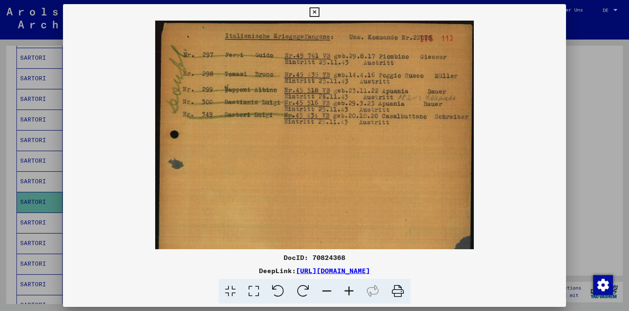
click at [349, 288] on icon at bounding box center [349, 291] width 22 height 25
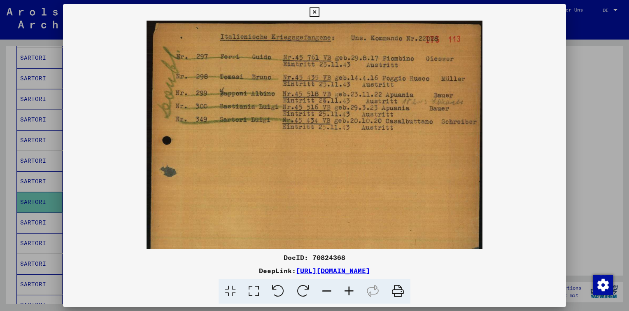
click at [315, 11] on icon at bounding box center [314, 12] width 9 height 10
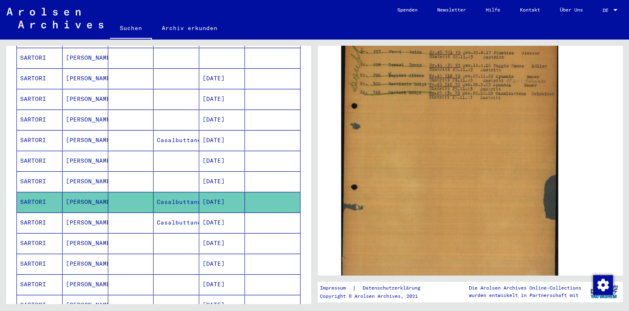
click at [187, 212] on mat-cell "Casalbuttano" at bounding box center [177, 222] width 46 height 20
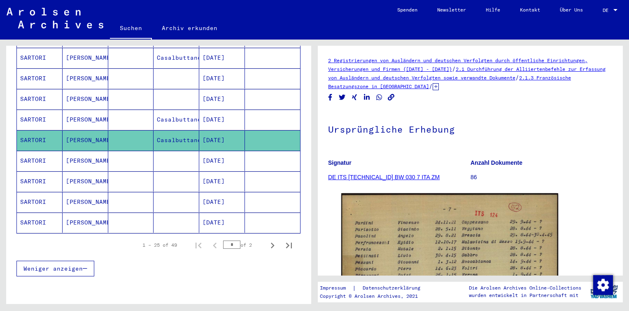
scroll to position [41, 0]
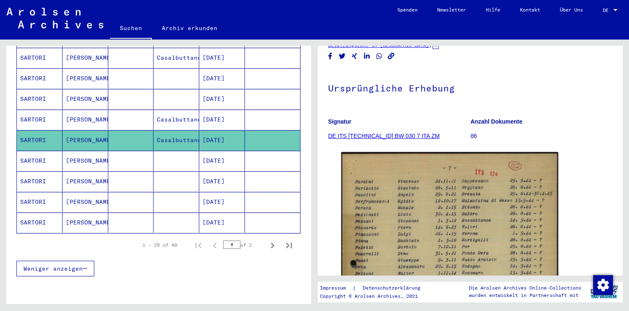
click at [225, 151] on mat-cell "[DATE]" at bounding box center [222, 161] width 46 height 20
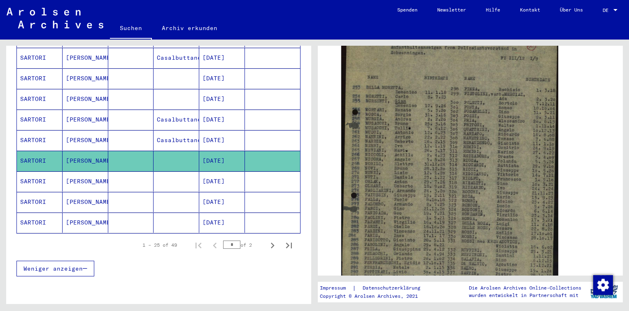
scroll to position [165, 0]
click at [267, 240] on icon "Next page" at bounding box center [273, 246] width 12 height 12
type input "*"
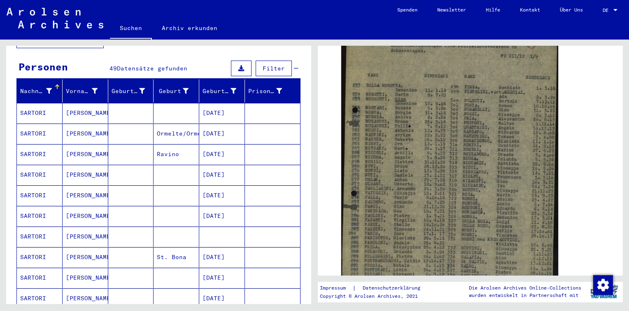
scroll to position [124, 0]
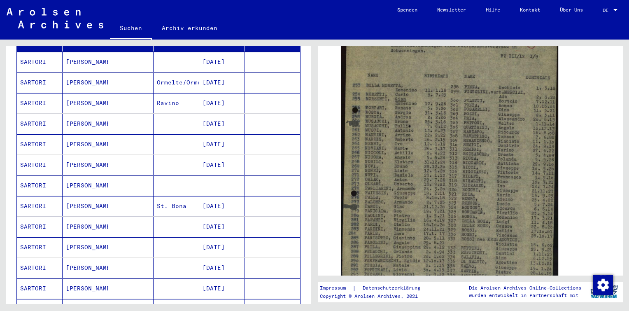
click at [226, 159] on mat-cell "[DATE]" at bounding box center [222, 165] width 46 height 20
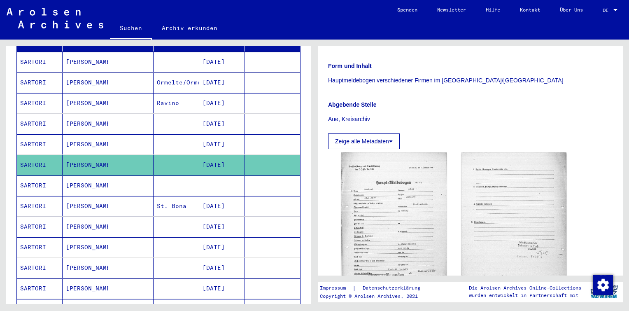
scroll to position [165, 0]
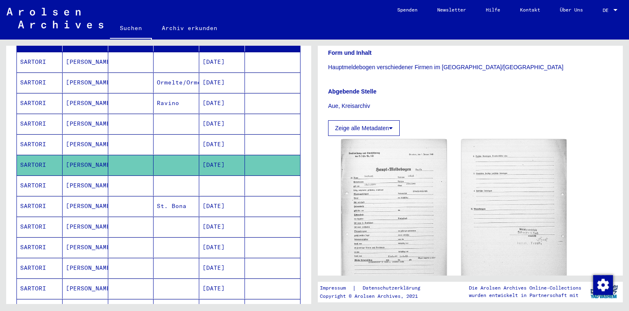
click at [204, 175] on mat-cell at bounding box center [222, 185] width 46 height 20
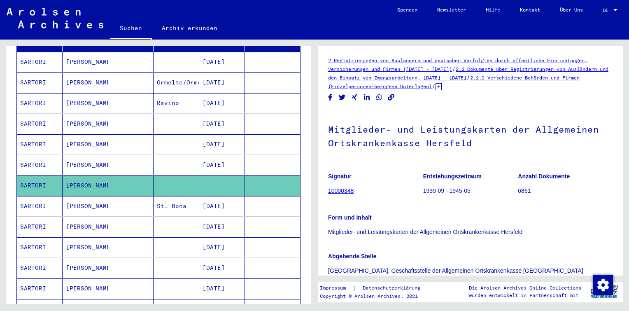
scroll to position [41, 0]
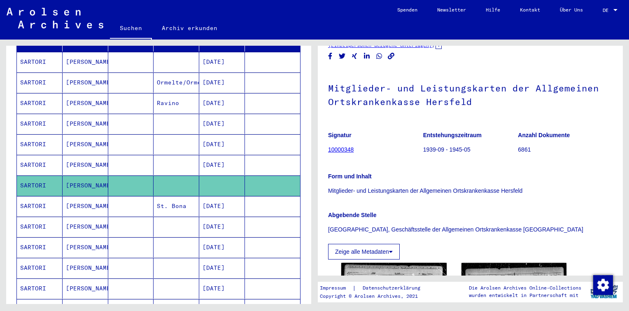
click at [249, 198] on mat-cell at bounding box center [272, 206] width 55 height 20
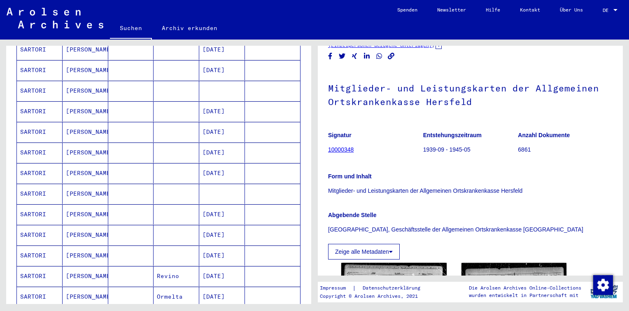
scroll to position [412, 0]
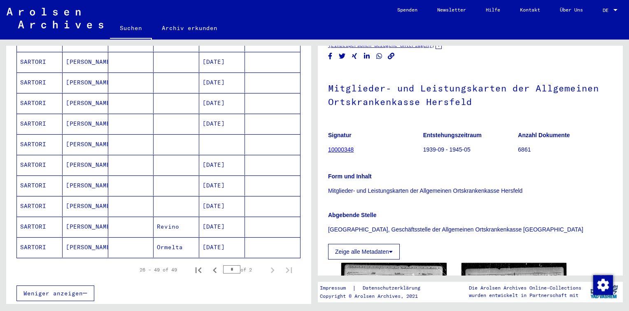
click at [236, 196] on mat-cell "[DATE]" at bounding box center [222, 206] width 46 height 20
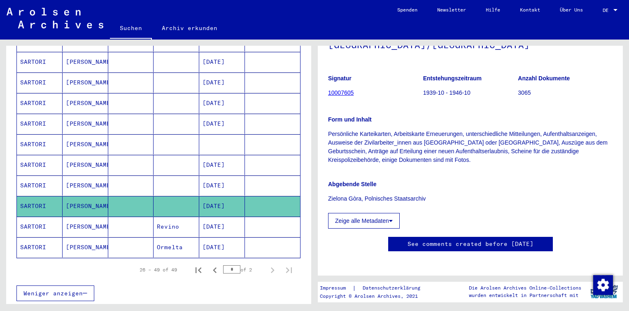
scroll to position [100, 0]
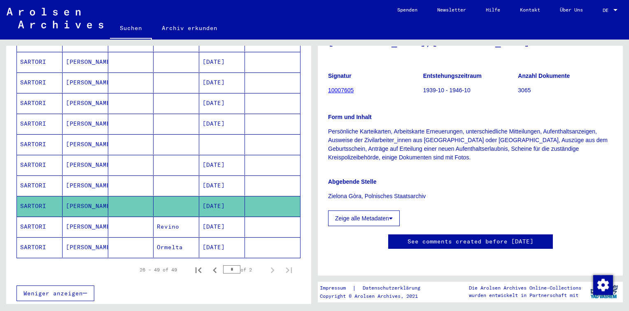
click at [367, 210] on button "Zeige alle Metadaten" at bounding box center [364, 218] width 72 height 16
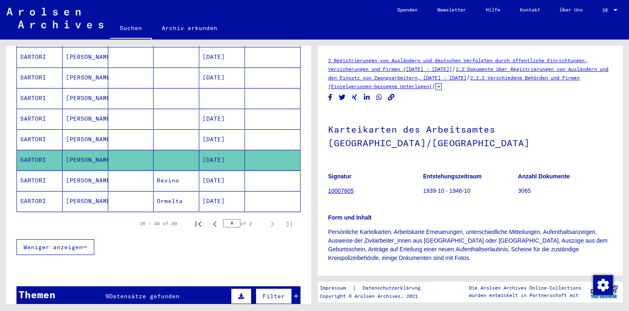
scroll to position [494, 0]
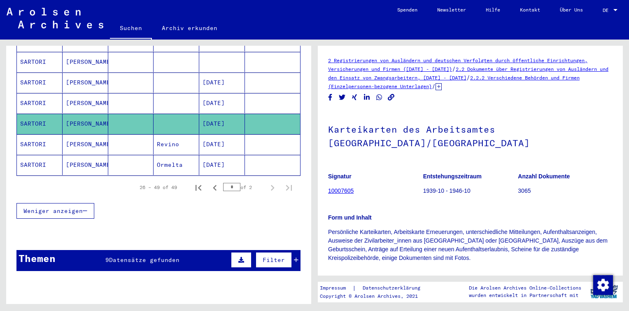
click at [158, 256] on span "Datensätze gefunden" at bounding box center [144, 259] width 70 height 7
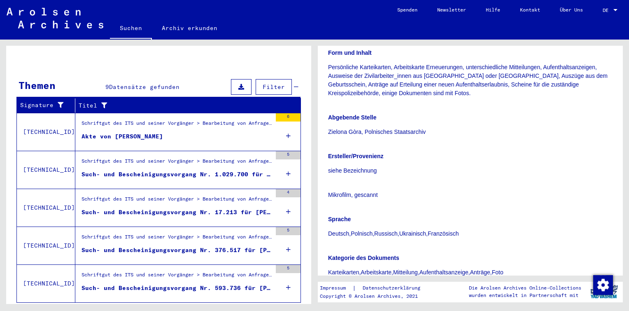
scroll to position [675, 0]
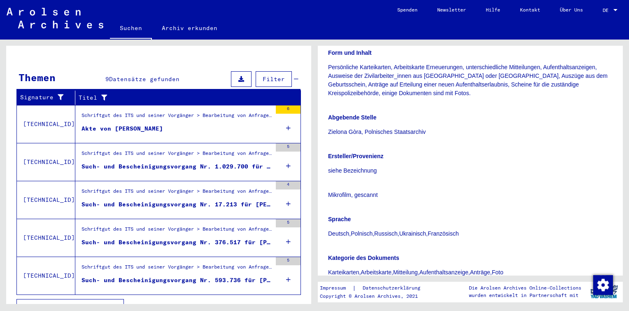
click at [286, 112] on div "6" at bounding box center [288, 123] width 25 height 37
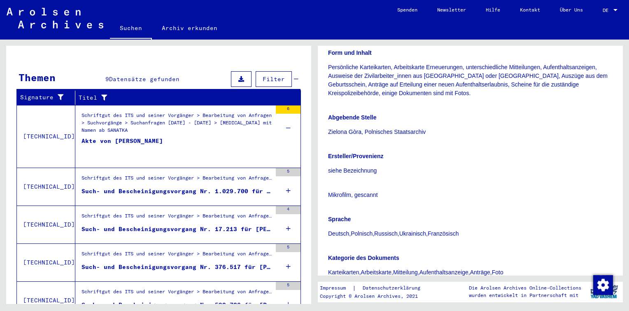
click at [173, 112] on div "Schriftgut des ITS und seiner Vorgänger > Bearbeitung von Anfragen > Suchvorgän…" at bounding box center [177, 126] width 190 height 29
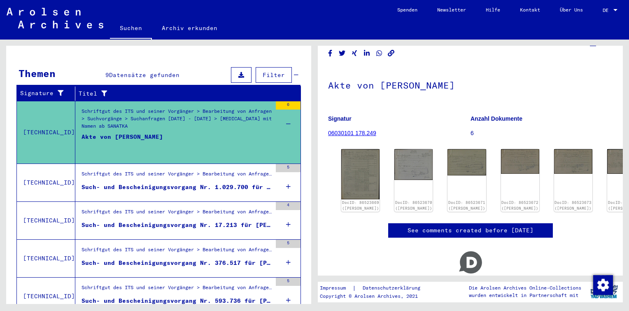
scroll to position [23, 0]
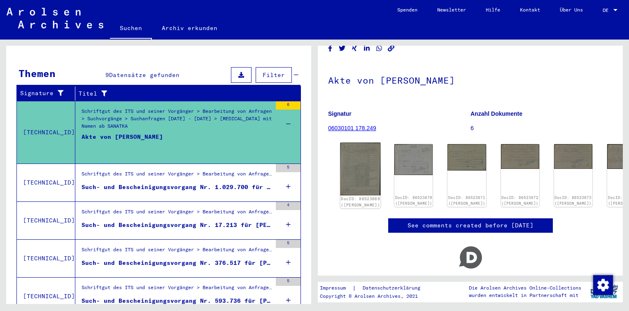
click at [358, 168] on img at bounding box center [361, 168] width 40 height 53
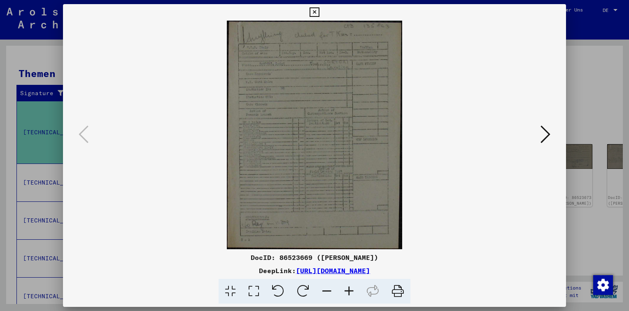
click at [545, 139] on icon at bounding box center [546, 134] width 10 height 20
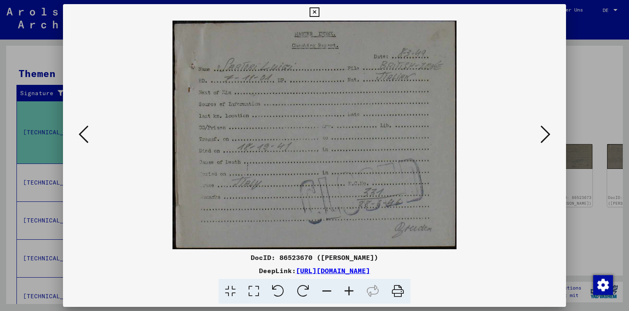
click at [545, 137] on icon at bounding box center [546, 134] width 10 height 20
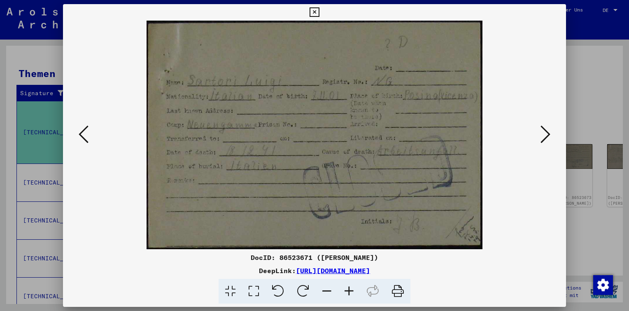
click at [546, 135] on icon at bounding box center [546, 134] width 10 height 20
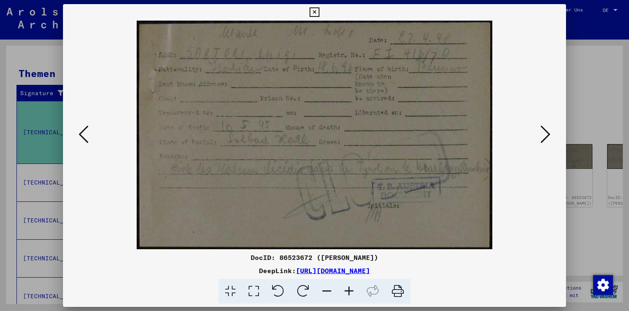
click at [546, 135] on icon at bounding box center [546, 134] width 10 height 20
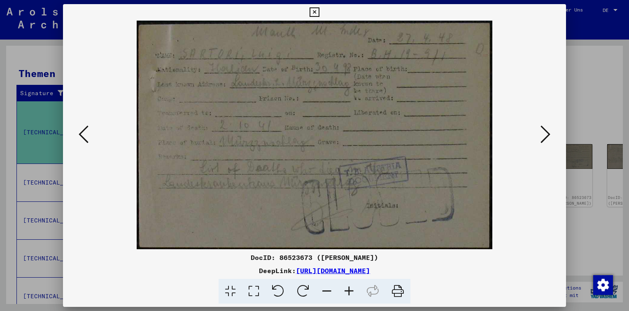
click at [540, 133] on button at bounding box center [545, 134] width 15 height 23
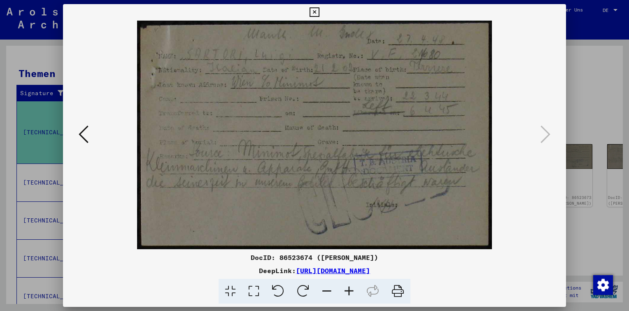
click at [315, 13] on icon at bounding box center [314, 12] width 9 height 10
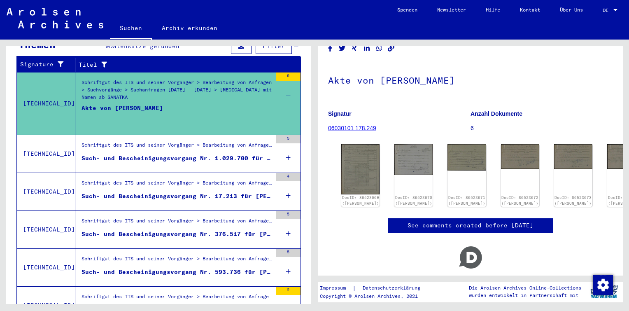
scroll to position [155, 0]
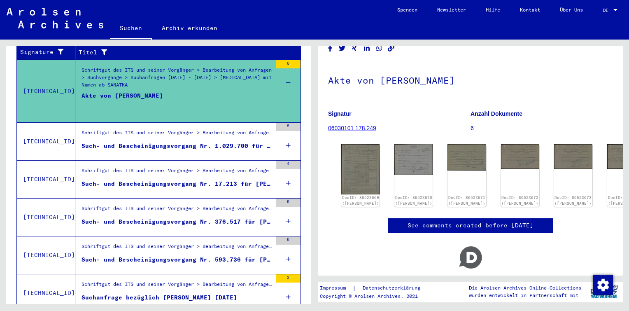
click at [281, 144] on mat-cell at bounding box center [272, 154] width 55 height 20
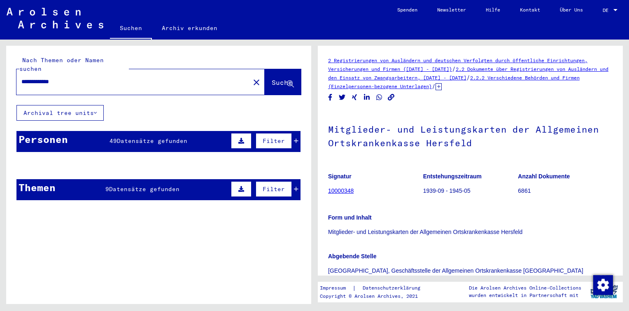
click at [166, 182] on mat-cell at bounding box center [177, 185] width 46 height 20
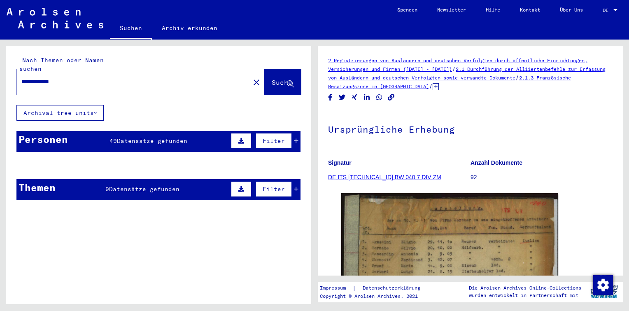
click at [143, 181] on mat-cell at bounding box center [131, 185] width 46 height 20
